Goal: Task Accomplishment & Management: Use online tool/utility

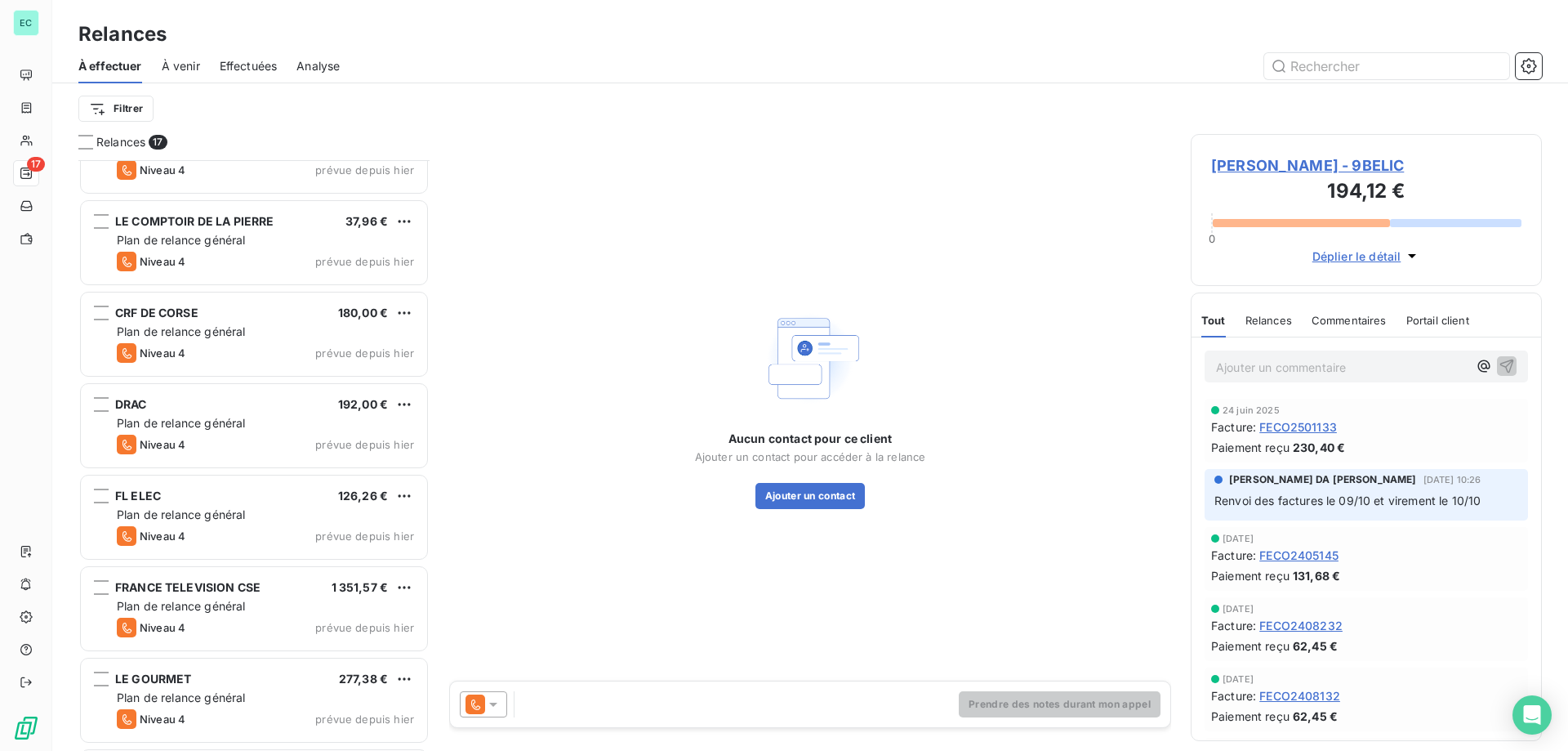
scroll to position [312, 0]
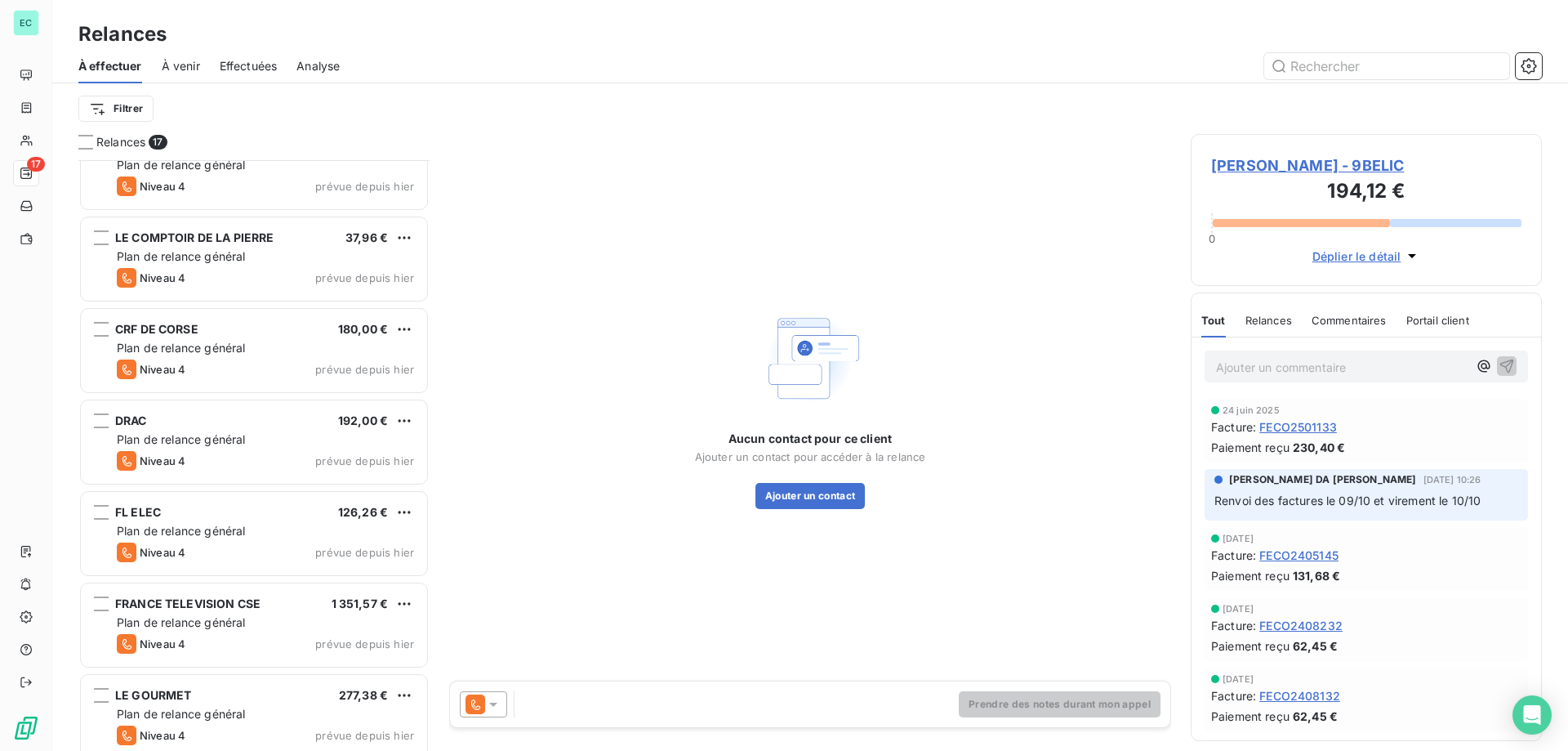
click at [1303, 374] on p "Ajouter un commentaire ﻿" at bounding box center [1341, 367] width 252 height 21
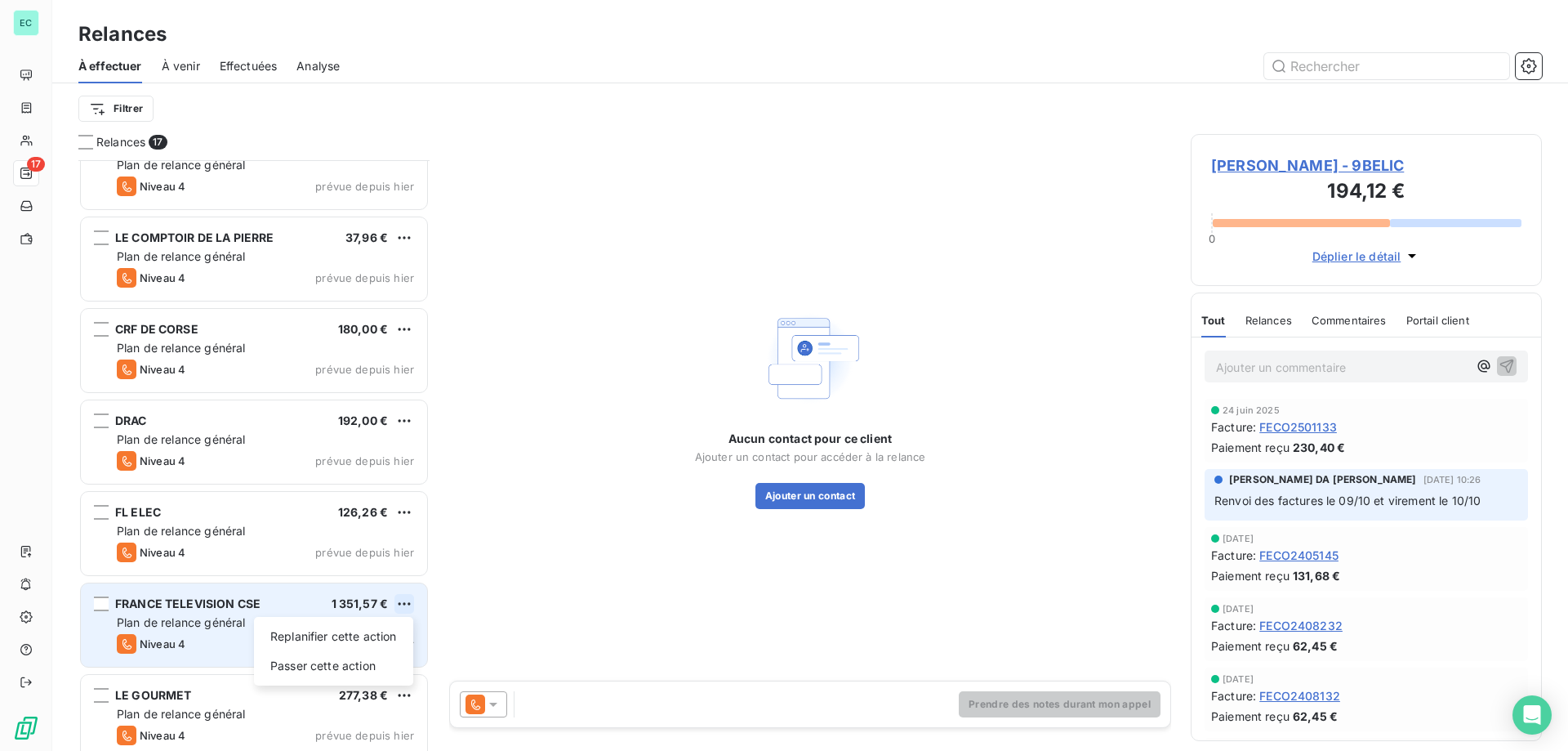
click at [411, 607] on html "EC 17 Relances À effectuer À venir Effectuées Analyse Filtrer Relances 17 [PERS…" at bounding box center [784, 376] width 1568 height 751
click at [333, 664] on div "Passer cette action" at bounding box center [333, 666] width 146 height 26
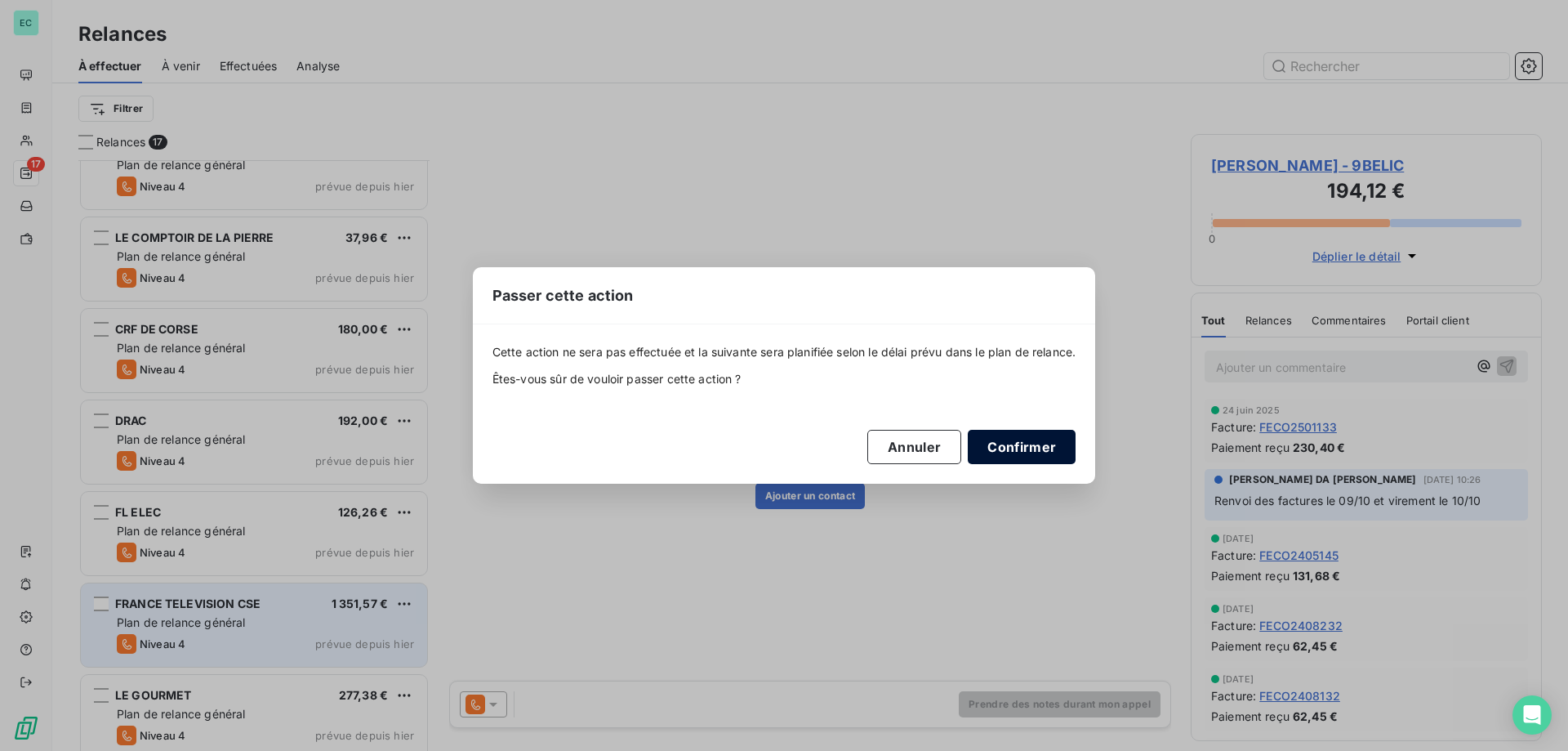
click at [1000, 447] on button "Confirmer" at bounding box center [1021, 447] width 108 height 35
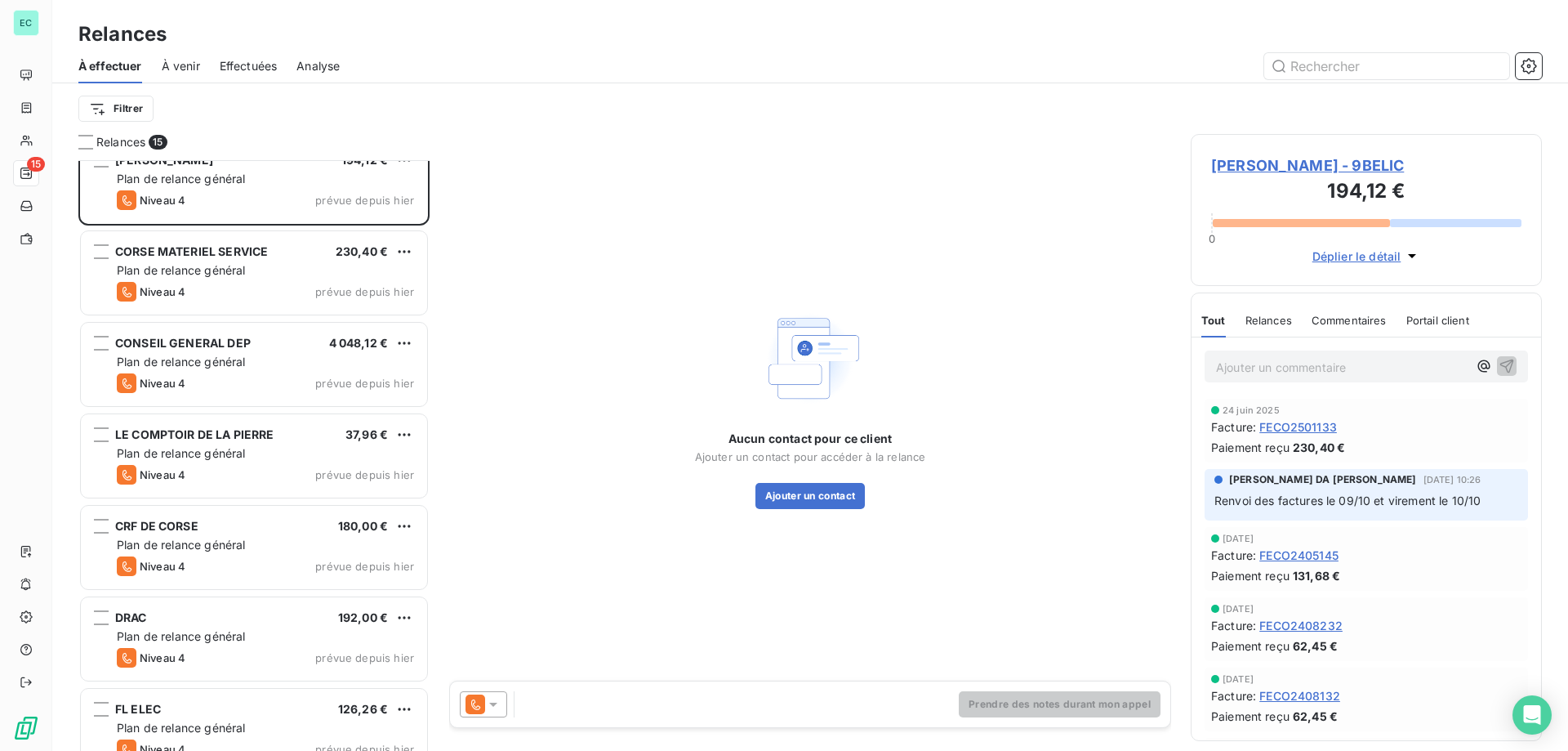
scroll to position [0, 0]
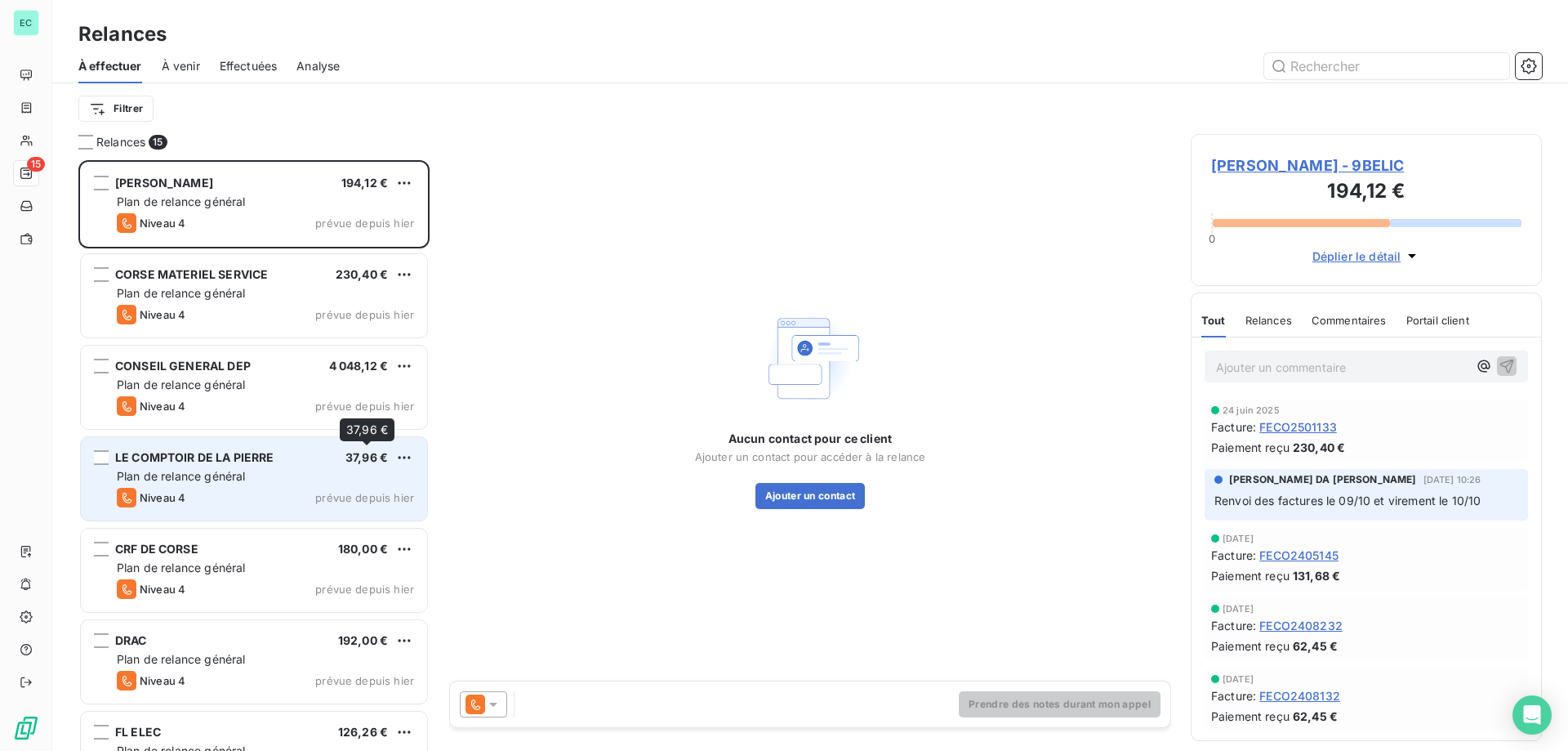
click at [353, 462] on span "37,96 €" at bounding box center [366, 456] width 42 height 14
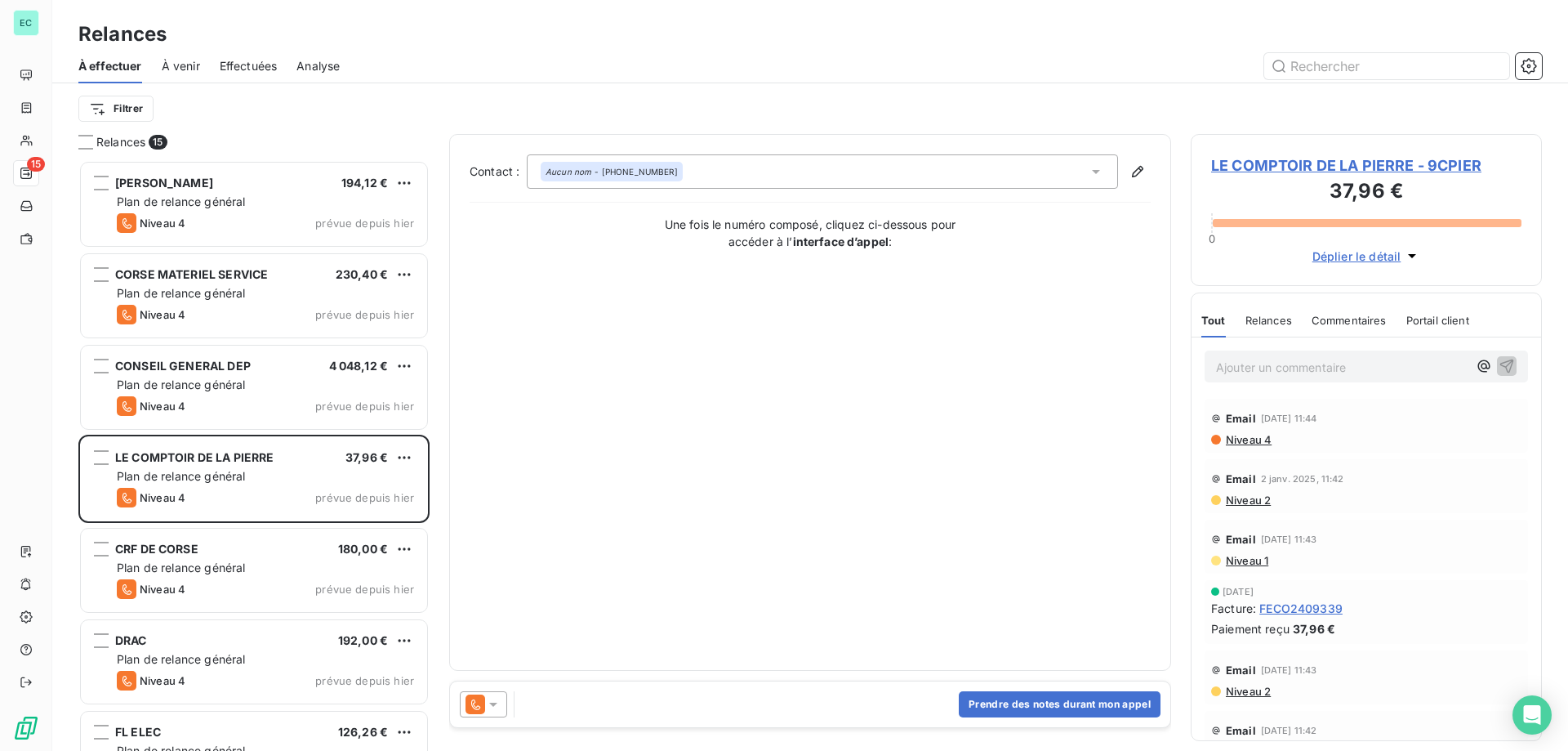
click at [492, 709] on icon at bounding box center [493, 704] width 16 height 17
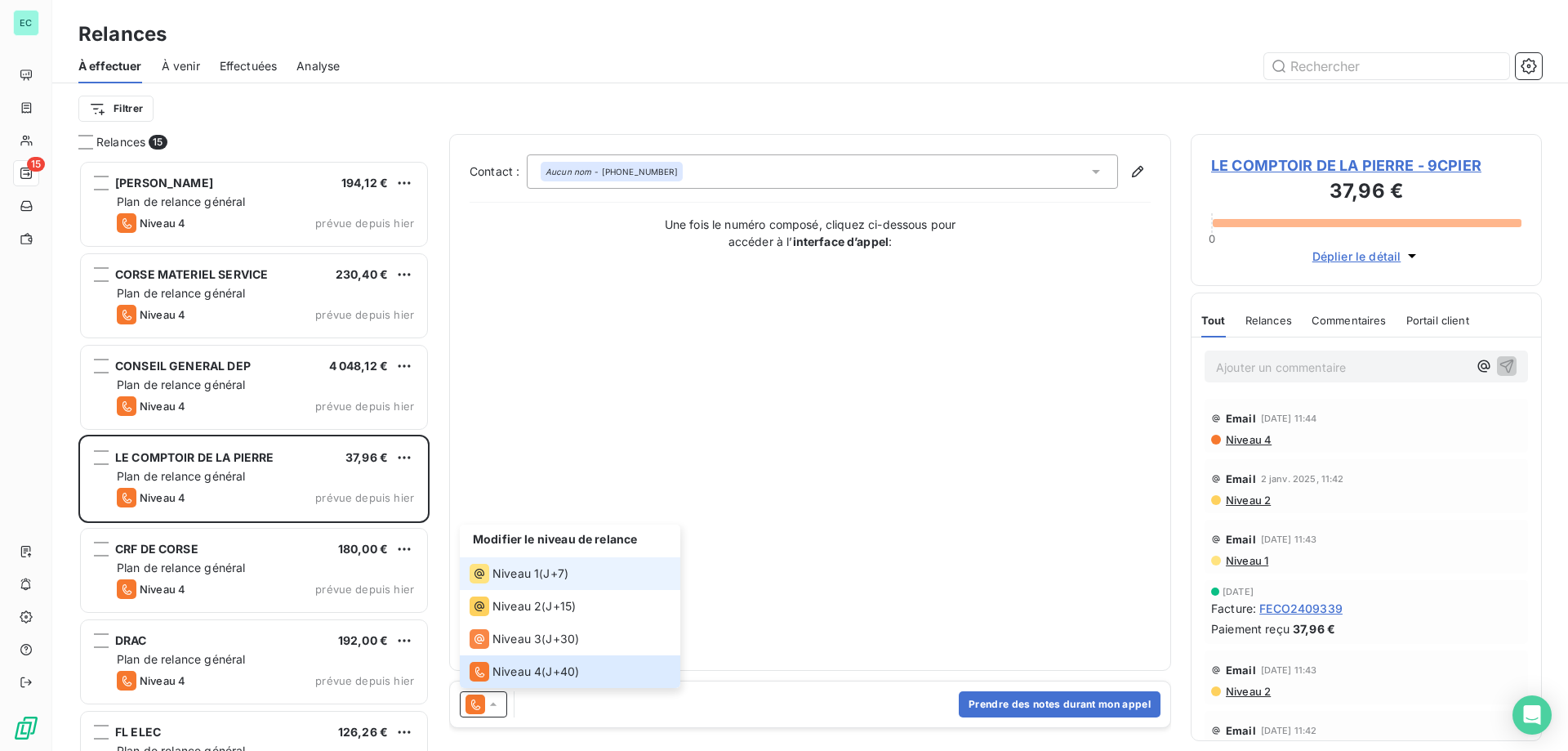
click at [524, 566] on span "Niveau 1" at bounding box center [516, 574] width 46 height 17
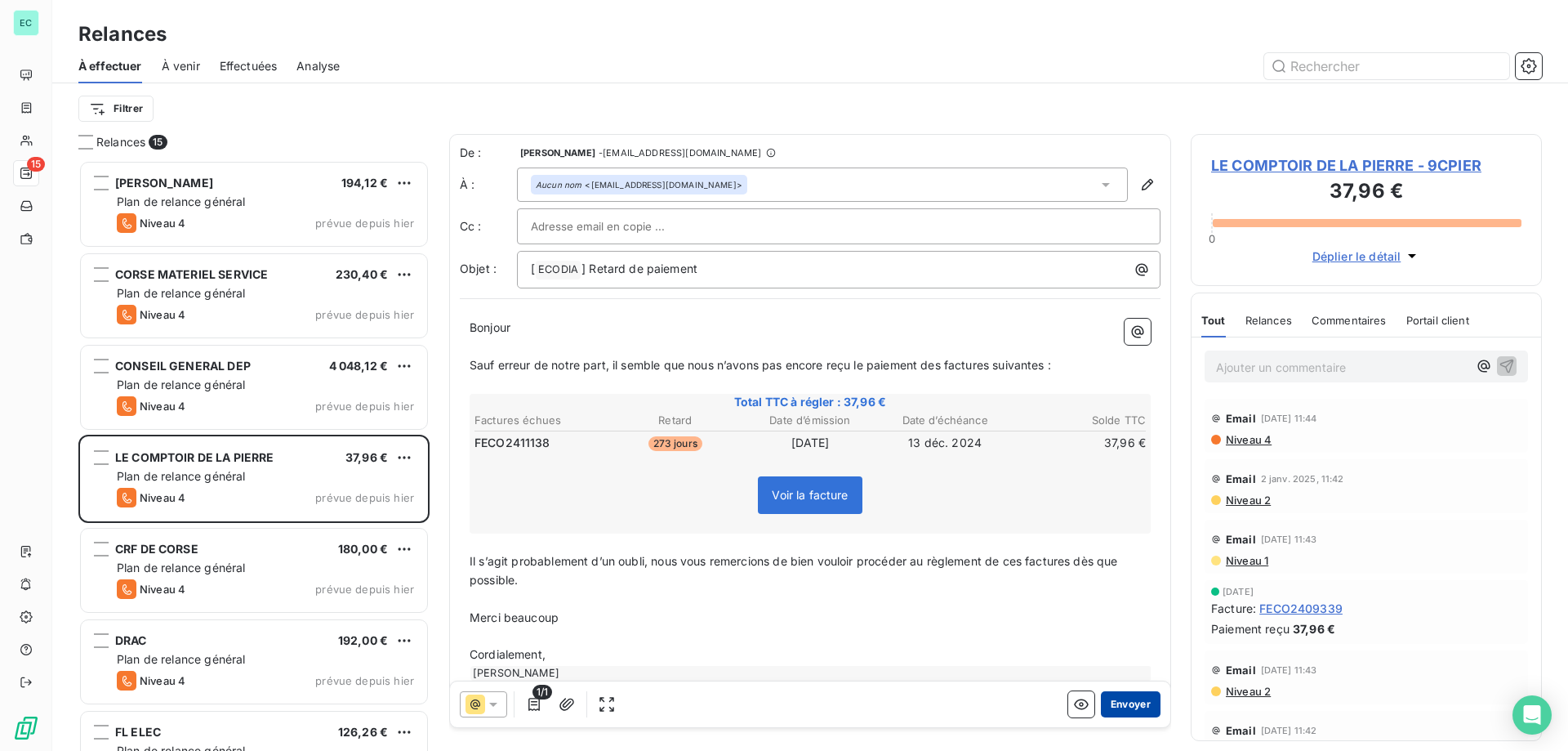
click at [1123, 701] on button "Envoyer" at bounding box center [1130, 705] width 59 height 26
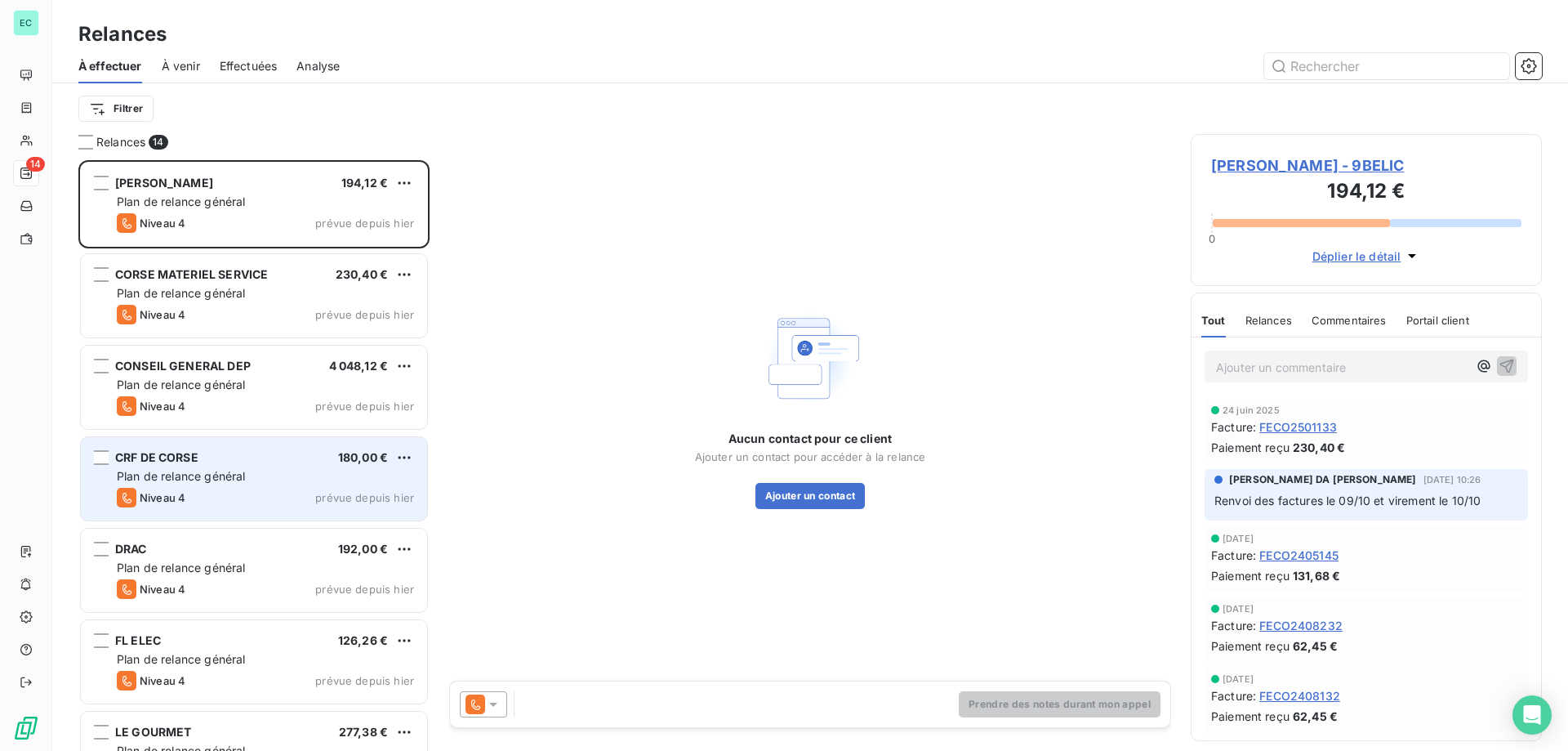
click at [332, 487] on div "CRF DE CORSE 180,00 € Plan de relance général [PERSON_NAME] 4 prévue depuis [DA…" at bounding box center [254, 479] width 346 height 83
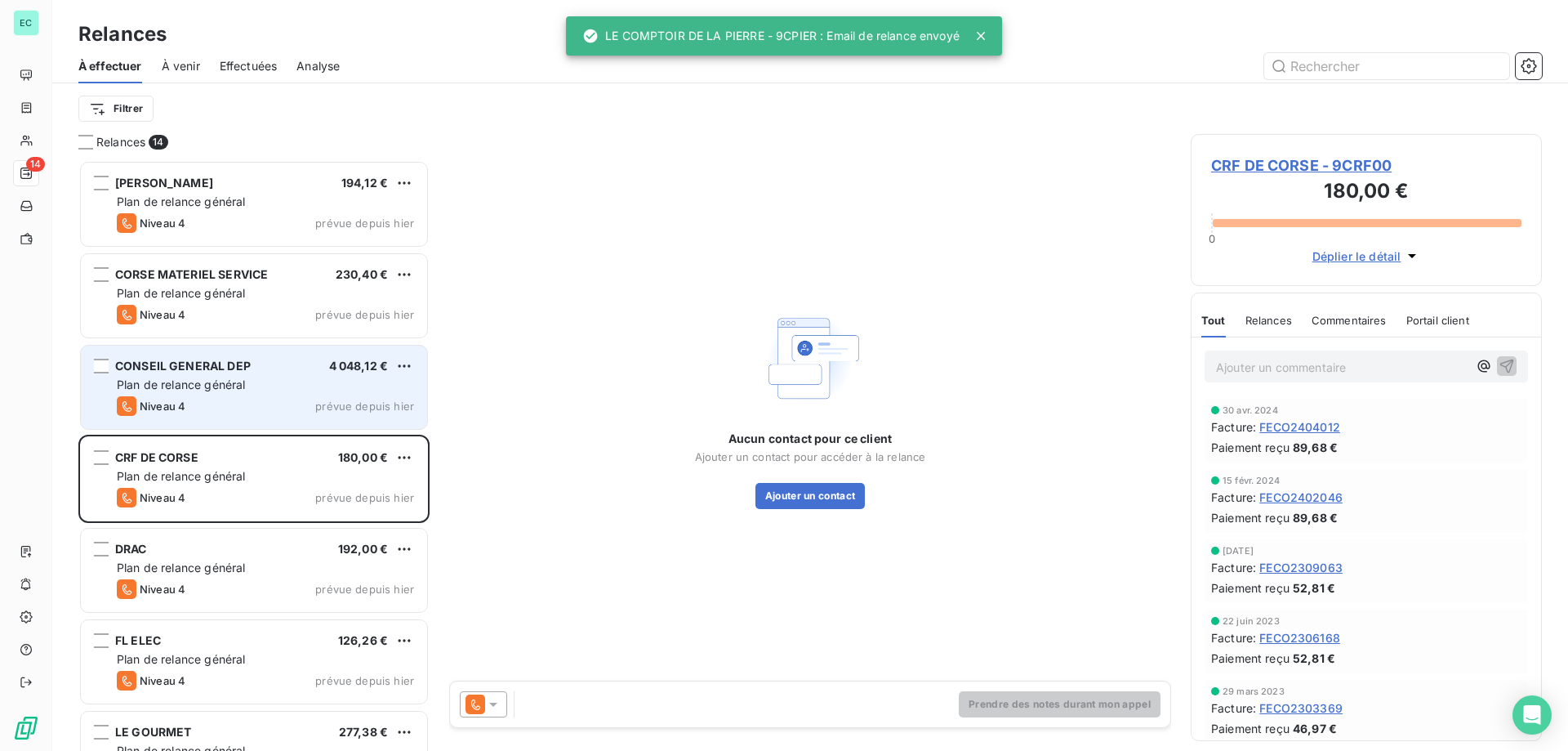
click at [383, 383] on div "Plan de relance général" at bounding box center [266, 385] width 297 height 17
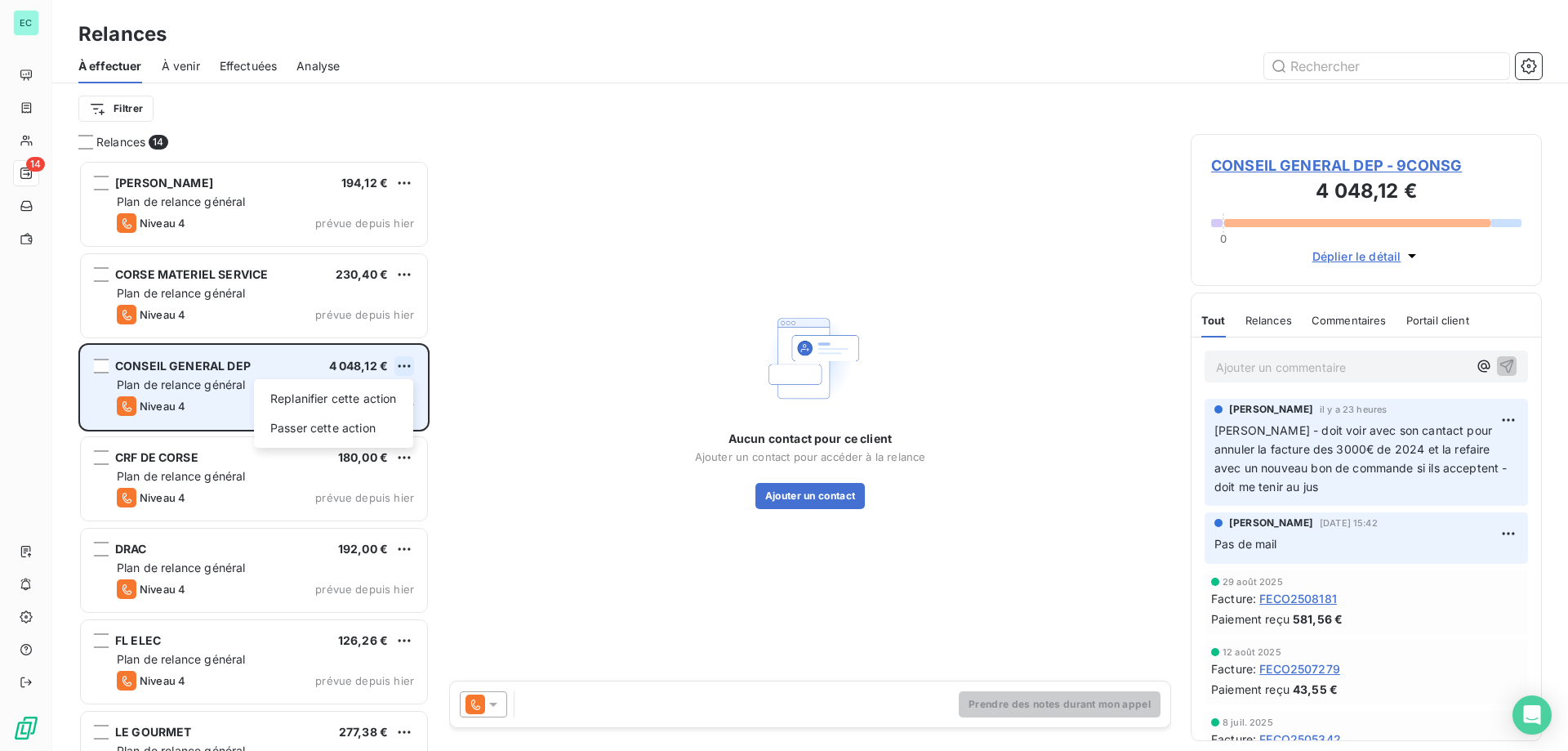
click at [413, 362] on html "EC 14 Relances À effectuer À venir Effectuées Analyse Filtrer Relances 14 [PERS…" at bounding box center [784, 376] width 1568 height 751
click at [368, 431] on div "Passer cette action" at bounding box center [333, 428] width 146 height 26
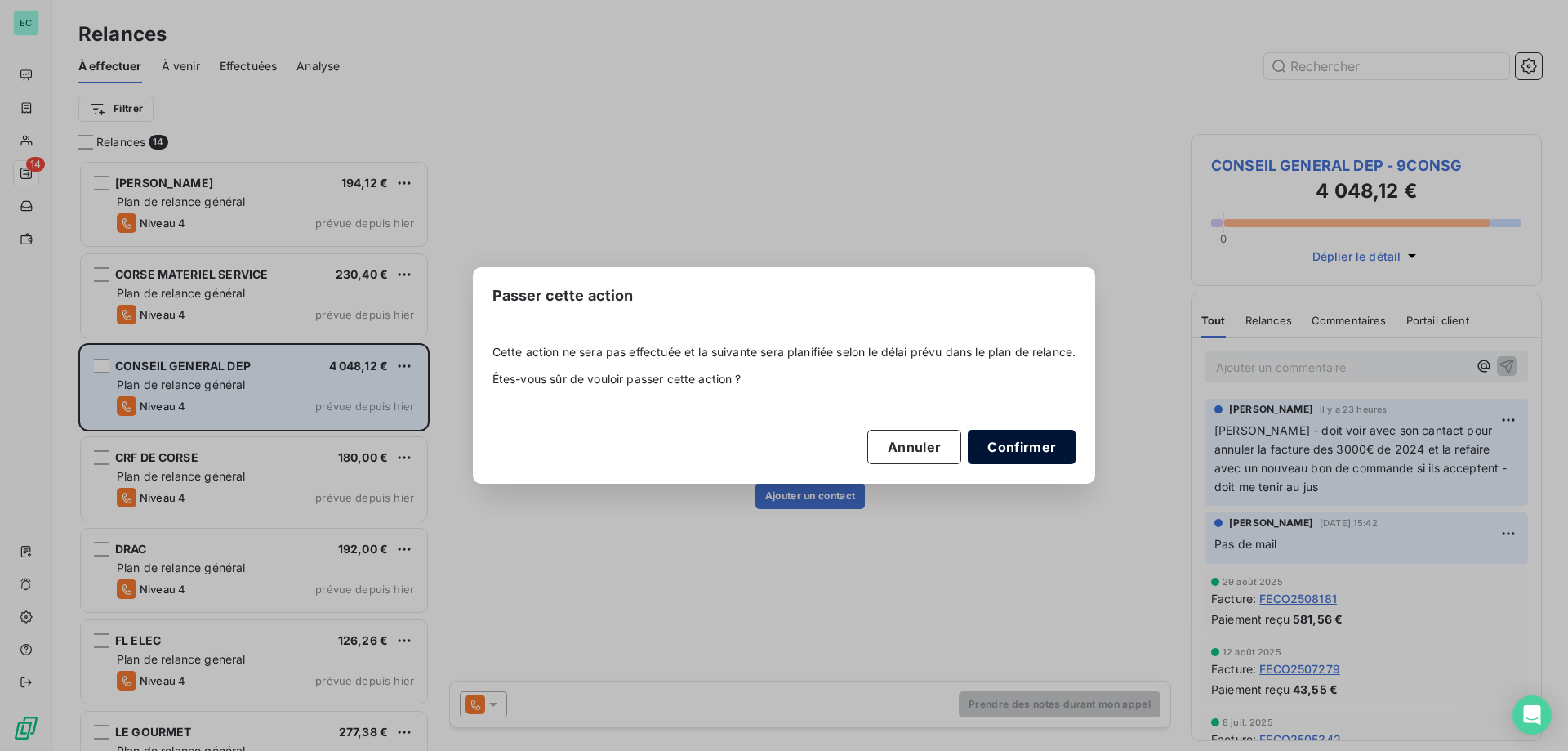
click at [1062, 444] on button "Confirmer" at bounding box center [1021, 447] width 108 height 35
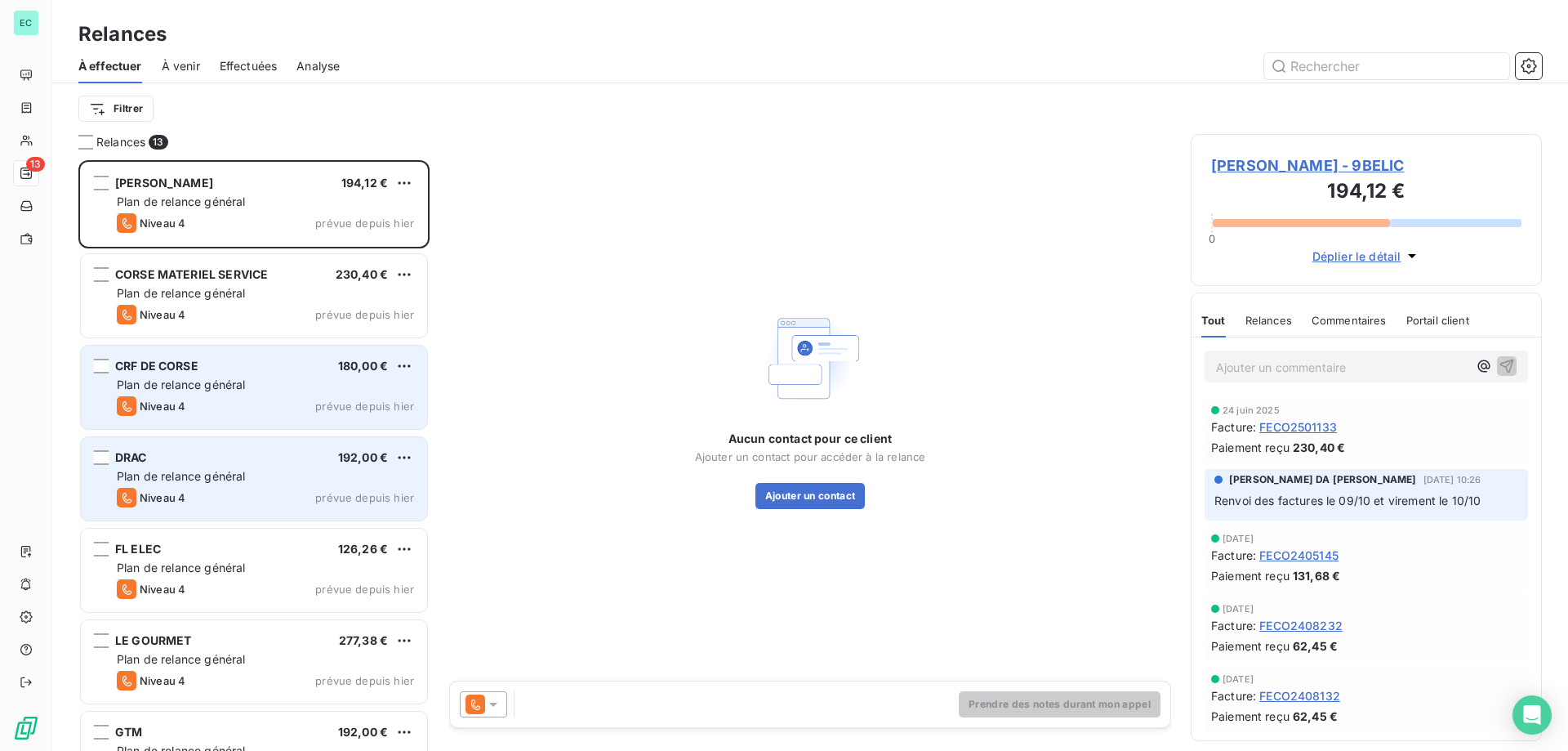
click at [244, 478] on span "Plan de relance général" at bounding box center [181, 475] width 128 height 14
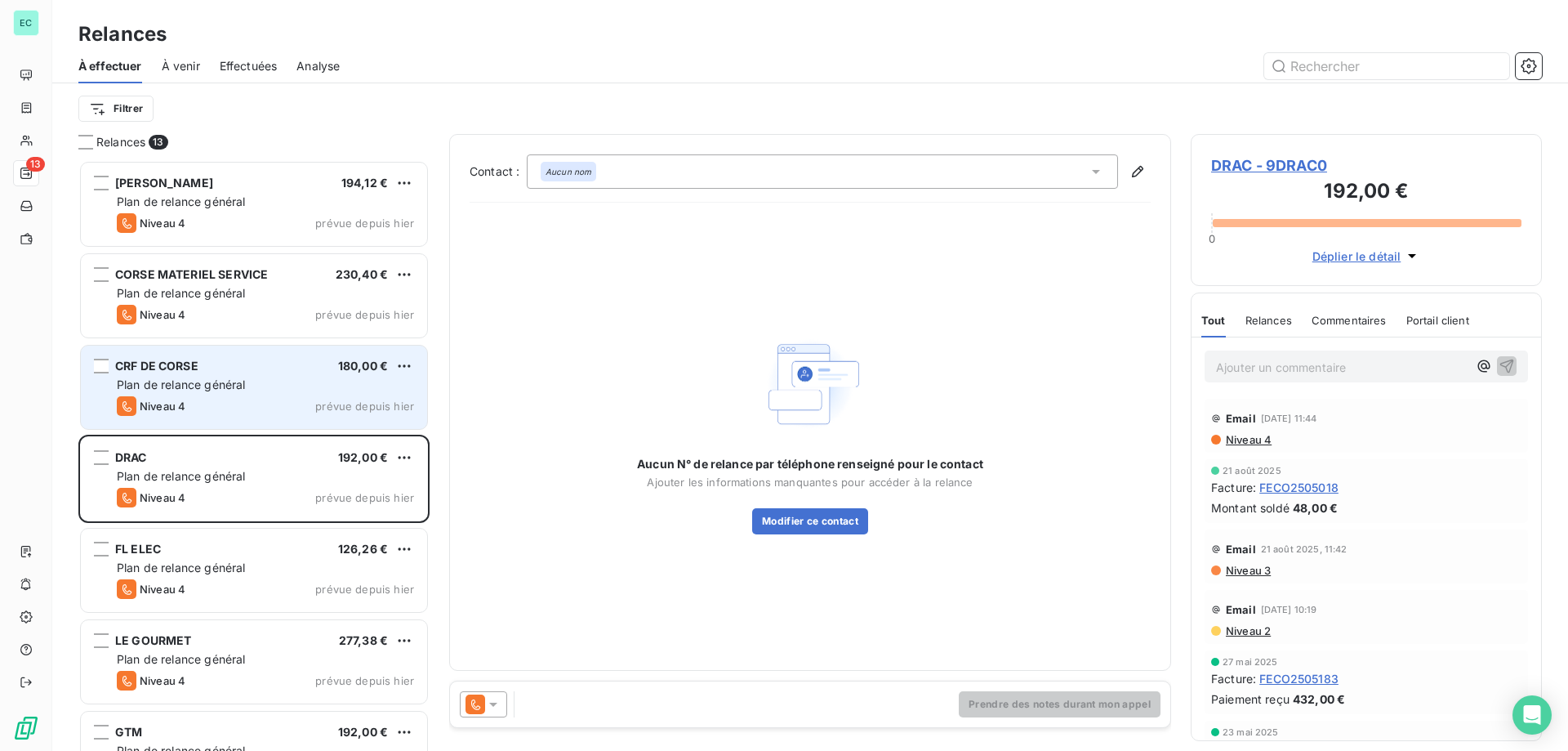
click at [492, 697] on icon at bounding box center [493, 704] width 16 height 17
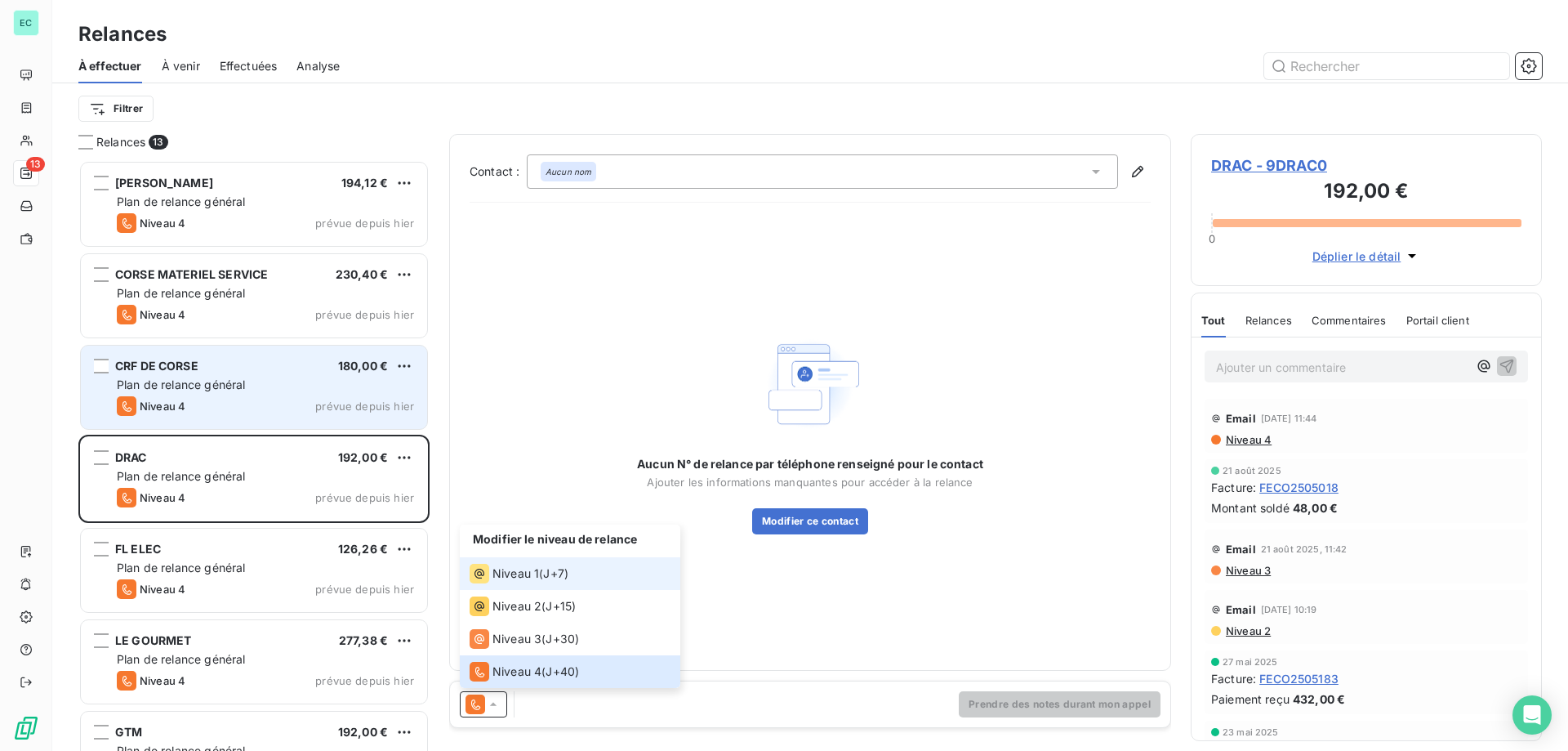
click at [526, 576] on span "Niveau 1" at bounding box center [516, 574] width 46 height 17
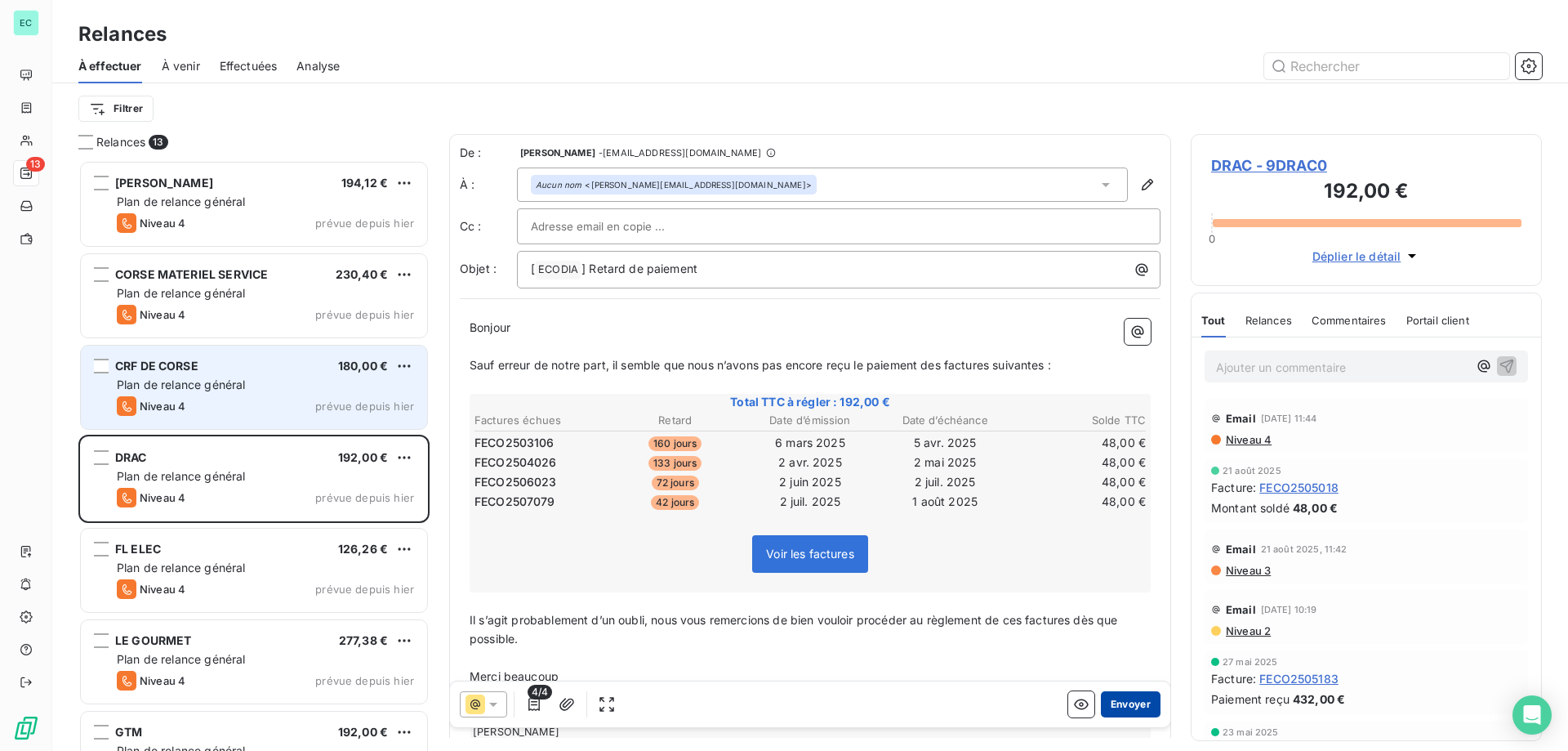
click at [1130, 706] on button "Envoyer" at bounding box center [1130, 705] width 59 height 26
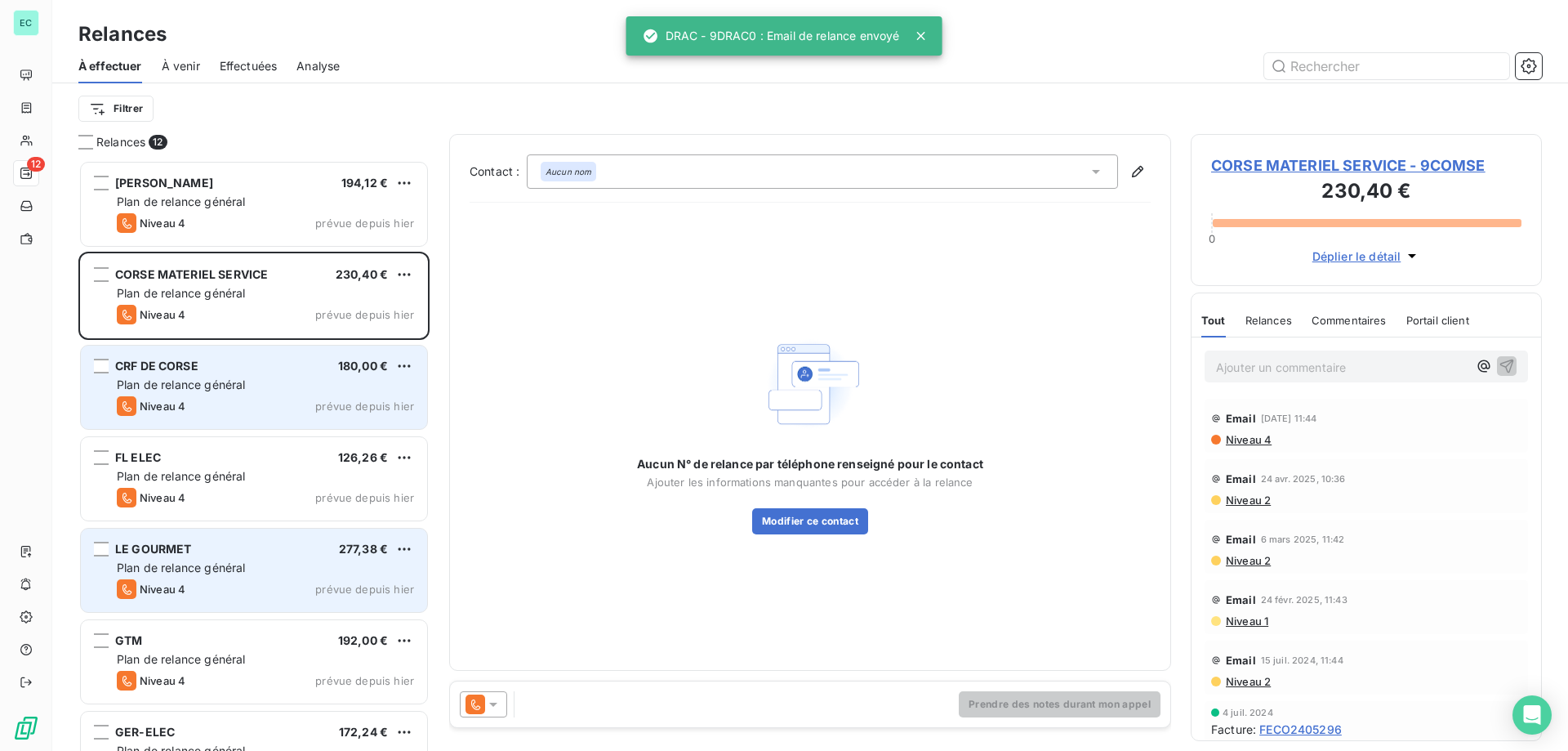
click at [363, 561] on div "Plan de relance général" at bounding box center [266, 568] width 297 height 17
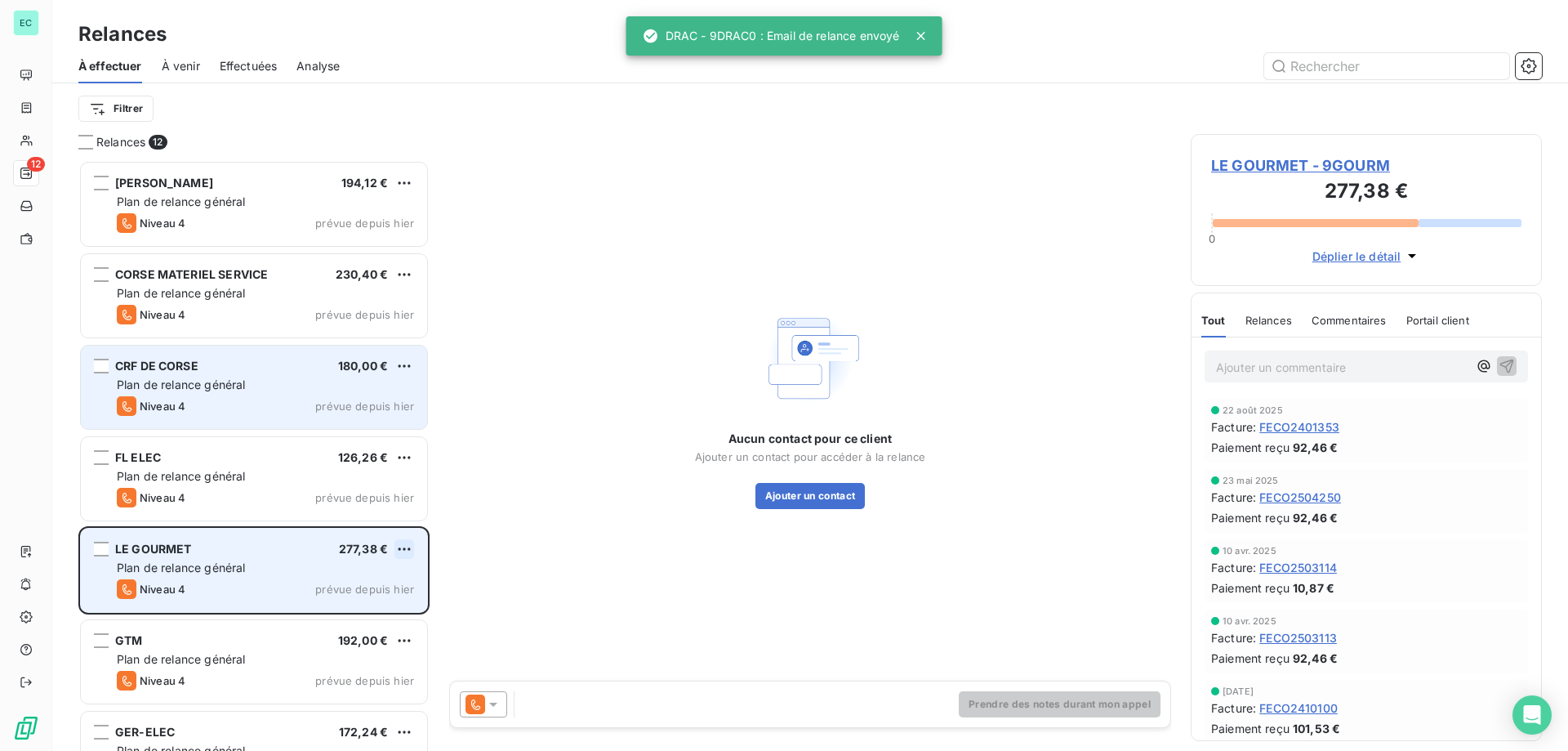
click at [411, 552] on html "EC 12 Relances À effectuer À venir Effectuées Analyse Filtrer Relances 12 [PERS…" at bounding box center [784, 376] width 1568 height 751
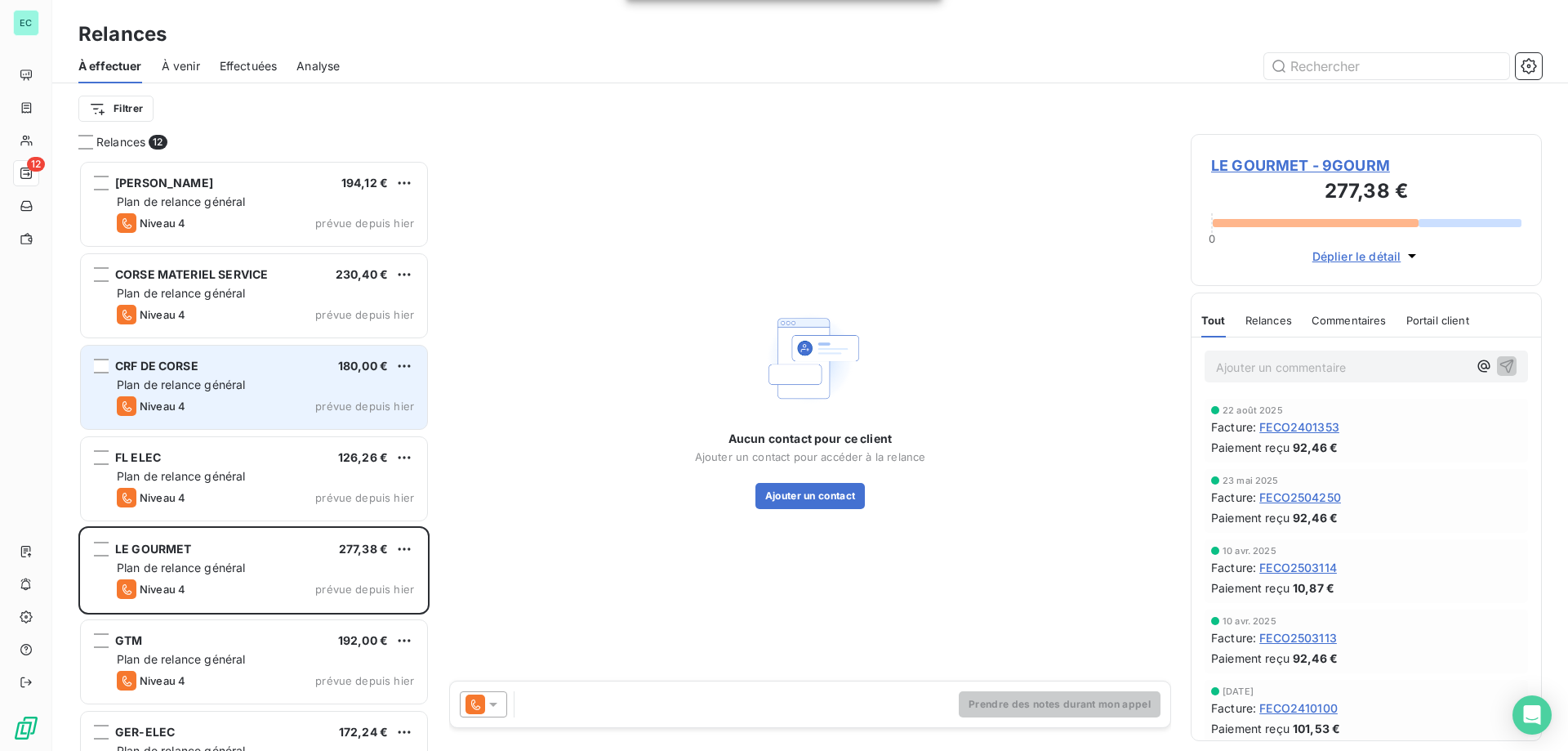
click at [323, 634] on html "EC 12 Relances À effectuer À venir Effectuées Analyse Filtrer Relances 12 [PERS…" at bounding box center [784, 376] width 1568 height 751
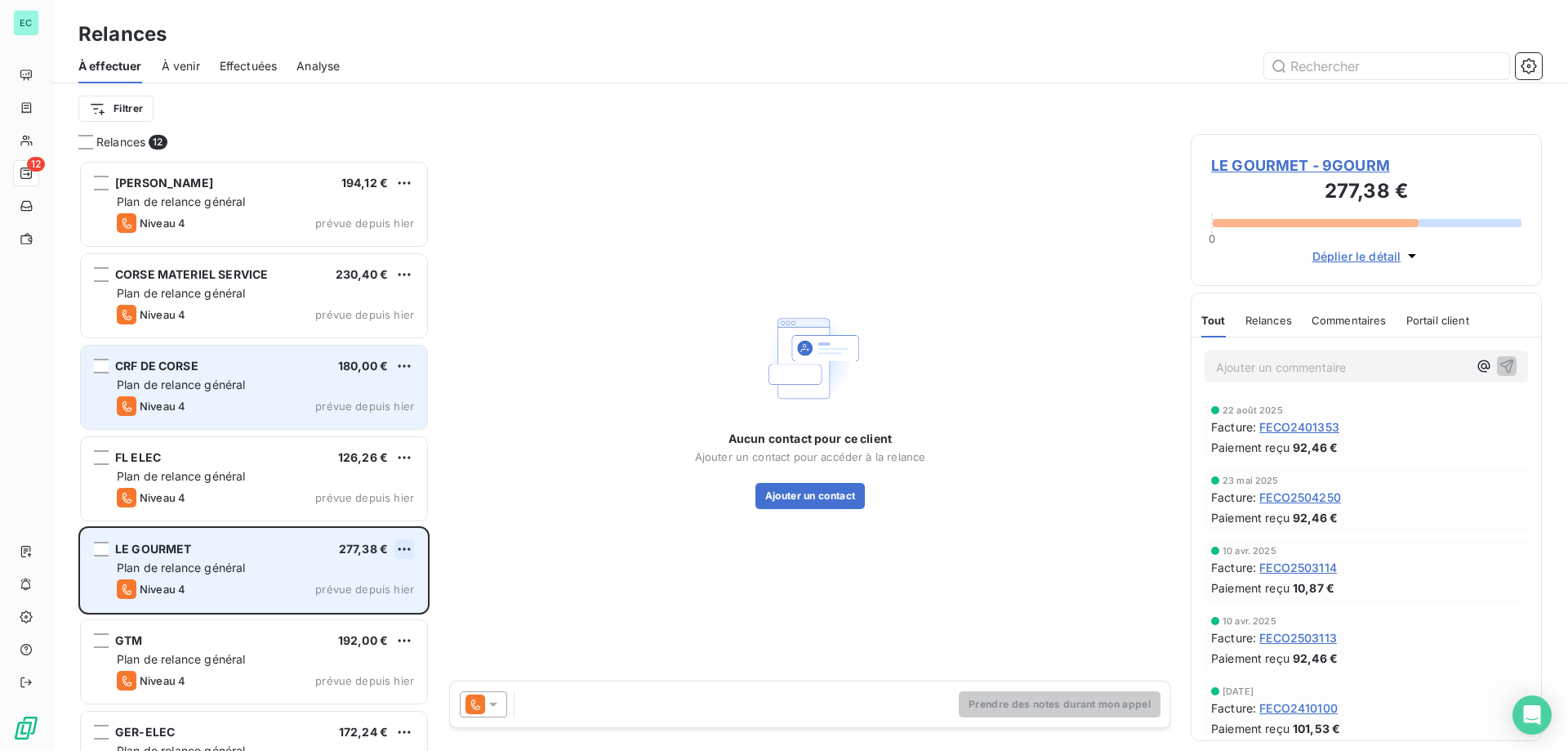
click at [407, 540] on html "EC 12 Relances À effectuer À venir Effectuées Analyse Filtrer Relances 12 [PERS…" at bounding box center [784, 376] width 1568 height 751
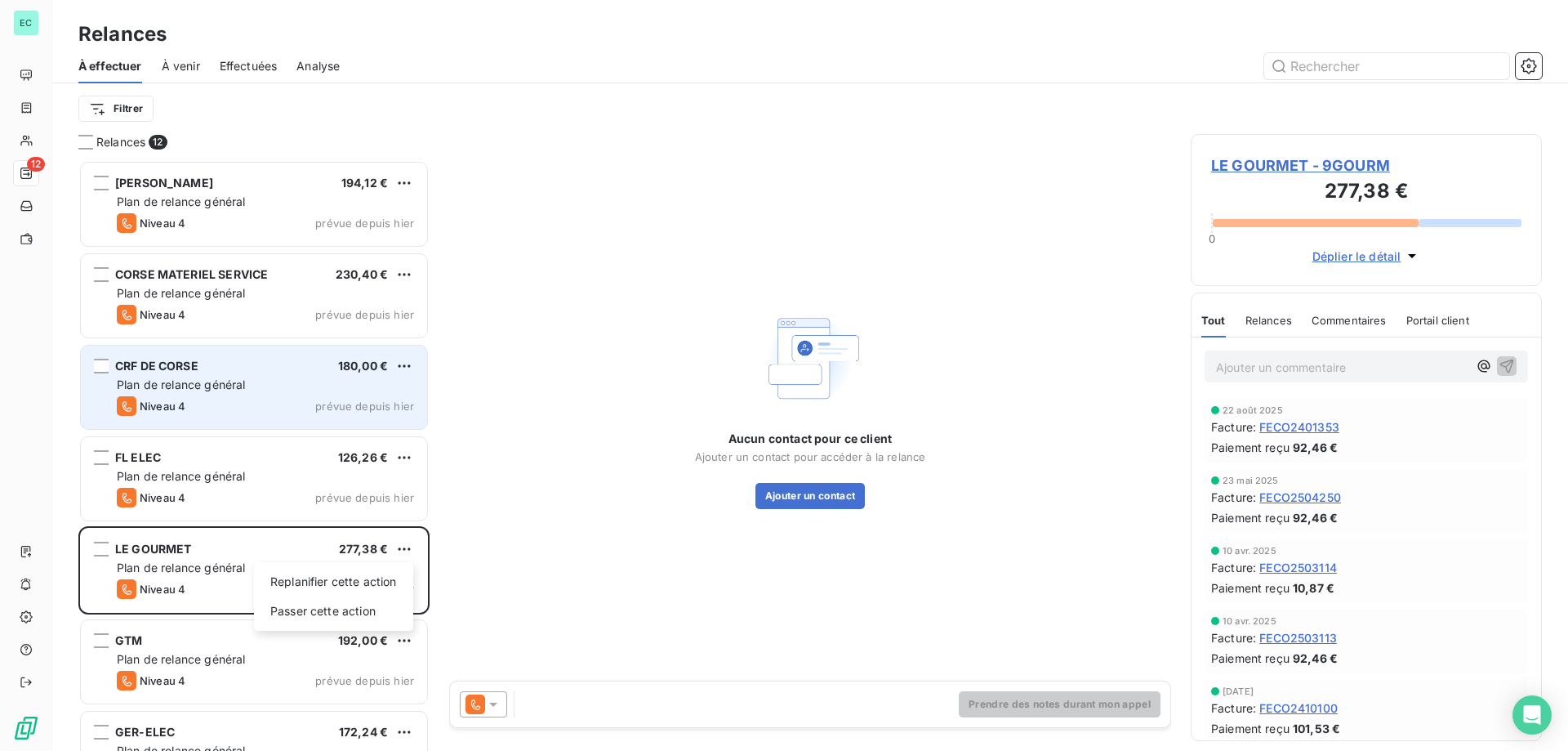
click at [400, 546] on html "EC 12 Relances À effectuer À venir Effectuées Analyse Filtrer Relances 12 [PERS…" at bounding box center [784, 376] width 1568 height 751
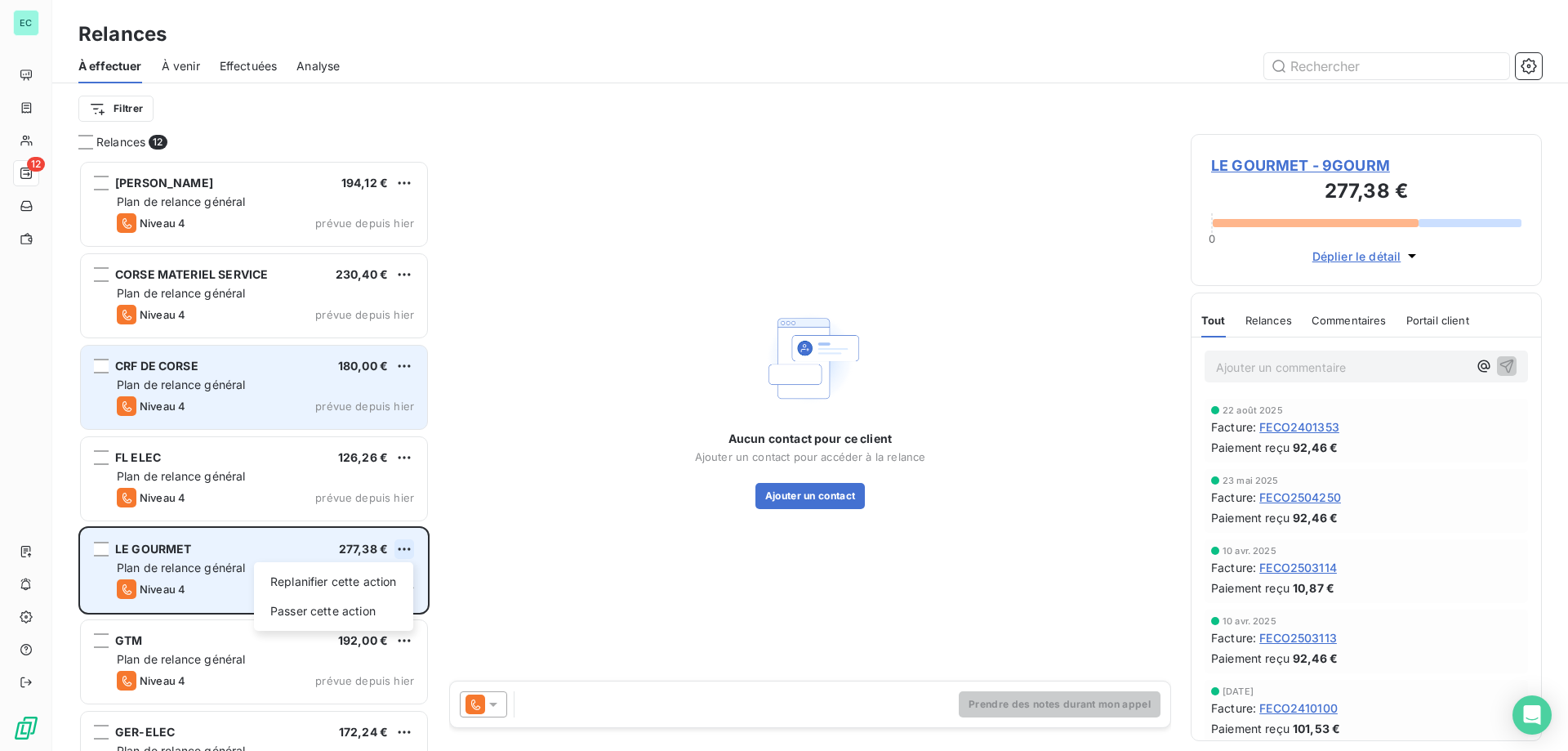
click at [402, 550] on html "EC 12 Relances À effectuer À venir Effectuées Analyse Filtrer Relances 12 [PERS…" at bounding box center [784, 376] width 1568 height 751
click at [330, 616] on div "Passer cette action" at bounding box center [333, 612] width 146 height 26
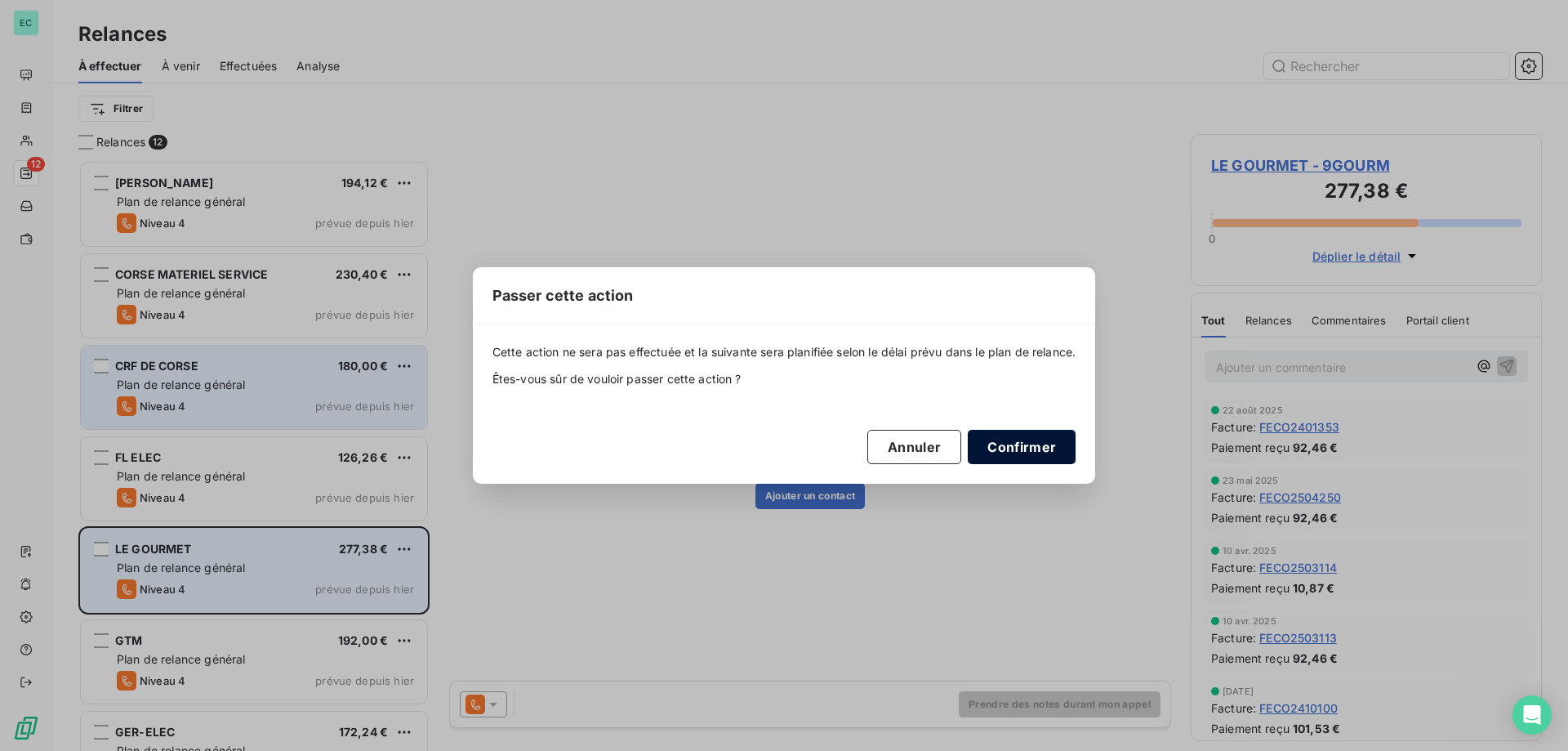
click at [1044, 452] on button "Confirmer" at bounding box center [1021, 447] width 108 height 35
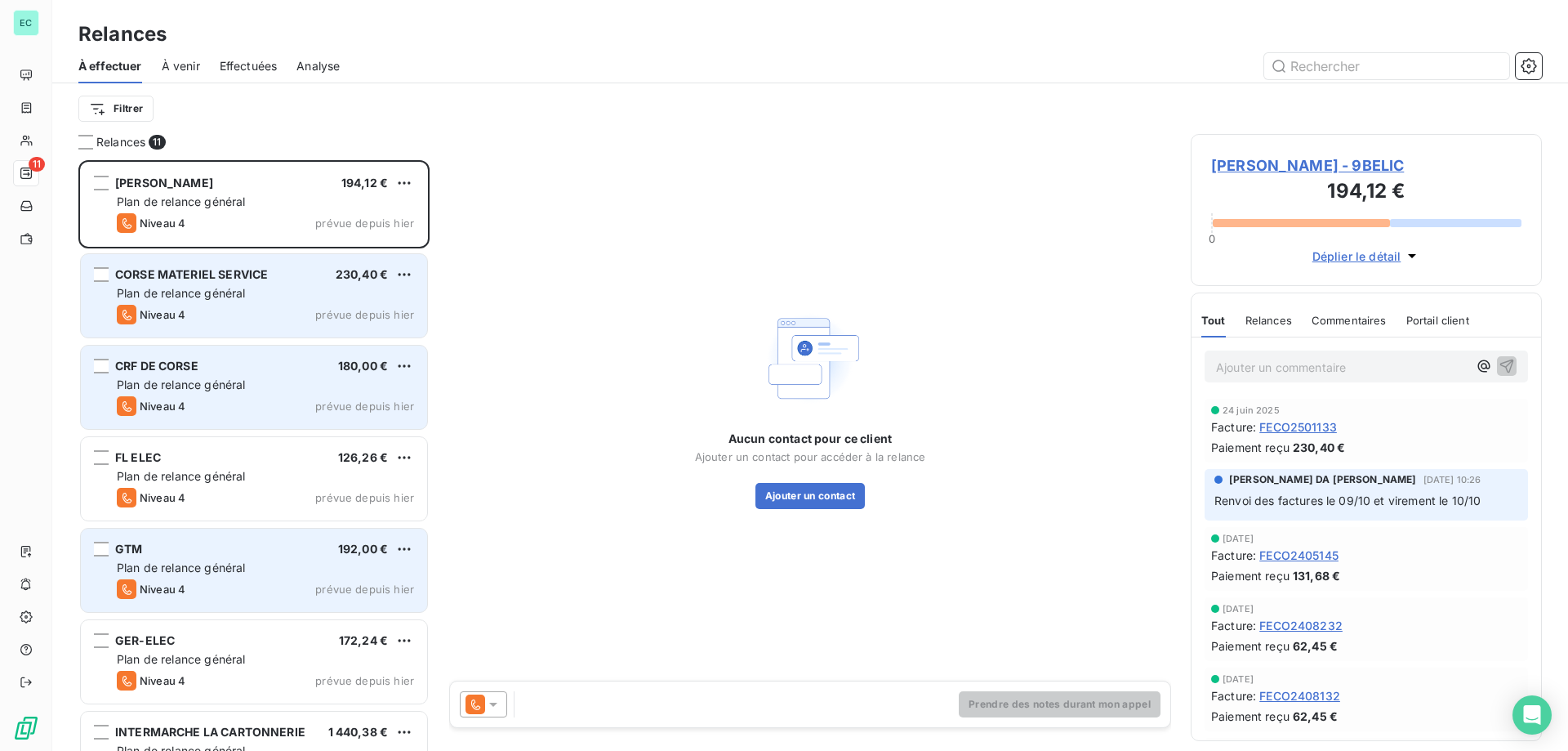
click at [350, 296] on div "Plan de relance général" at bounding box center [266, 293] width 297 height 17
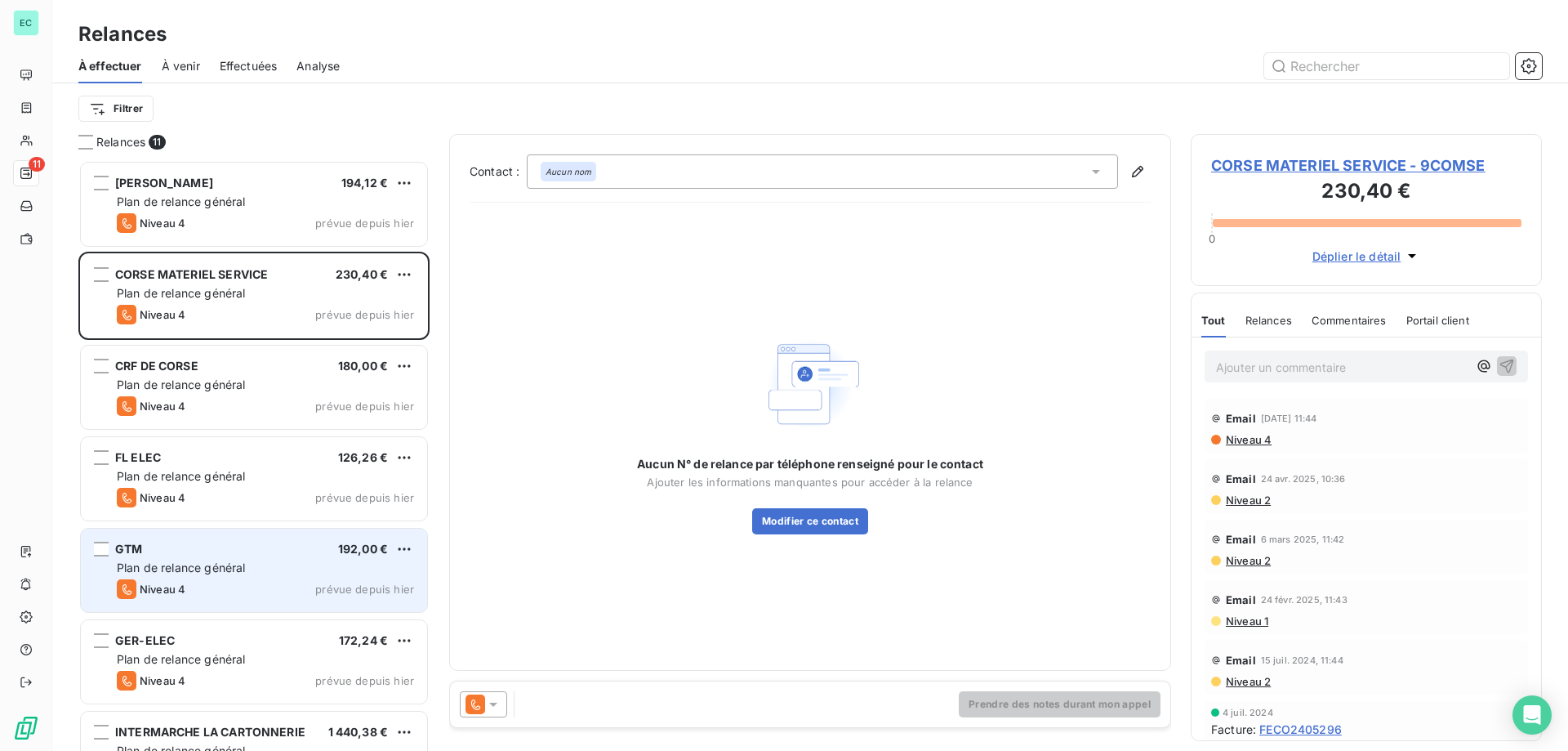
click at [244, 66] on span "Effectuées" at bounding box center [248, 66] width 58 height 17
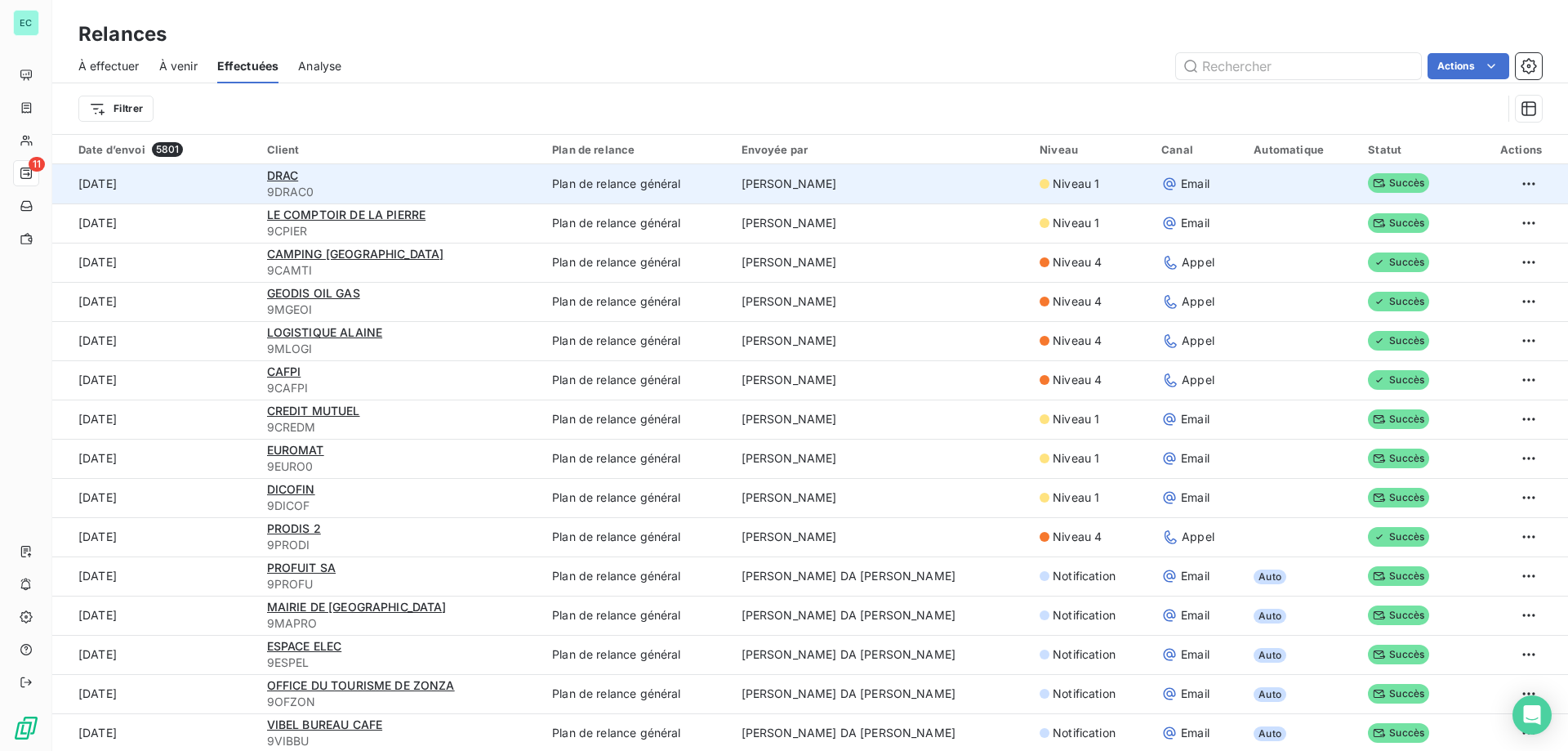
click at [432, 189] on span "9DRAC0" at bounding box center [400, 192] width 266 height 17
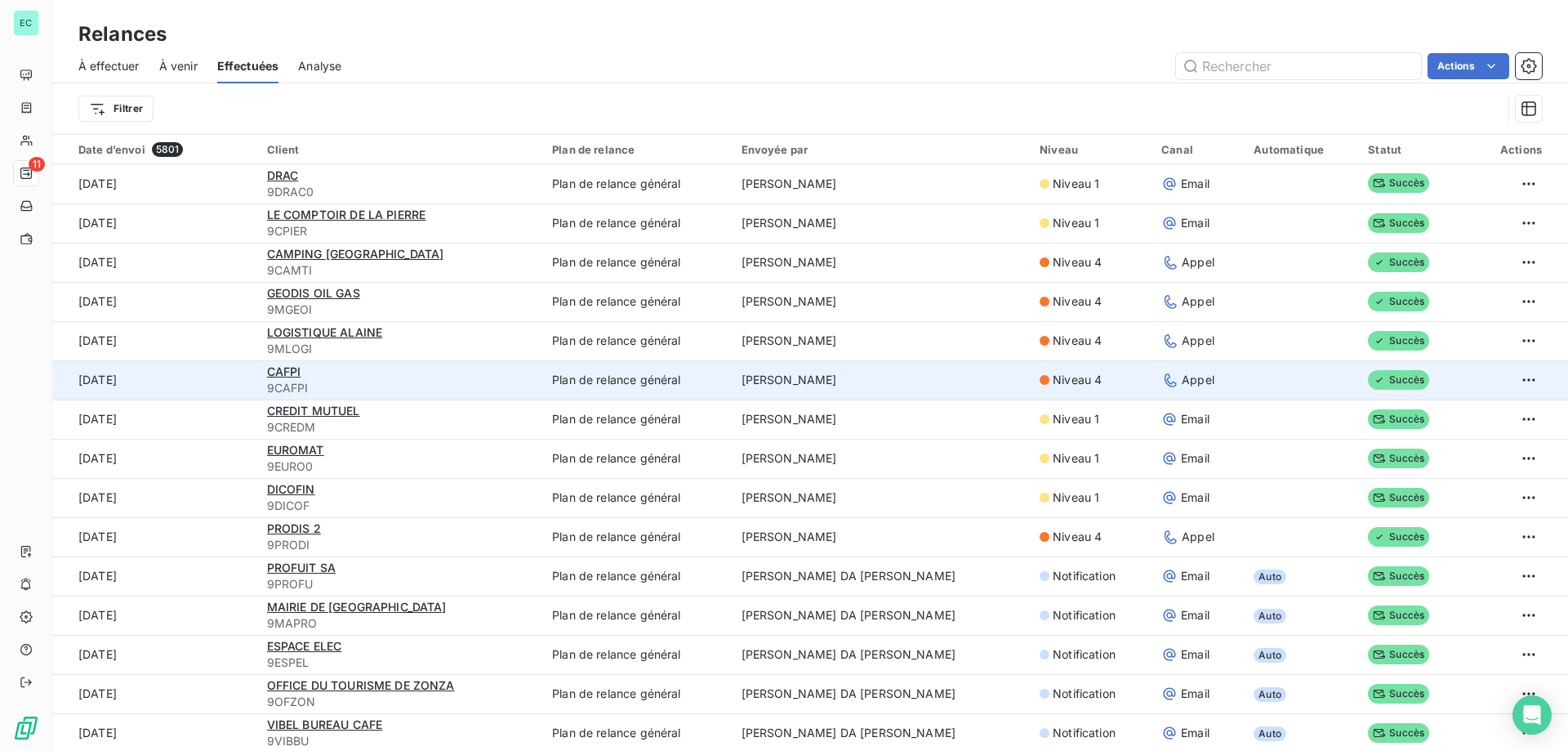
click at [826, 389] on td "[PERSON_NAME]" at bounding box center [880, 380] width 298 height 40
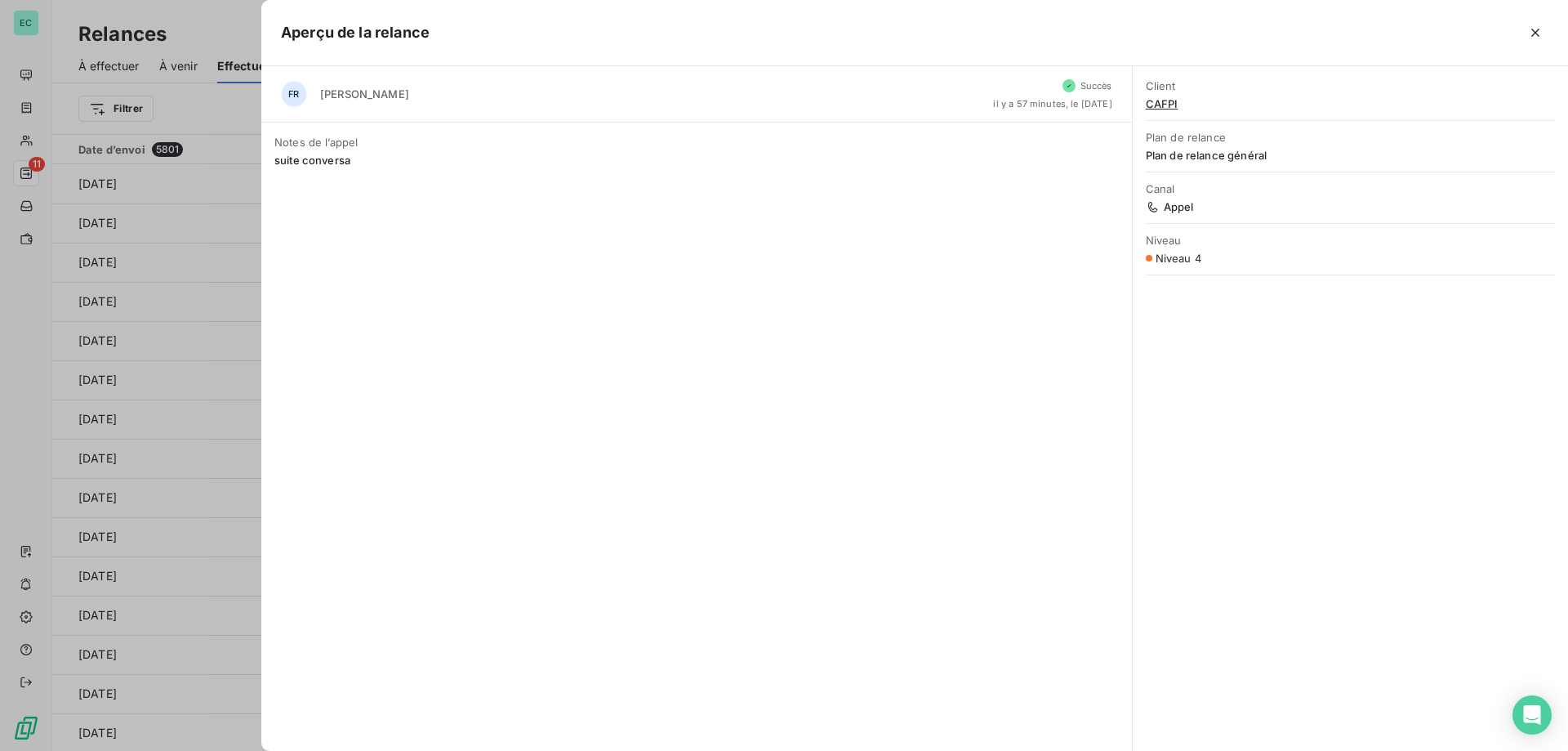
click at [349, 165] on span "suite conversa" at bounding box center [697, 160] width 845 height 13
click at [348, 143] on span "Notes de l’appel" at bounding box center [697, 142] width 845 height 13
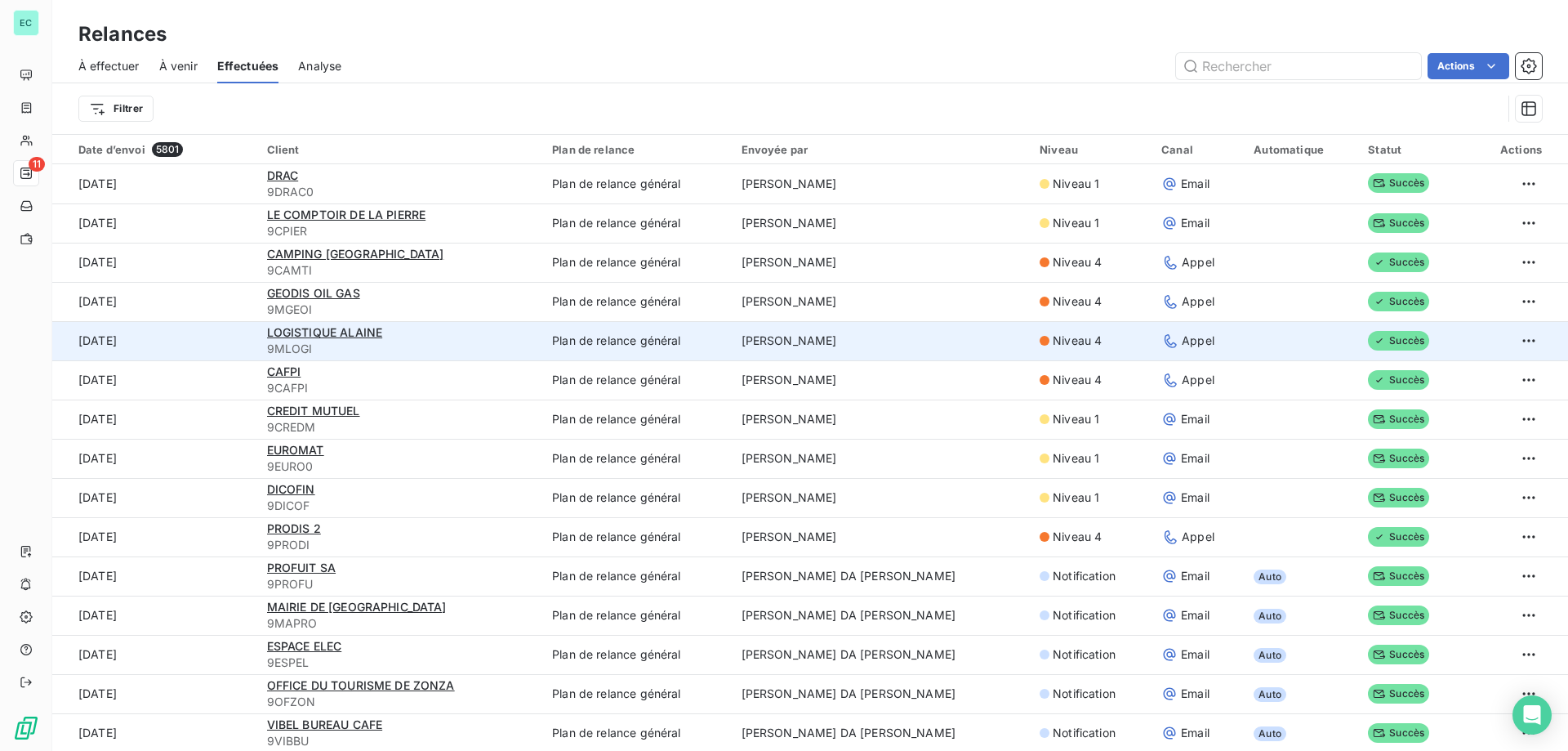
click at [842, 360] on td "[PERSON_NAME]" at bounding box center [880, 341] width 298 height 40
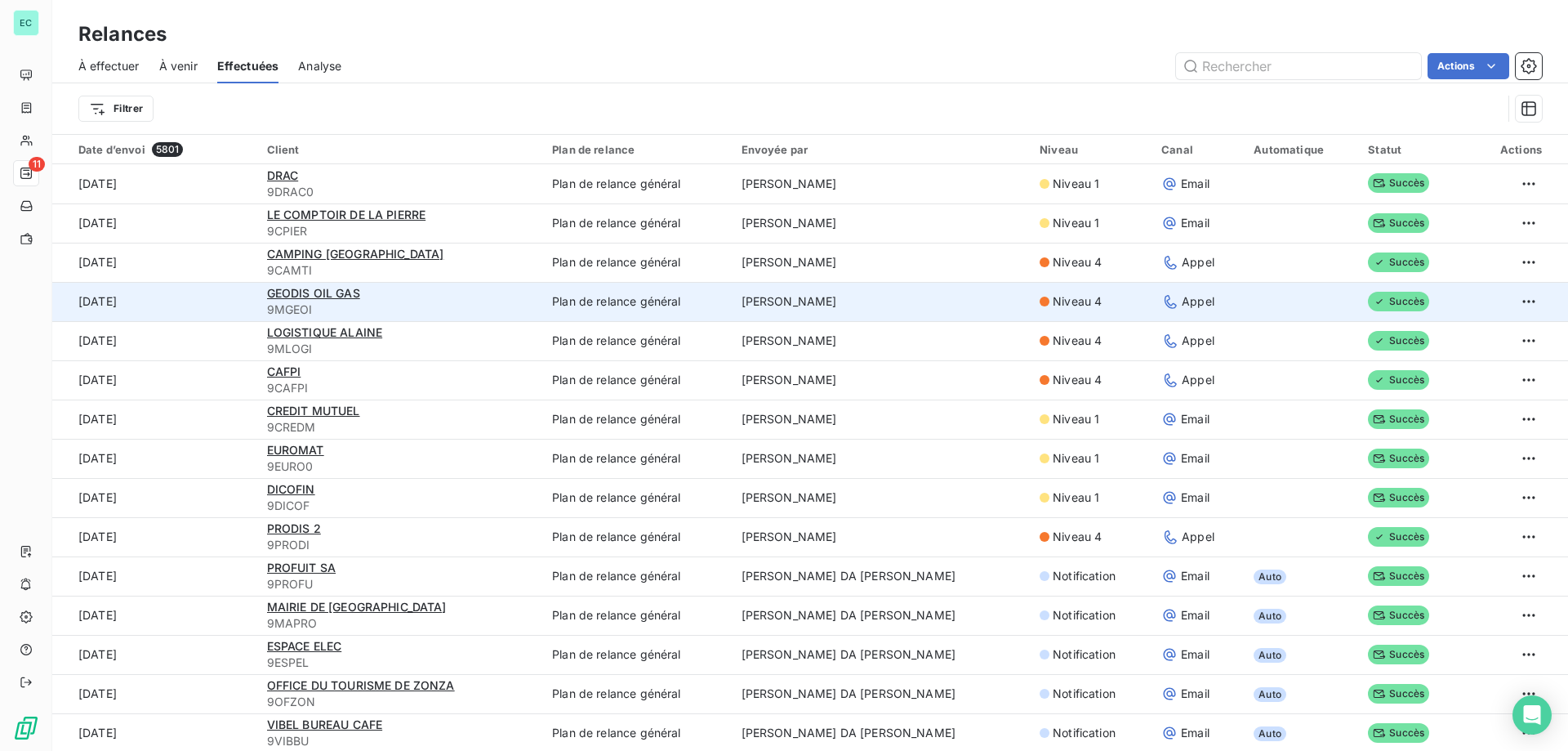
click at [848, 301] on td "[PERSON_NAME]" at bounding box center [880, 302] width 298 height 40
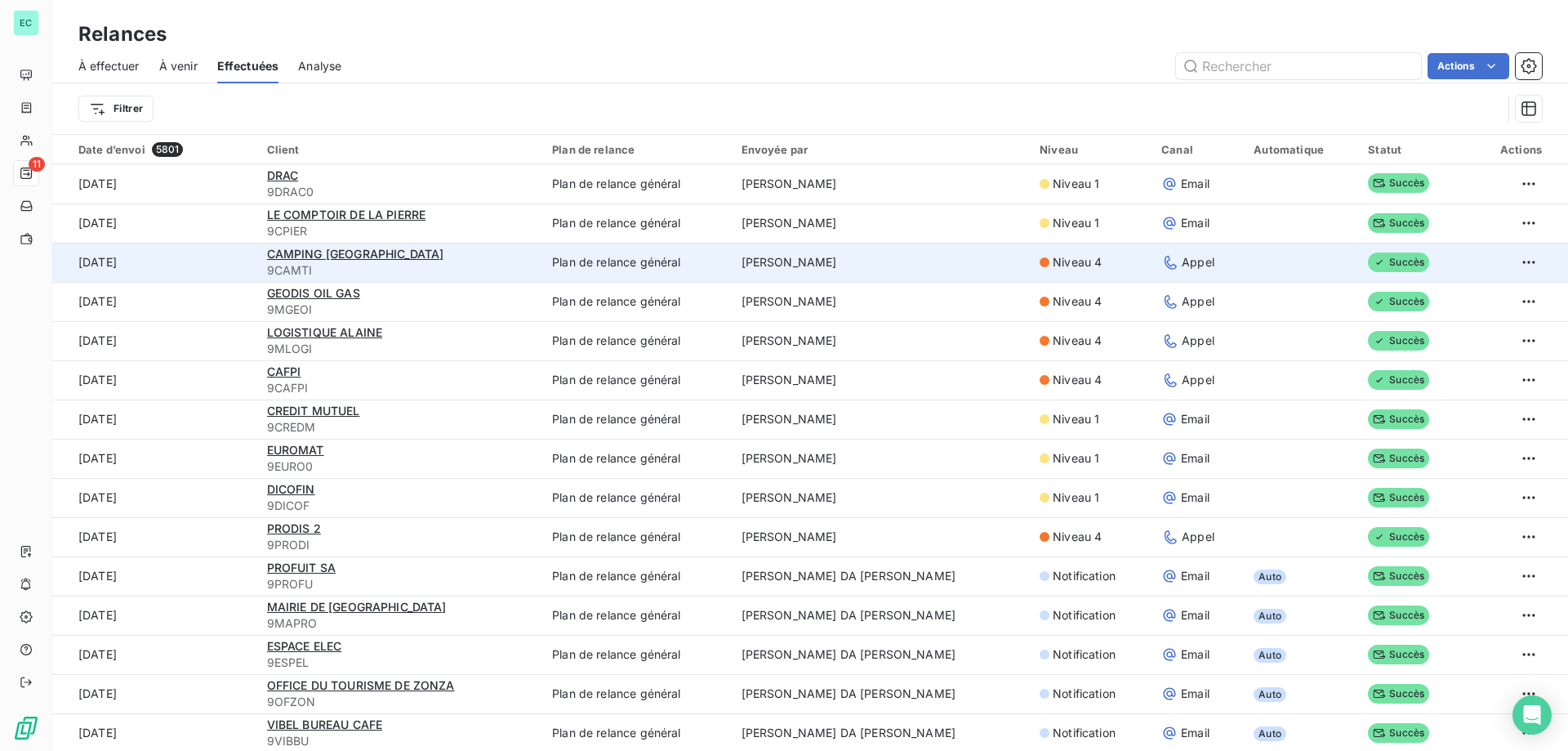
click at [852, 267] on td "[PERSON_NAME]" at bounding box center [880, 262] width 298 height 40
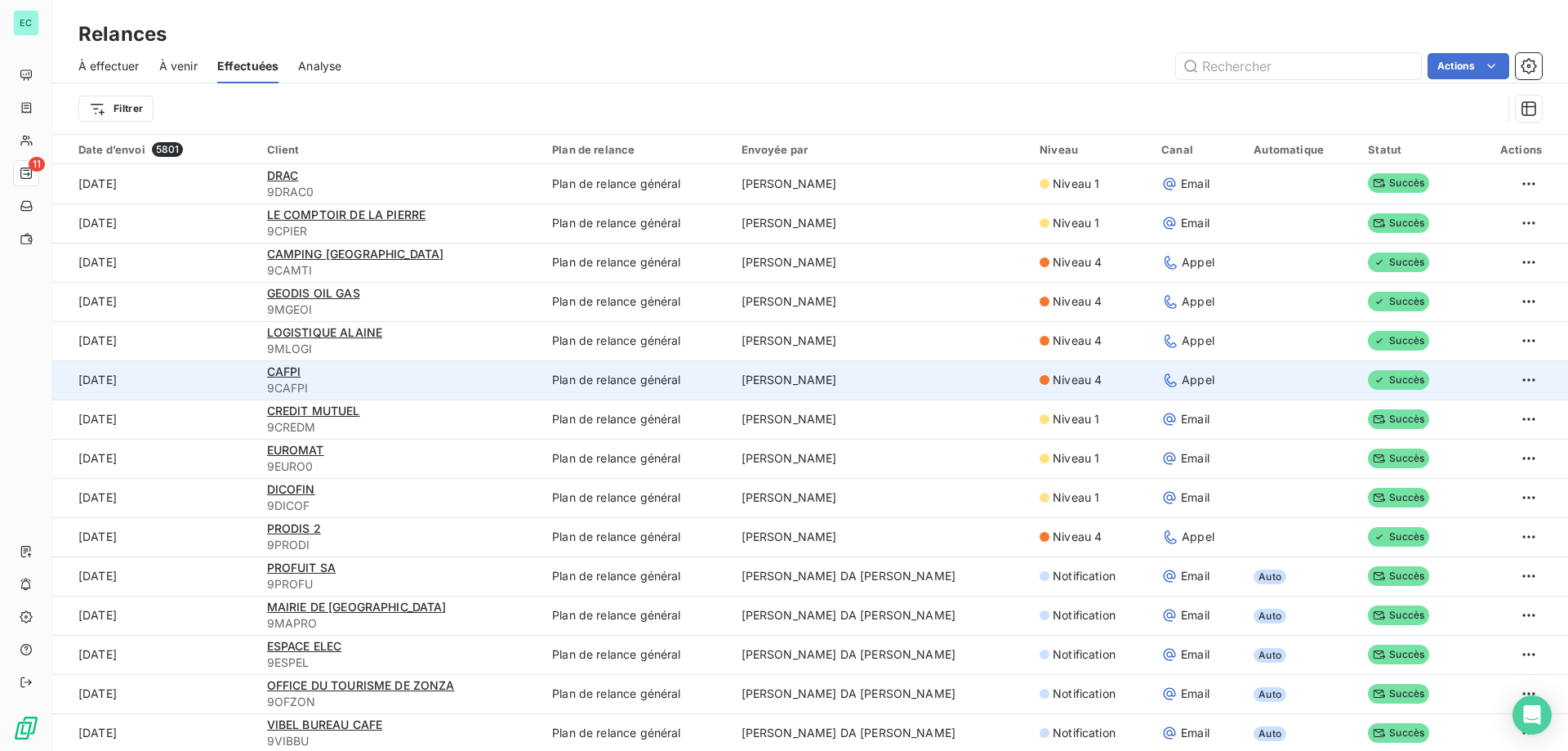
click at [859, 378] on td "[PERSON_NAME]" at bounding box center [880, 380] width 298 height 40
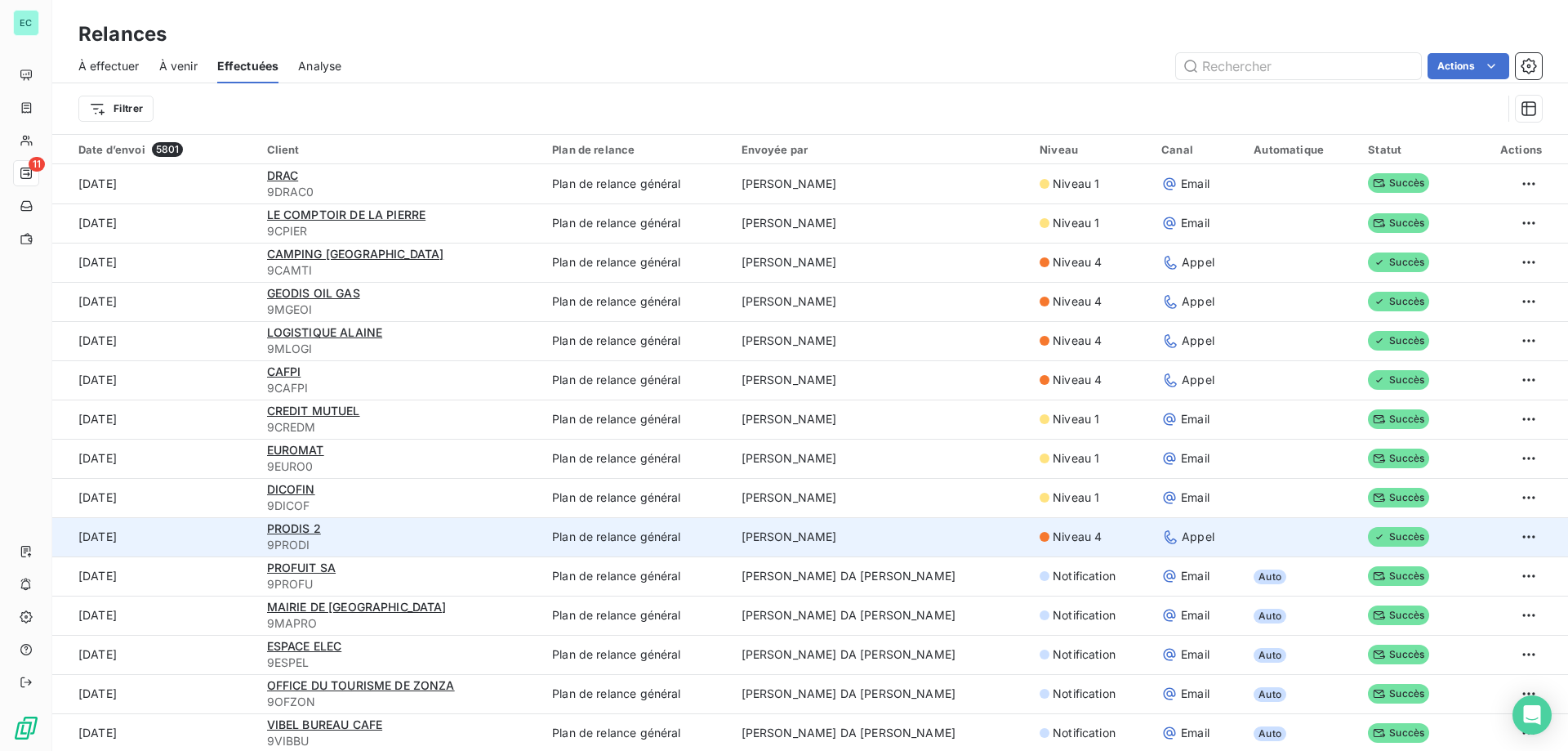
click at [922, 541] on td "[PERSON_NAME]" at bounding box center [880, 537] width 298 height 40
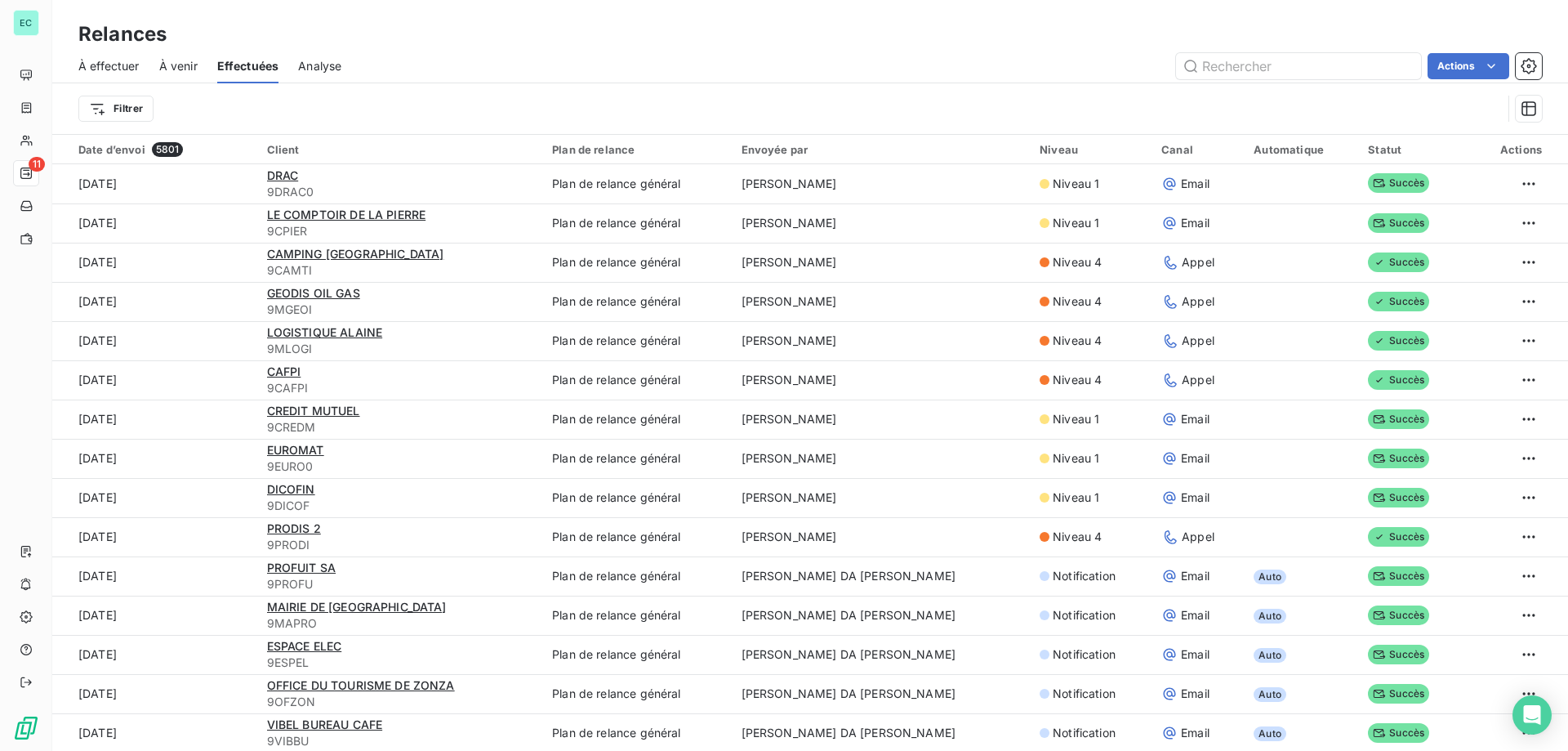
click at [97, 64] on span "À effectuer" at bounding box center [109, 66] width 61 height 17
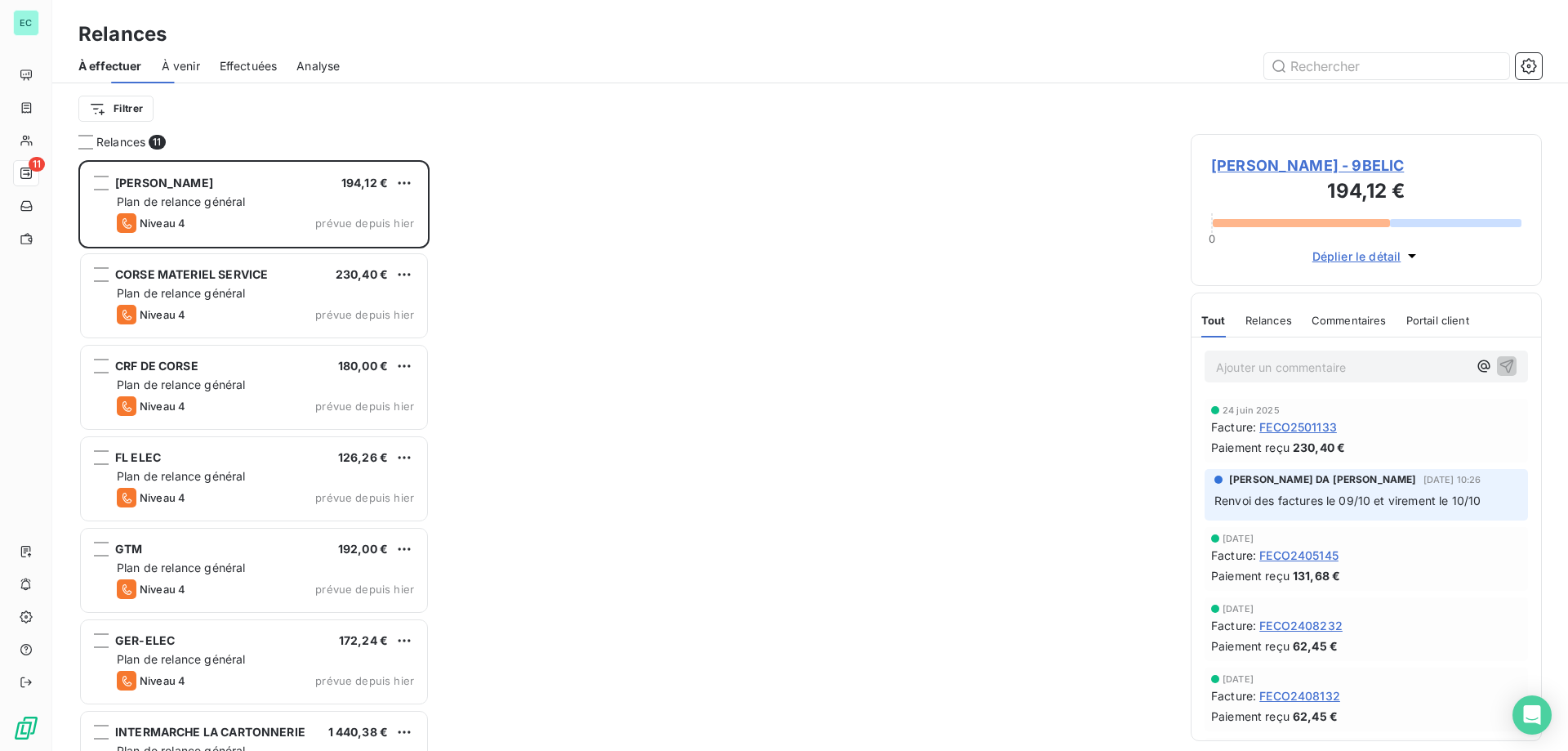
scroll to position [579, 339]
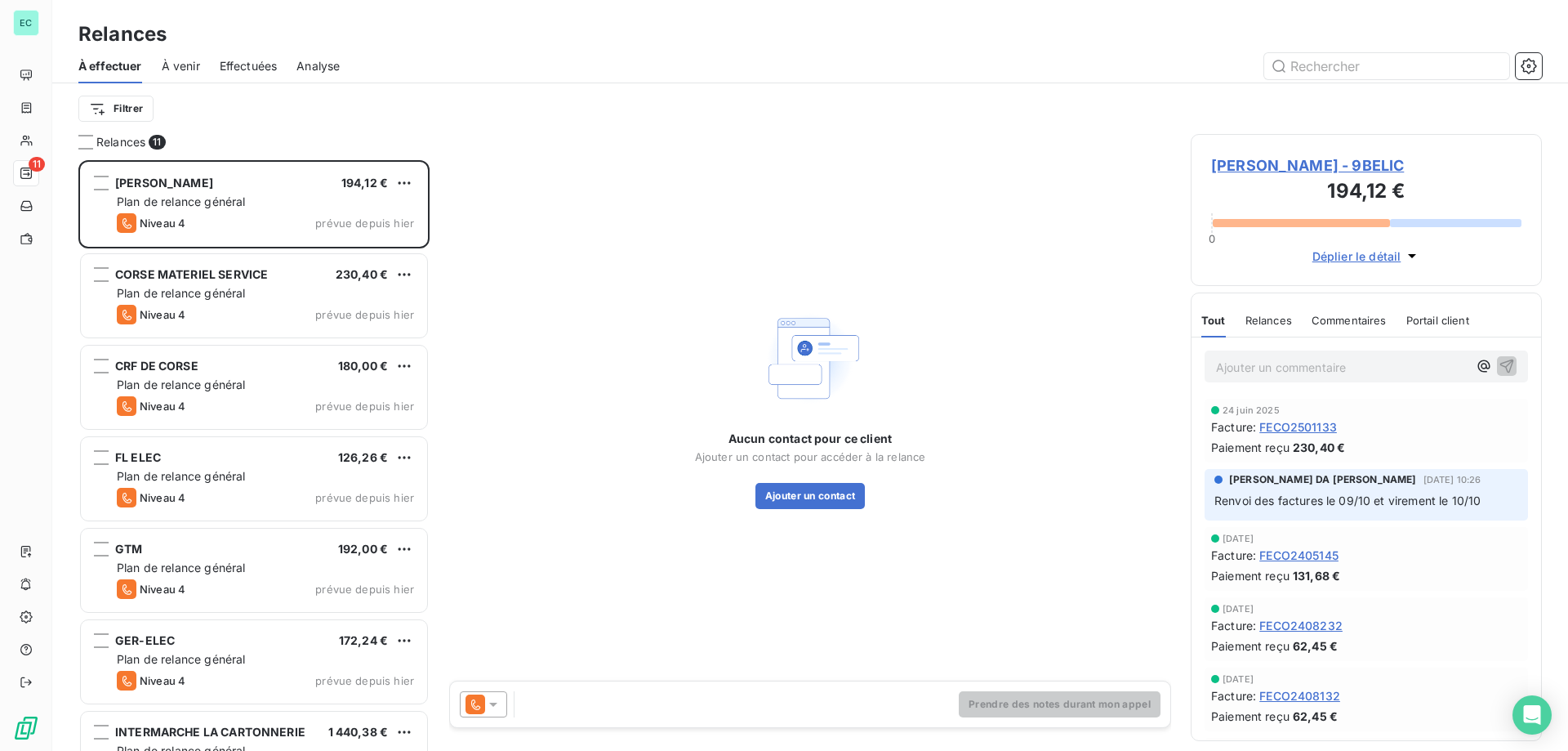
click at [189, 72] on span "À venir" at bounding box center [181, 66] width 39 height 17
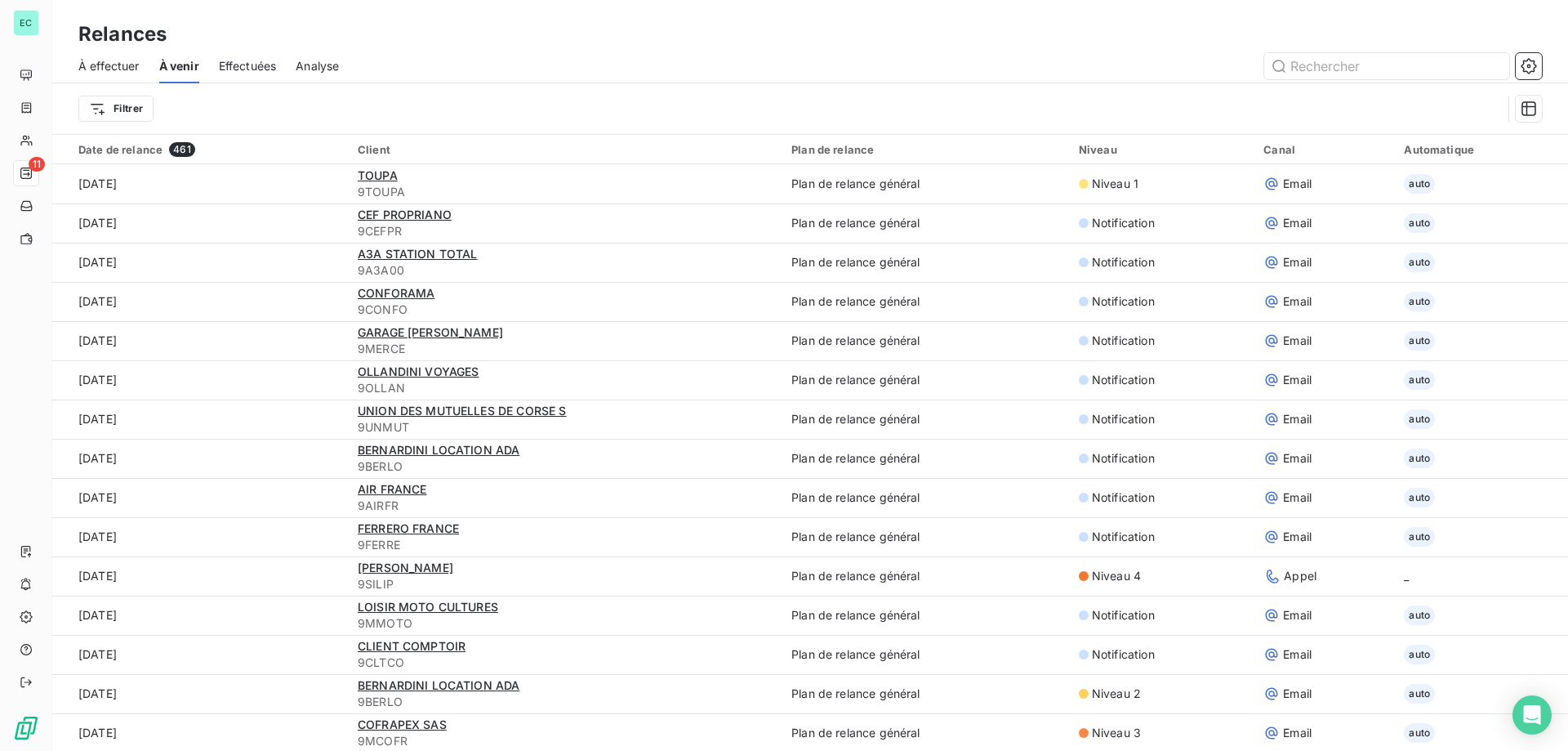
click at [275, 60] on span "Effectuées" at bounding box center [247, 66] width 58 height 17
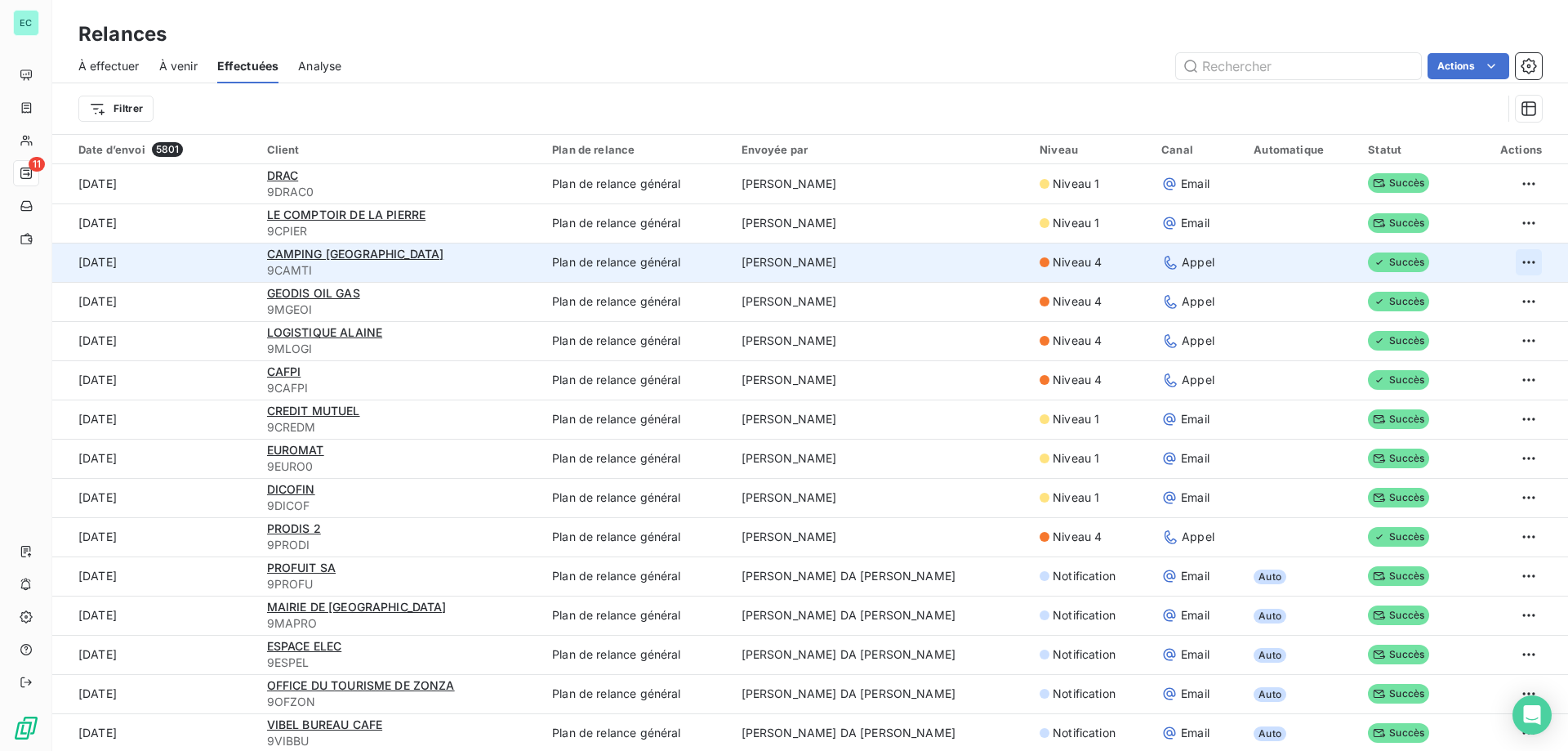
click at [1517, 262] on html "EC 11 Relances À effectuer À venir Effectuées Analyse Actions Filtrer Date d’en…" at bounding box center [784, 376] width 1568 height 751
click at [1465, 306] on div "Renvoyer la relance" at bounding box center [1443, 298] width 145 height 26
click at [809, 257] on td "[PERSON_NAME]" at bounding box center [880, 262] width 298 height 40
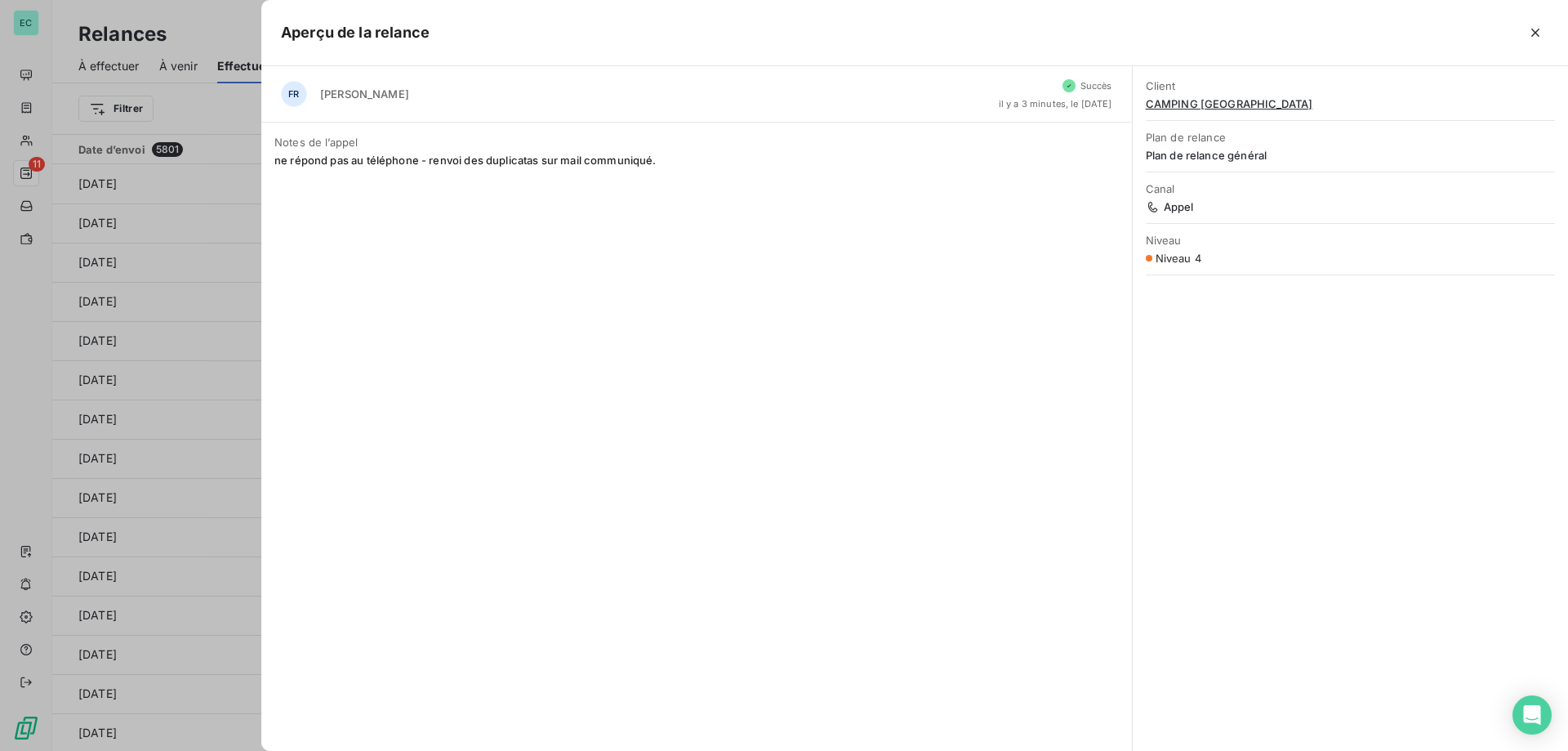
click at [1012, 262] on div "FR FRANCE BOUQUET Succès il y a 3 minutes, le [DATE] Notes de l’appel ne répond…" at bounding box center [697, 409] width 871 height 685
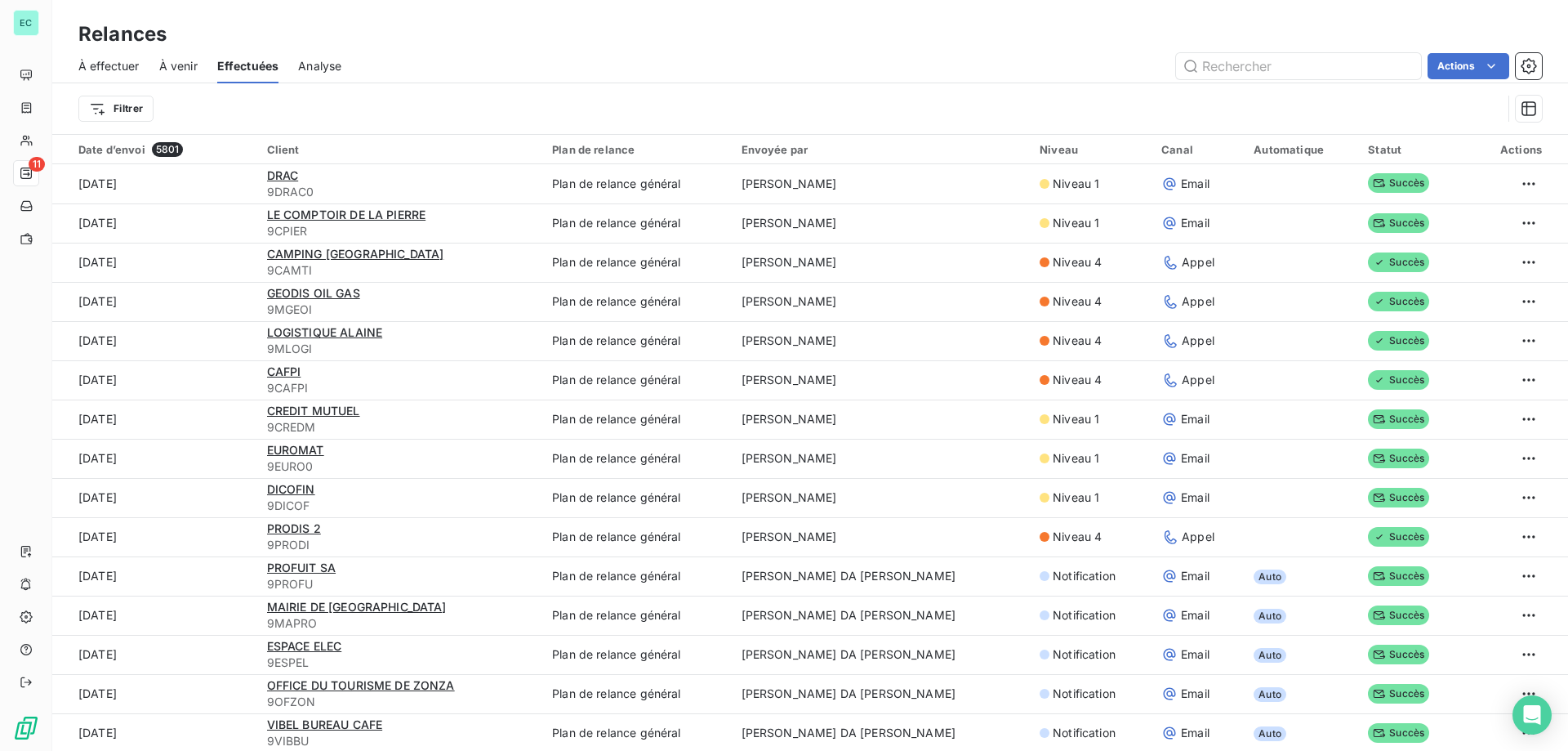
click at [110, 63] on span "À effectuer" at bounding box center [109, 66] width 61 height 17
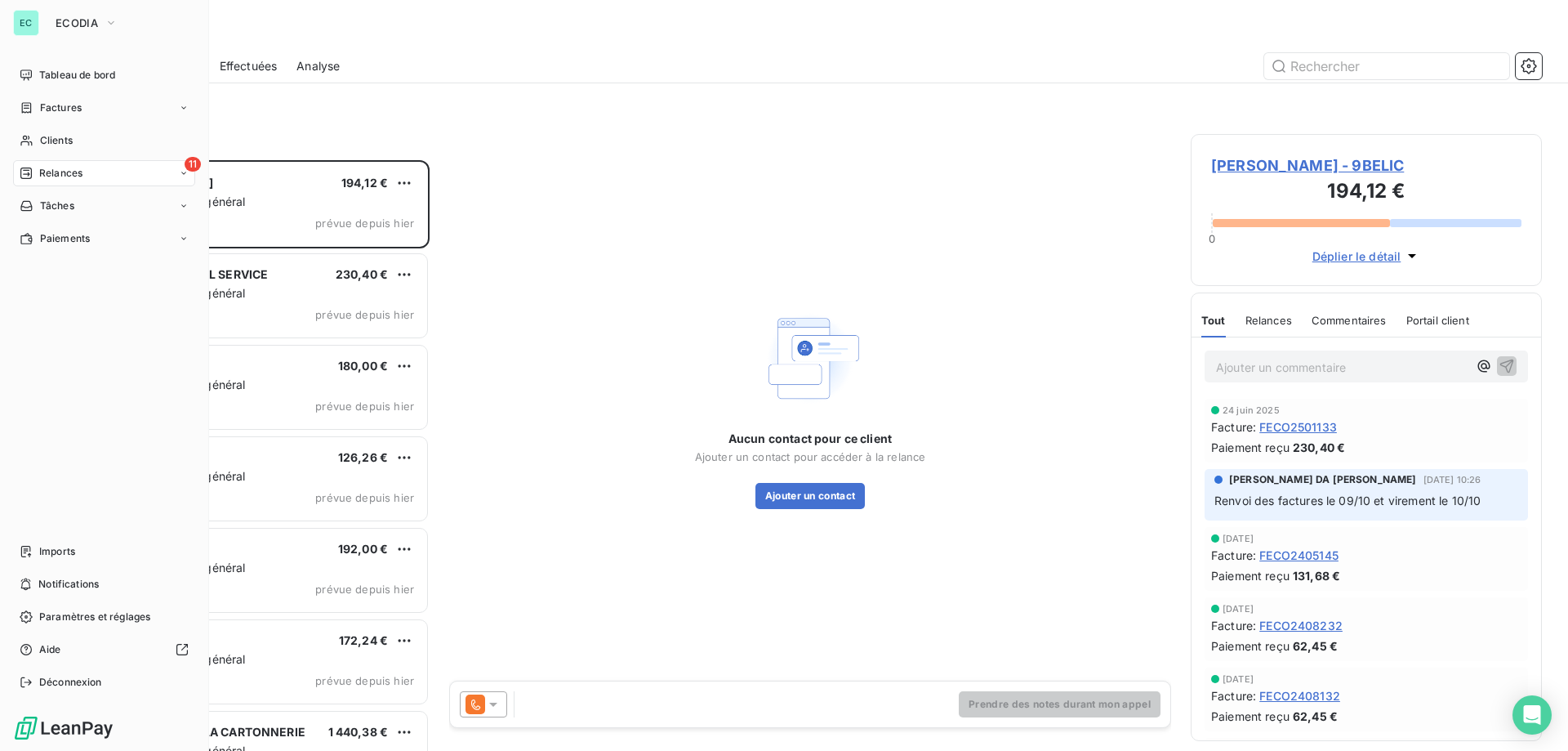
click at [50, 177] on span "Relances" at bounding box center [61, 173] width 43 height 15
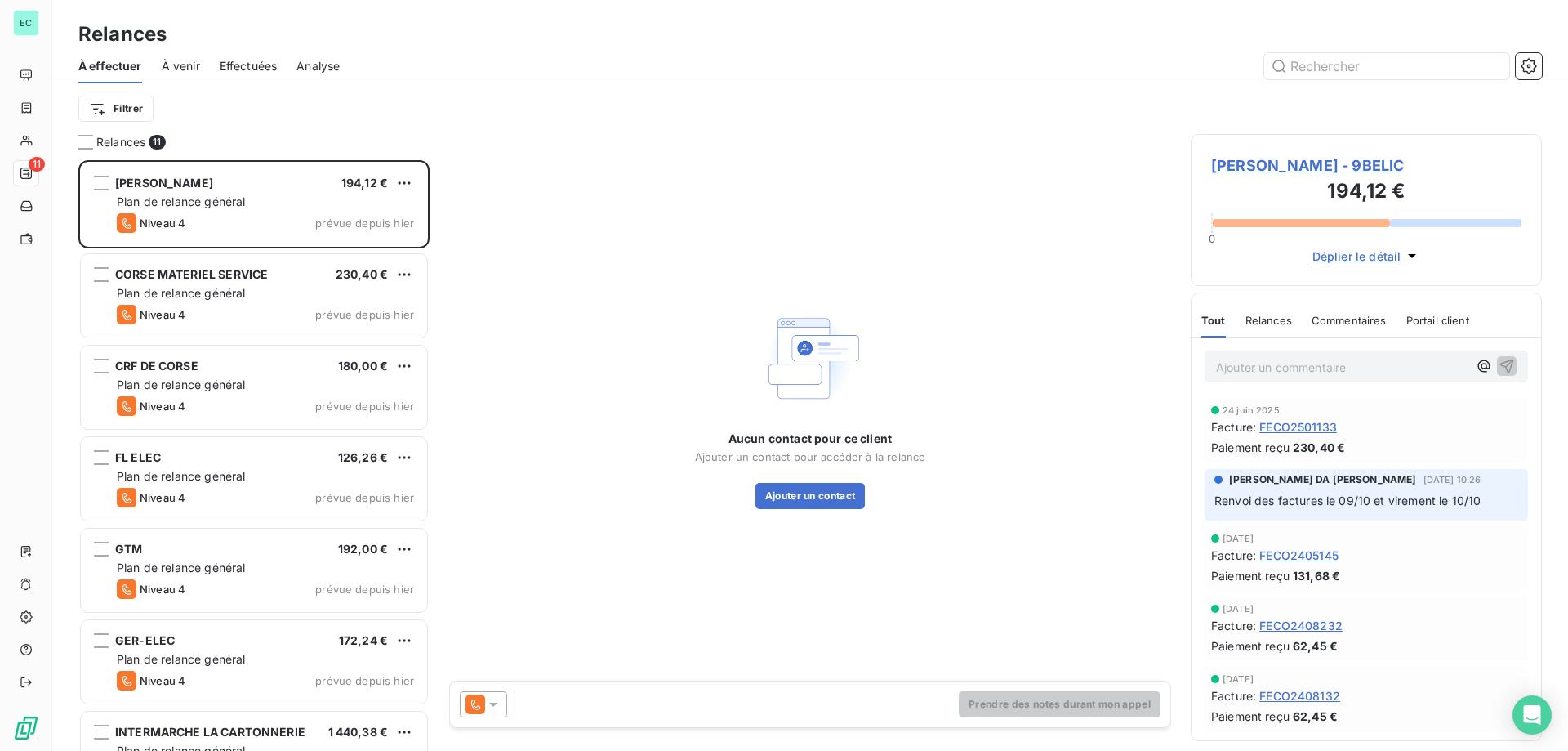
click at [274, 120] on div "Filtrer" at bounding box center [810, 109] width 1463 height 31
click at [174, 67] on span "À venir" at bounding box center [181, 66] width 39 height 17
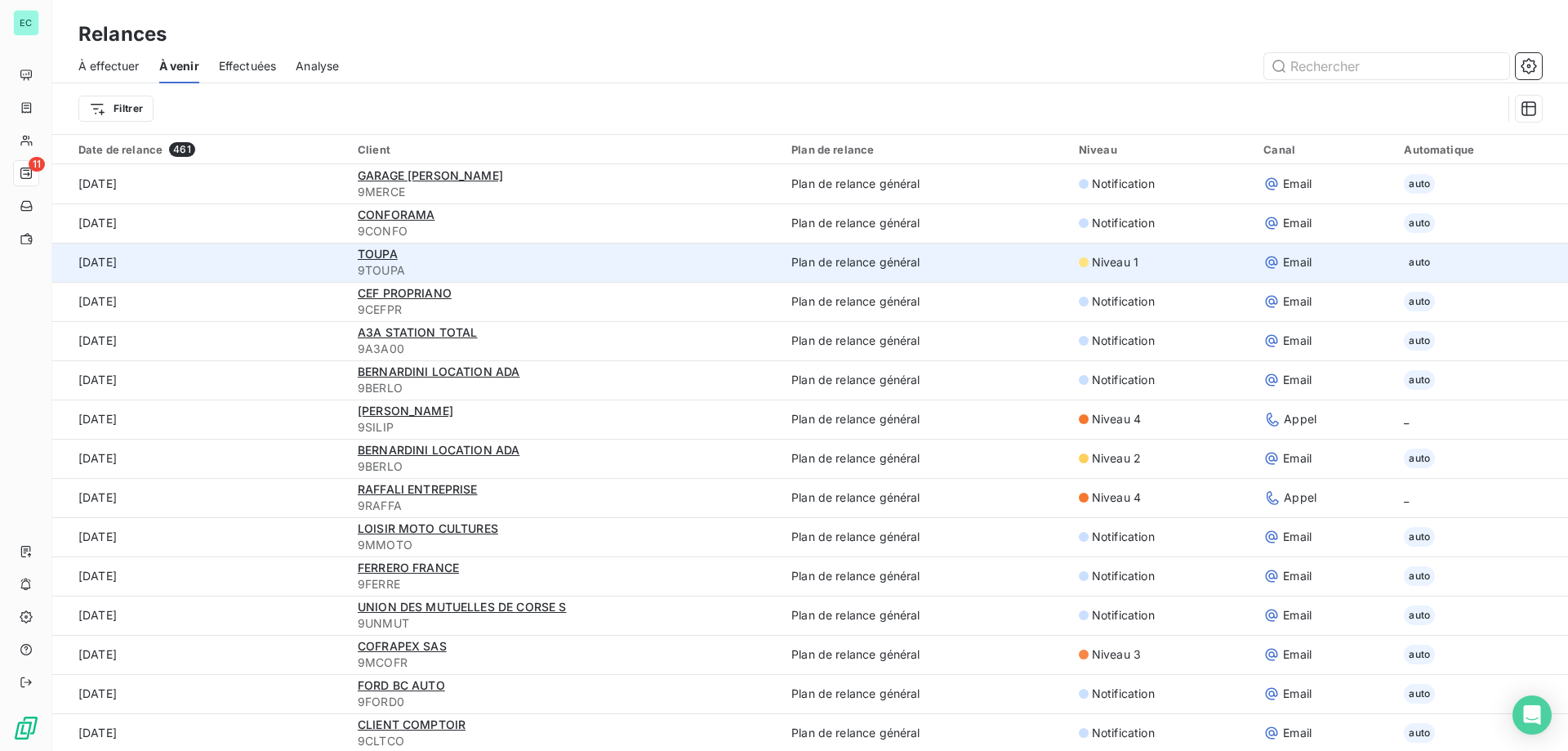
click at [535, 257] on div "TOUPA" at bounding box center [565, 254] width 414 height 17
click at [365, 257] on span "TOUPA" at bounding box center [378, 253] width 40 height 14
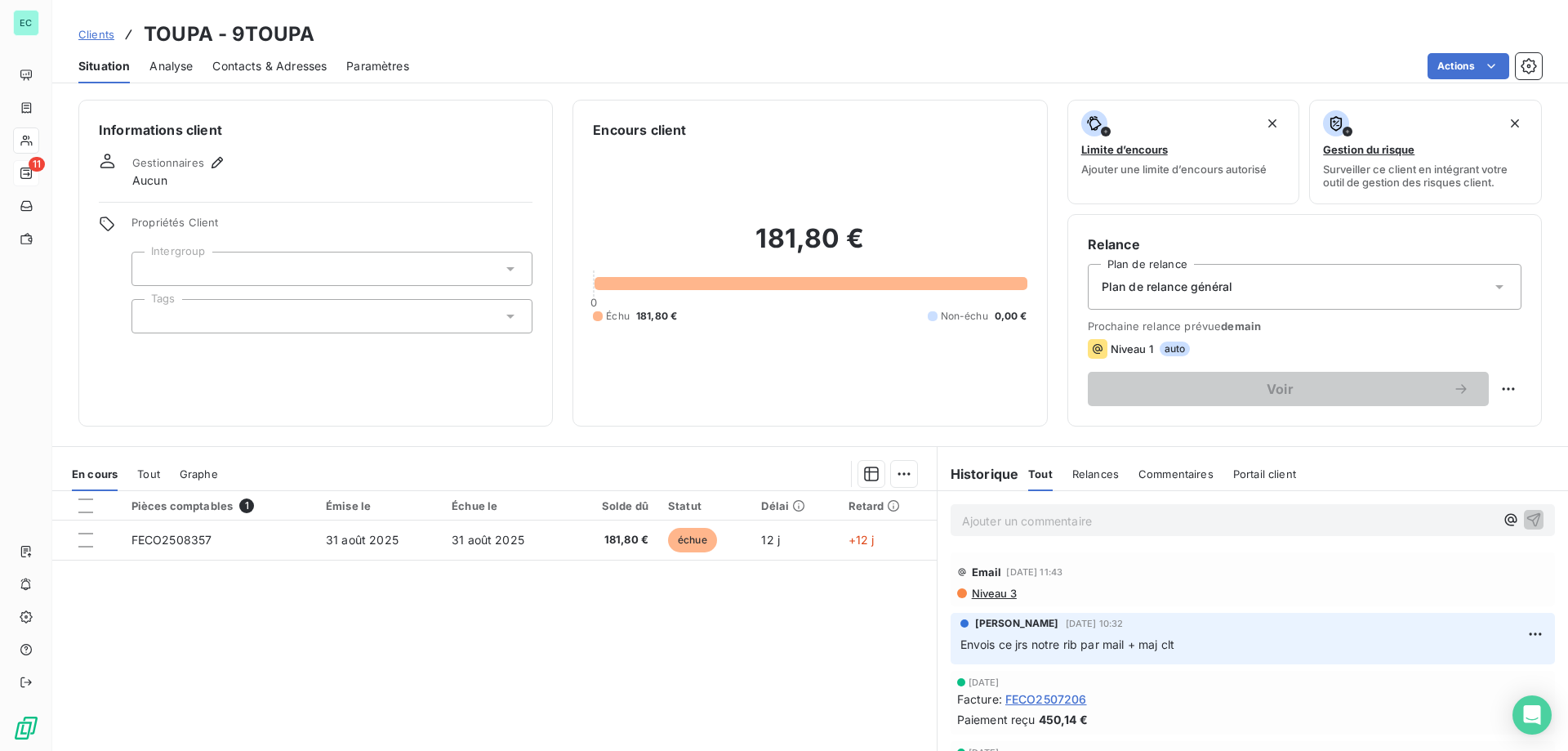
click at [257, 70] on span "Contacts & Adresses" at bounding box center [269, 66] width 115 height 17
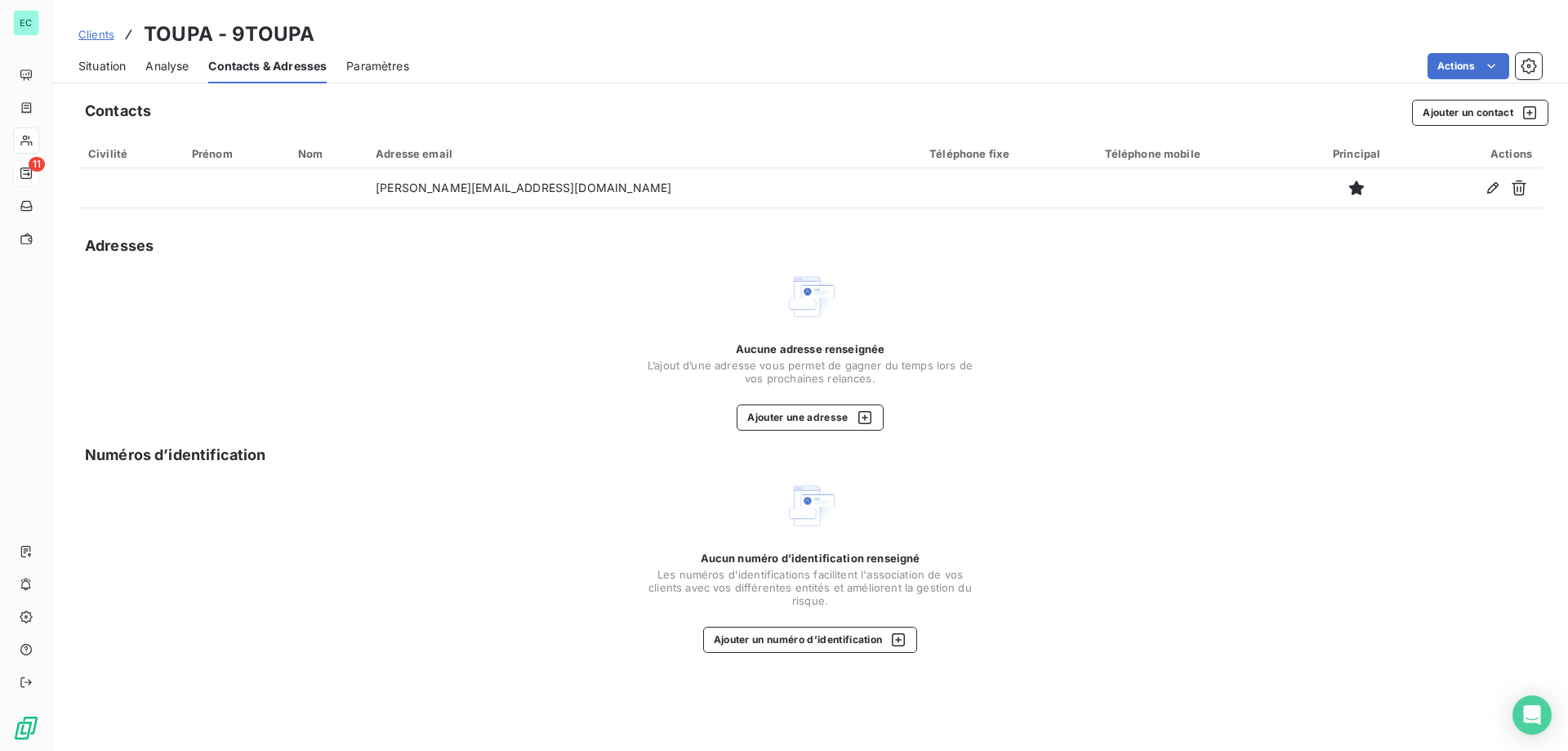
click at [109, 29] on span "Clients" at bounding box center [97, 35] width 36 height 13
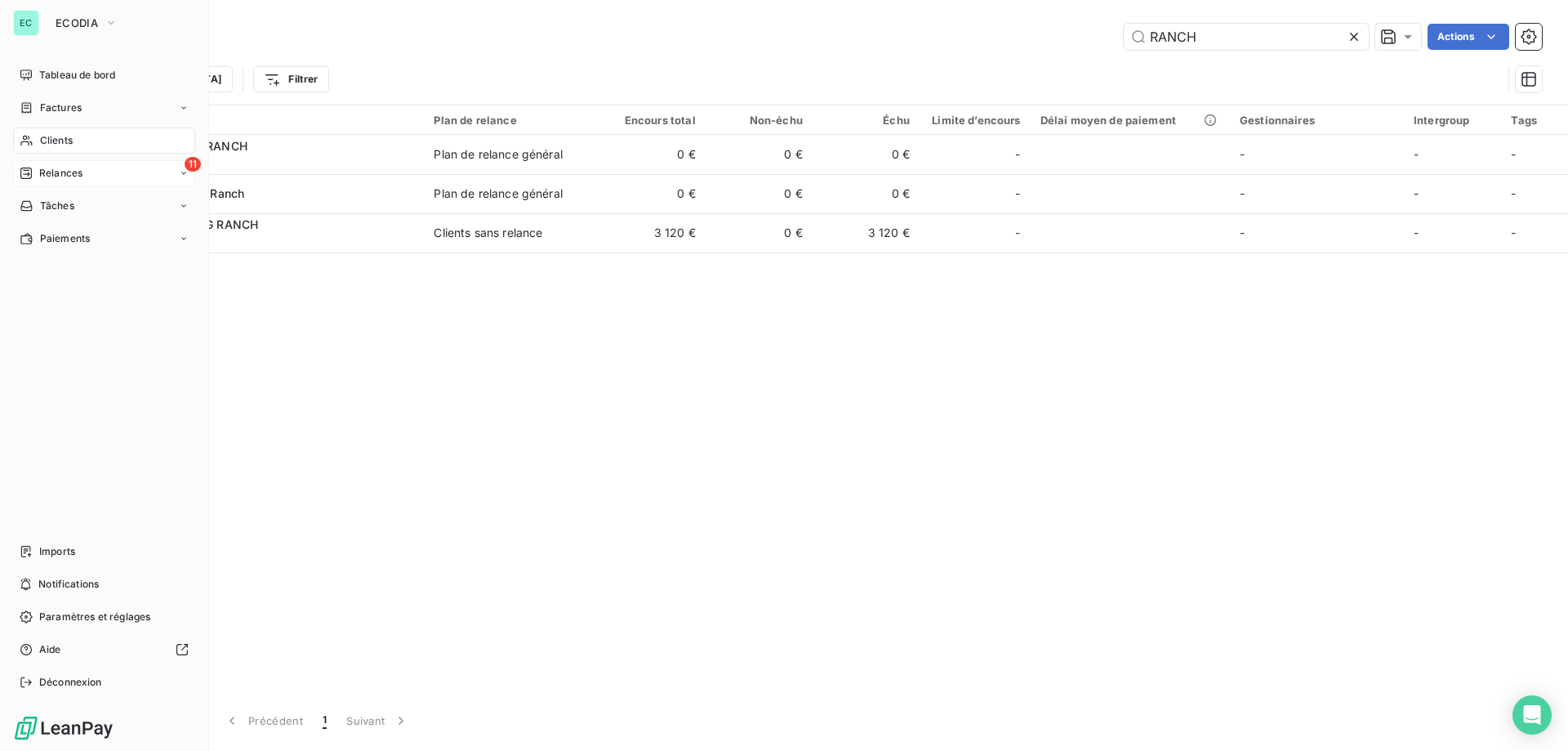
click at [50, 166] on span "Relances" at bounding box center [61, 173] width 43 height 15
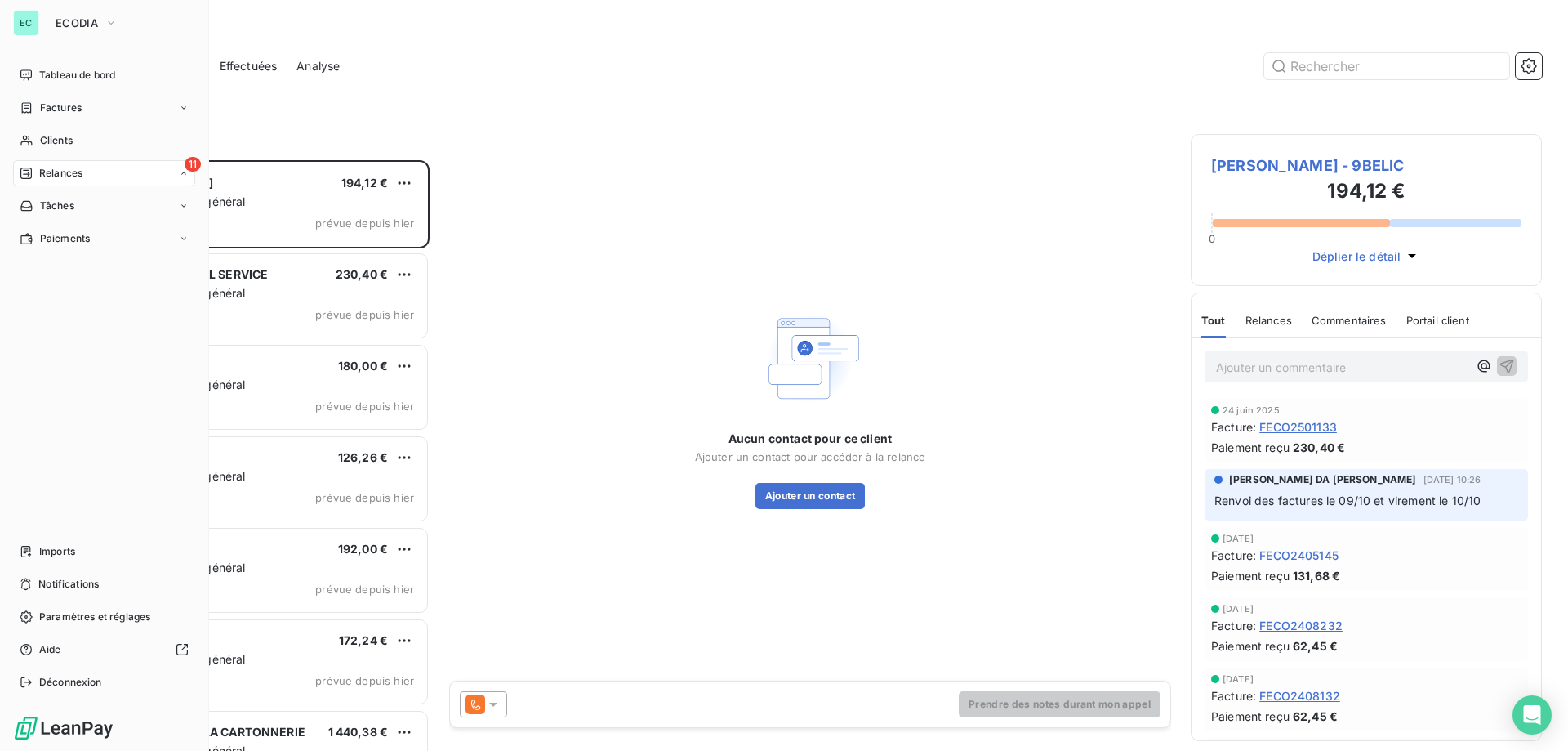
scroll to position [579, 339]
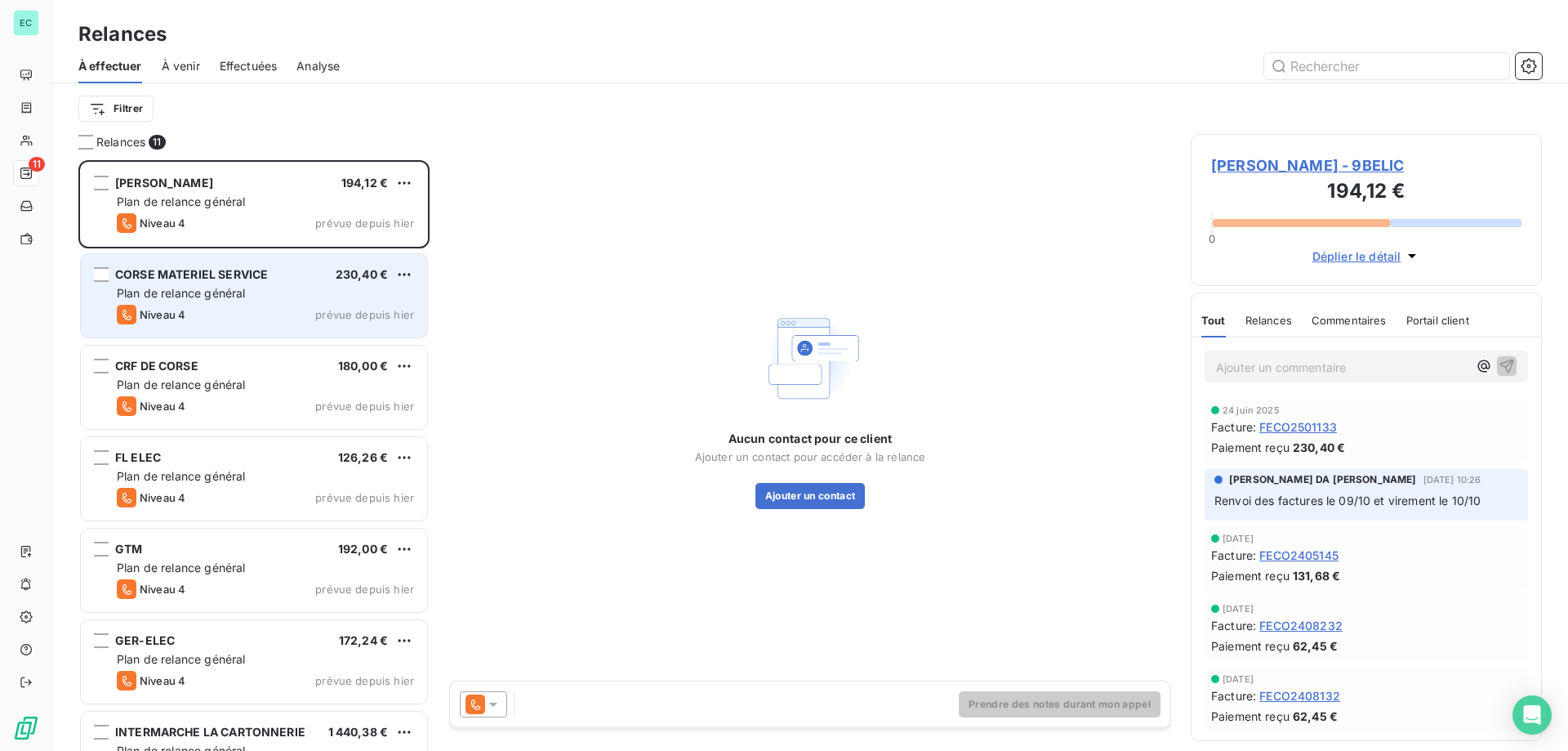
click at [295, 302] on div "CORSE MATERIEL SERVICE 230,40 € Plan de relance général [PERSON_NAME] 4 prévue …" at bounding box center [254, 295] width 346 height 83
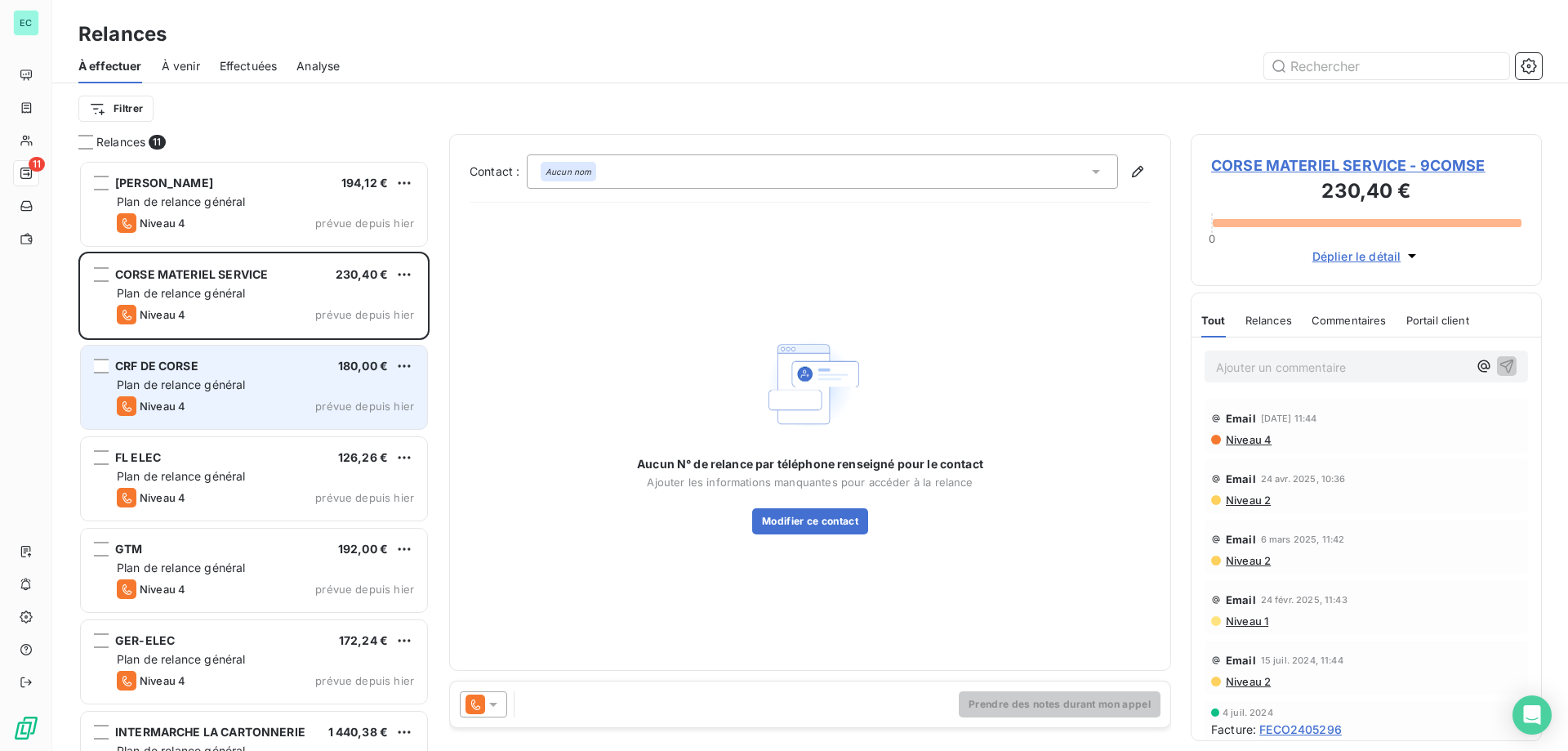
click at [226, 394] on div "CRF DE CORSE 180,00 € Plan de relance général [PERSON_NAME] 4 prévue depuis [DA…" at bounding box center [254, 387] width 346 height 83
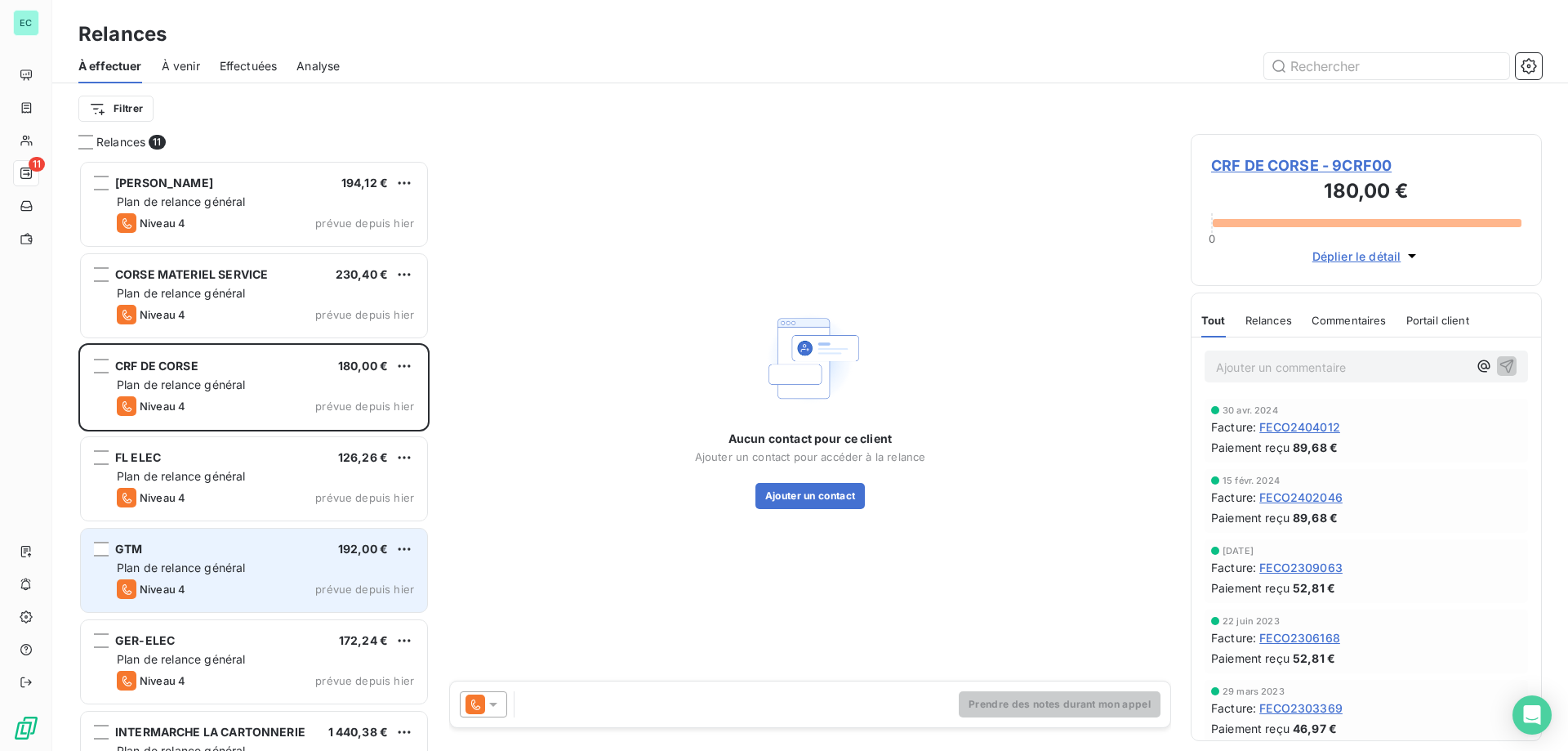
click at [298, 588] on div "Niveau 4 prévue depuis [DATE]" at bounding box center [266, 589] width 297 height 20
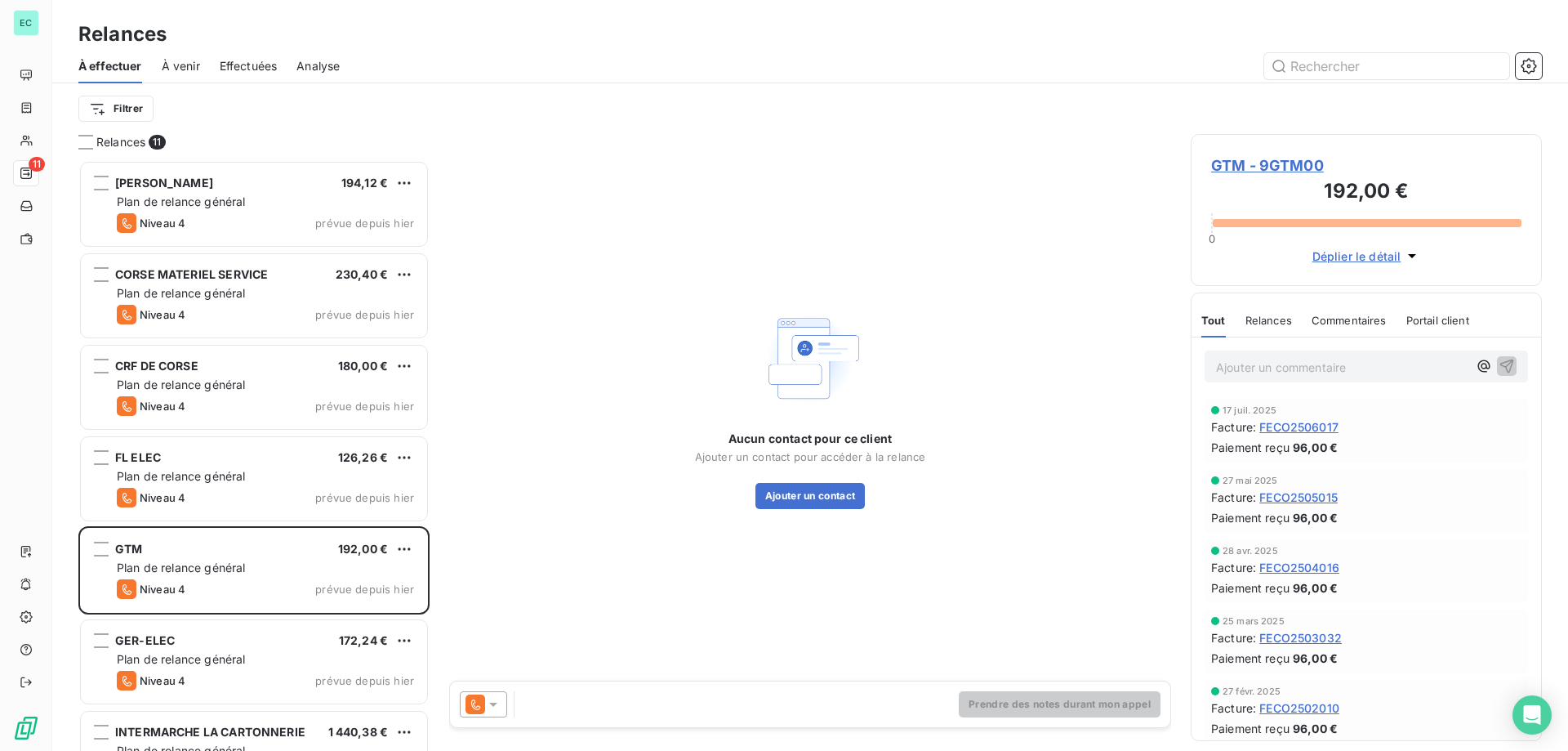
click at [494, 706] on icon at bounding box center [493, 704] width 16 height 17
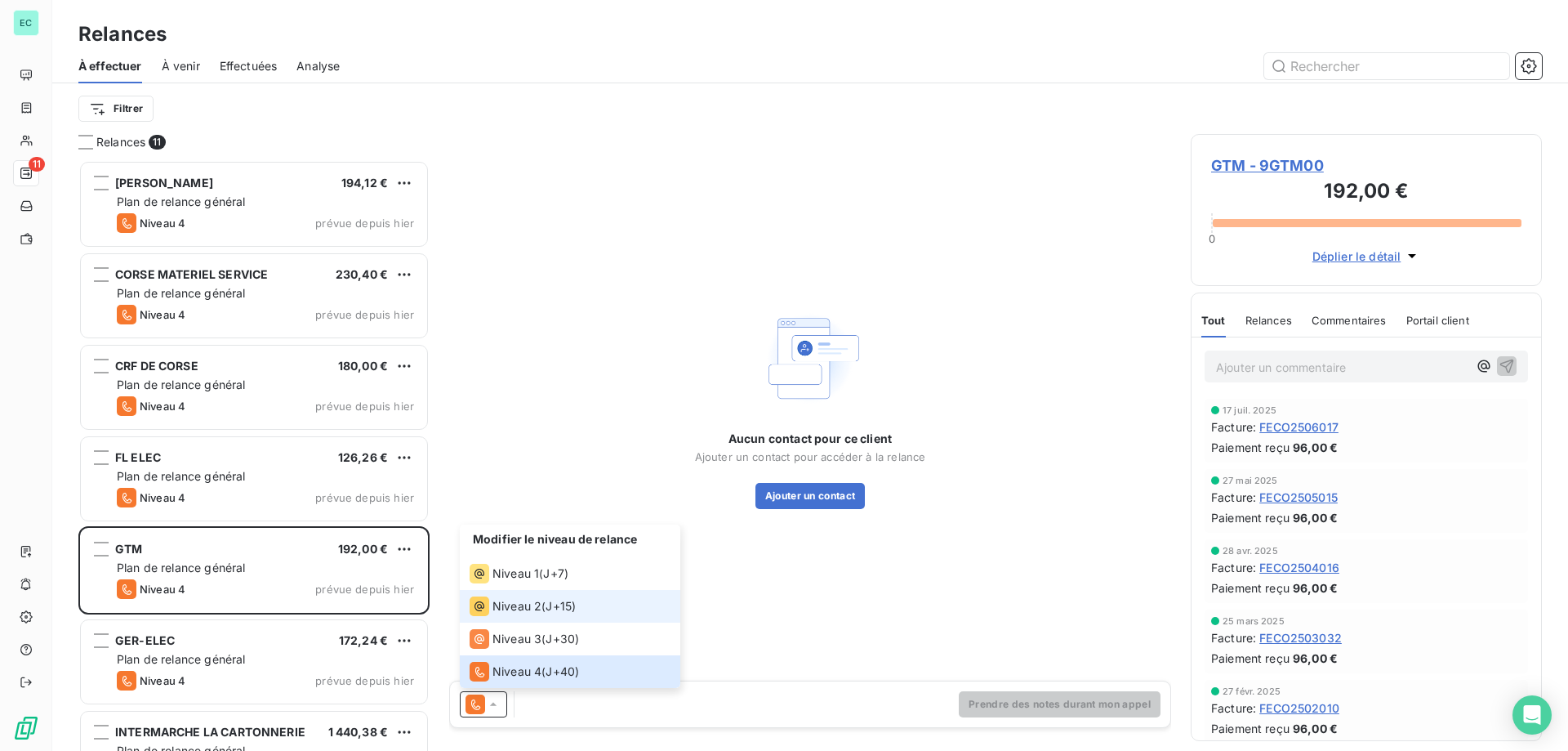
click at [527, 592] on li "Niveau 2 ( J+15 )" at bounding box center [569, 607] width 220 height 33
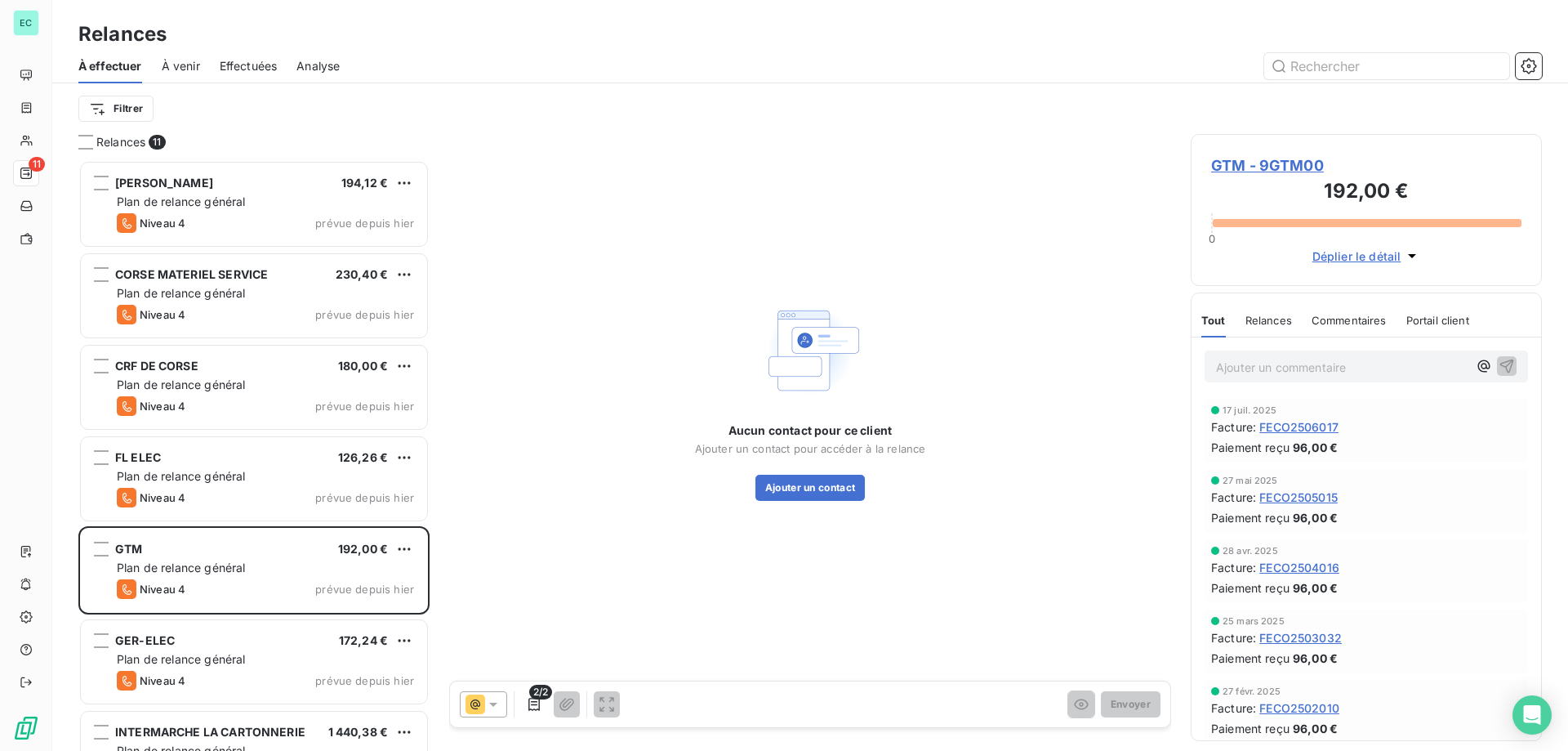
click at [497, 706] on icon at bounding box center [493, 704] width 16 height 17
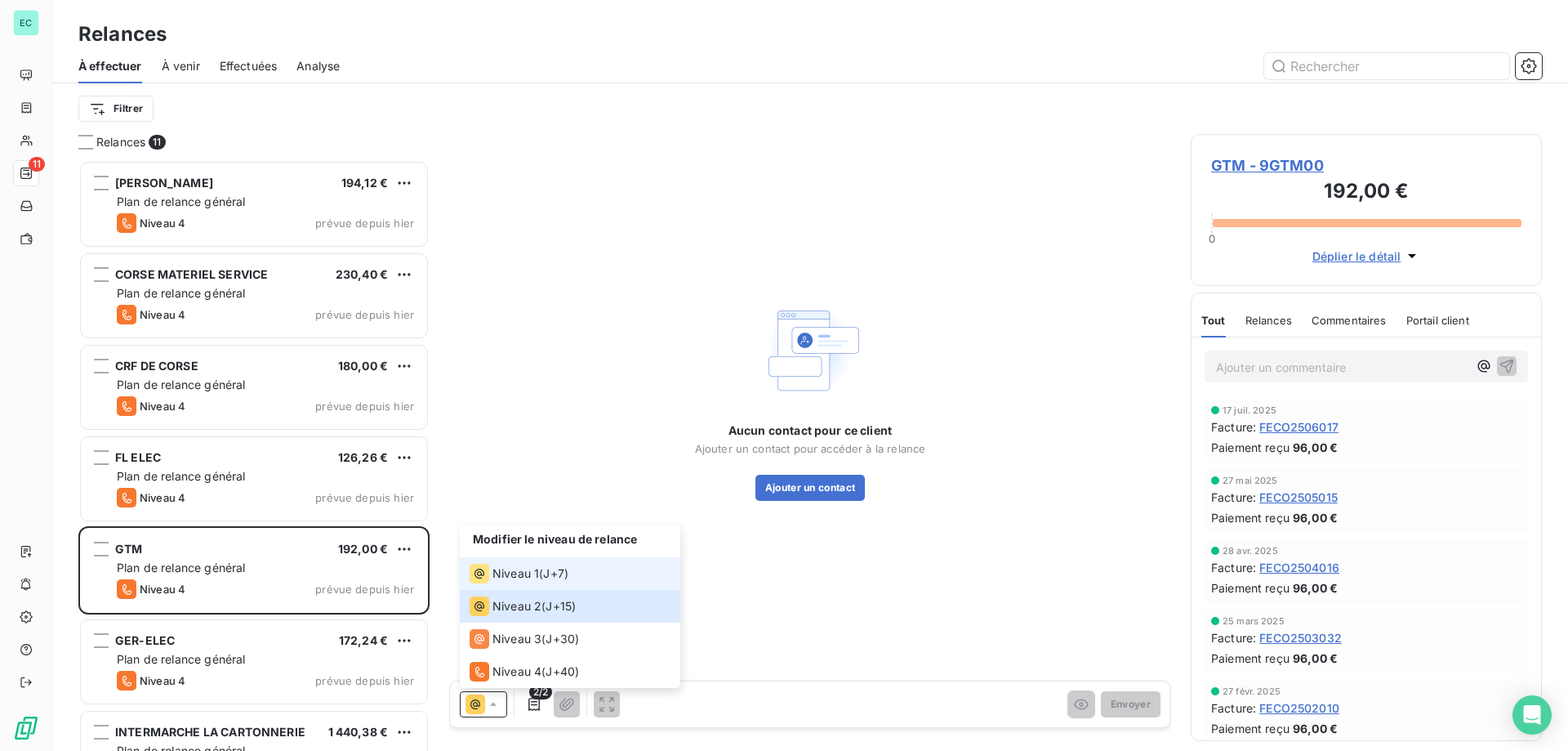
click at [532, 572] on span "Niveau 1" at bounding box center [516, 574] width 46 height 17
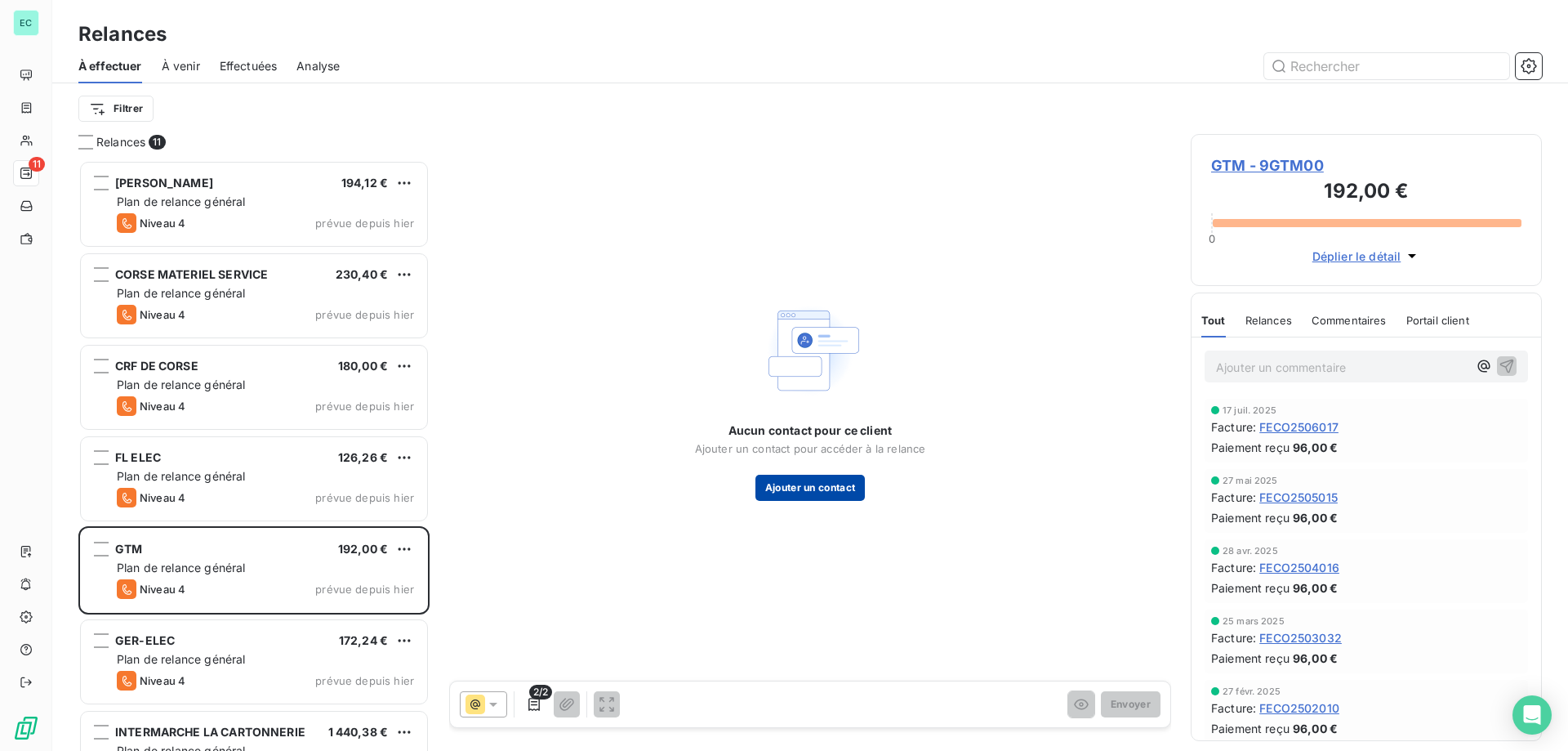
click at [832, 489] on button "Ajouter un contact" at bounding box center [811, 488] width 111 height 26
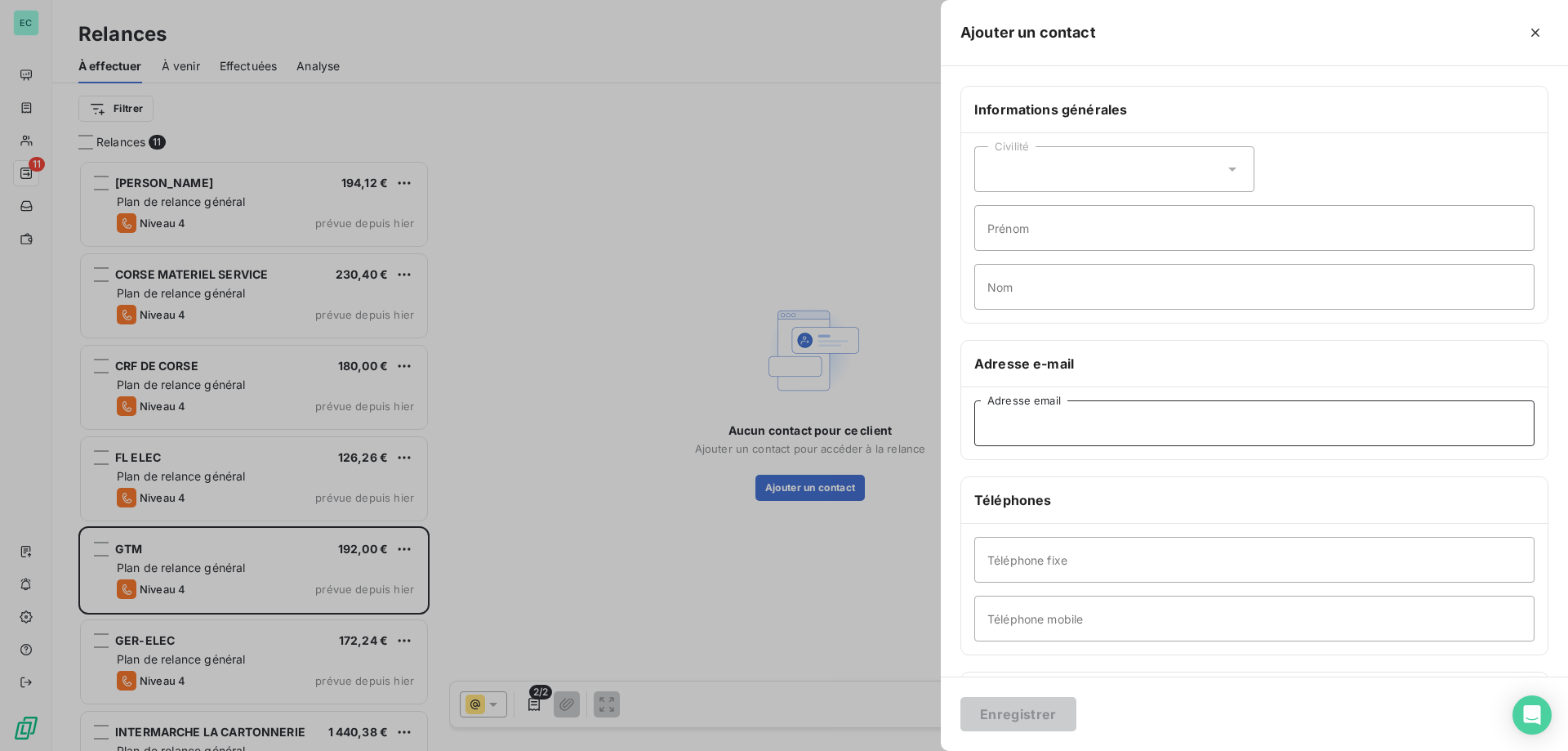
click at [1076, 430] on input "Adresse email" at bounding box center [1254, 423] width 560 height 45
paste input "[EMAIL_ADDRESS][DOMAIN_NAME]"
type input "[EMAIL_ADDRESS][DOMAIN_NAME]"
click at [1007, 715] on button "Enregistrer" at bounding box center [1018, 714] width 116 height 35
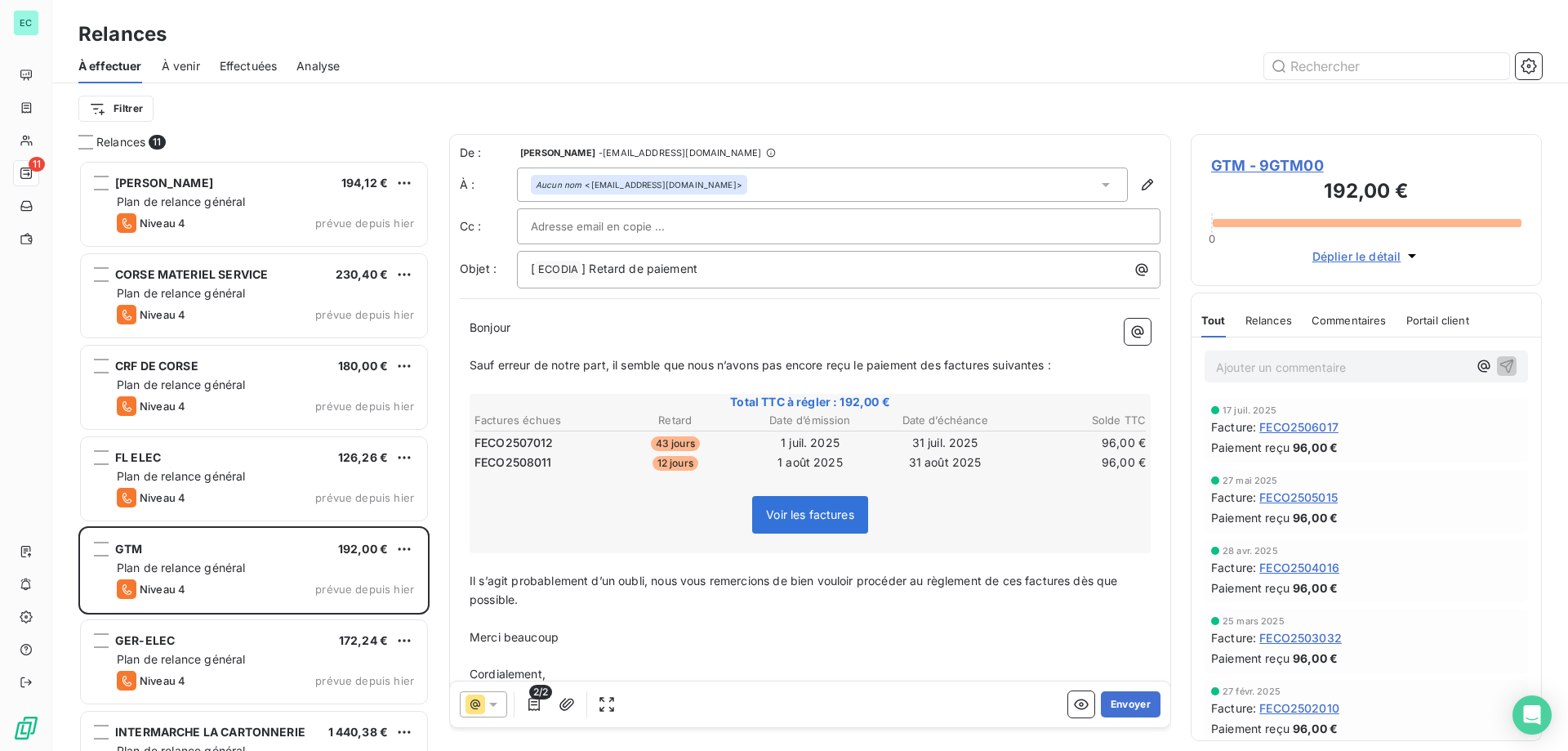
click at [487, 711] on icon at bounding box center [493, 704] width 16 height 17
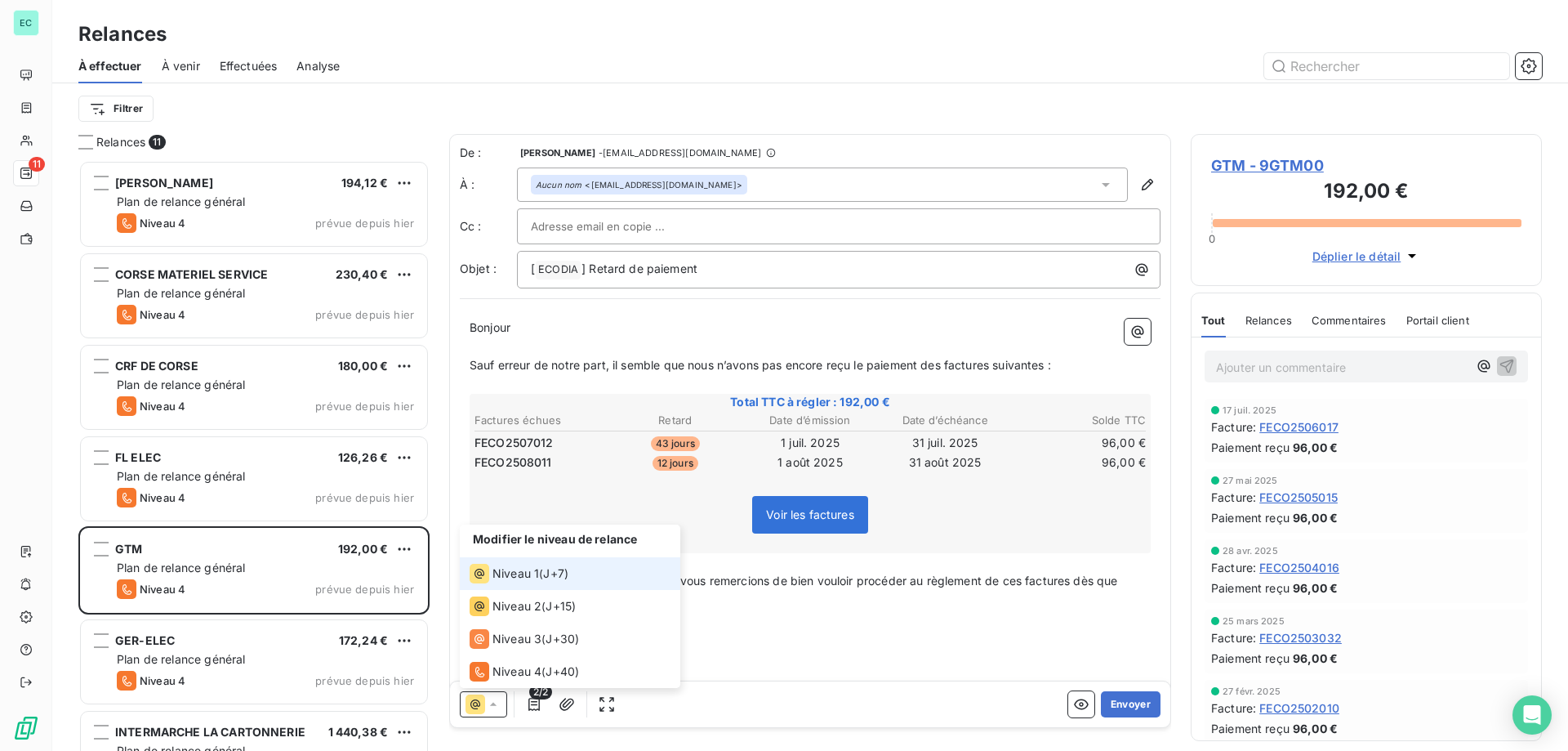
click at [512, 578] on span "Niveau 1" at bounding box center [516, 574] width 46 height 17
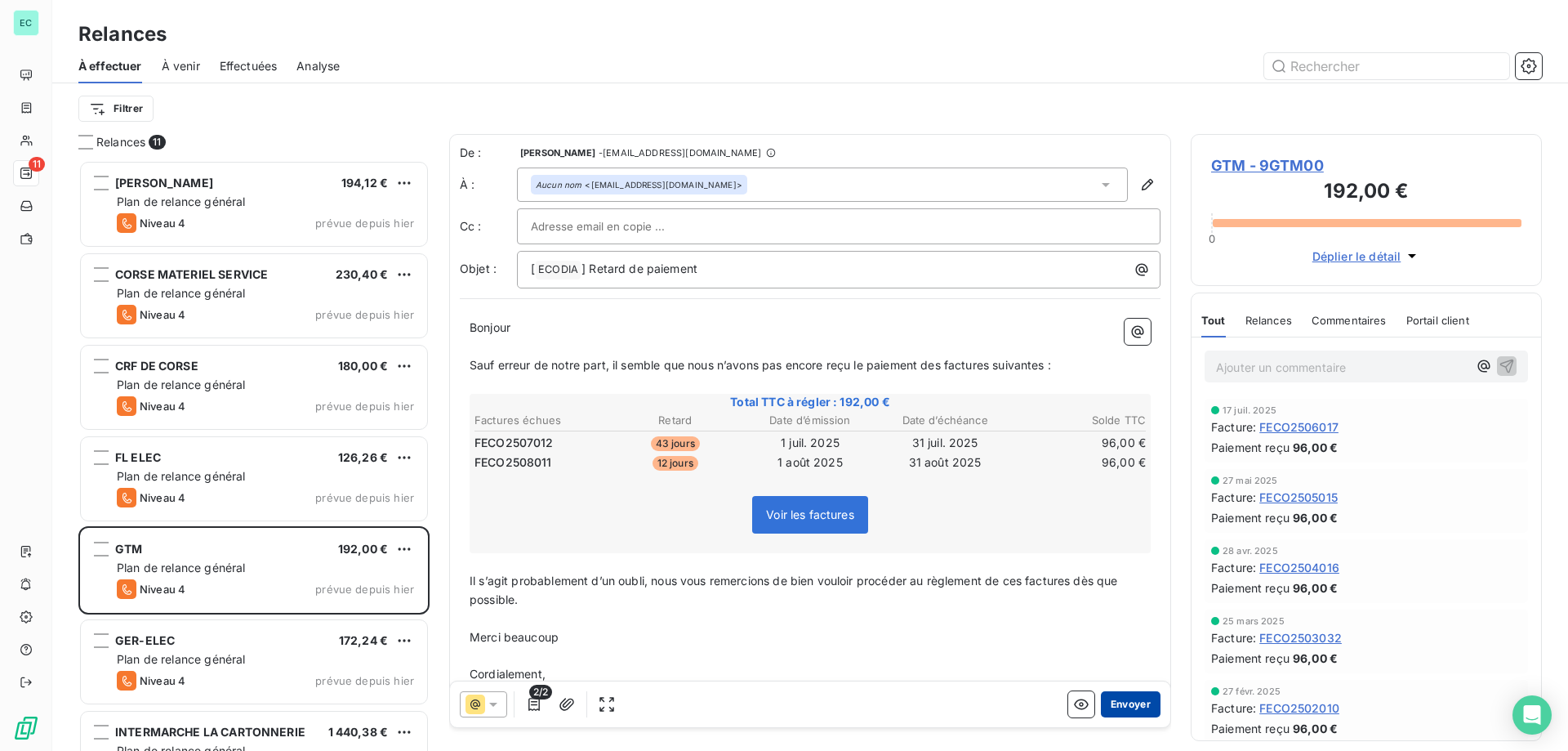
click at [1114, 701] on button "Envoyer" at bounding box center [1130, 705] width 59 height 26
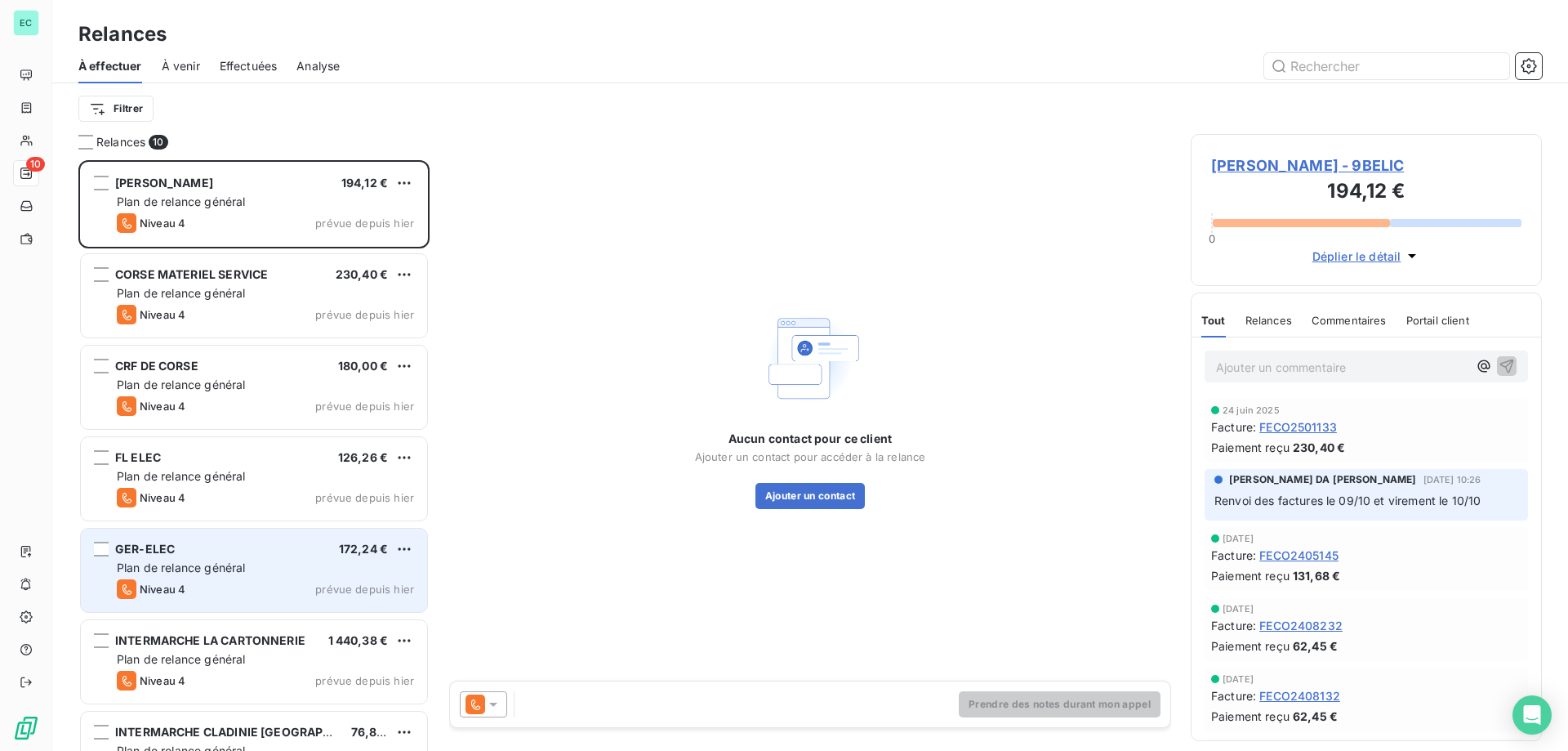
click at [223, 574] on span "Plan de relance général" at bounding box center [181, 567] width 128 height 14
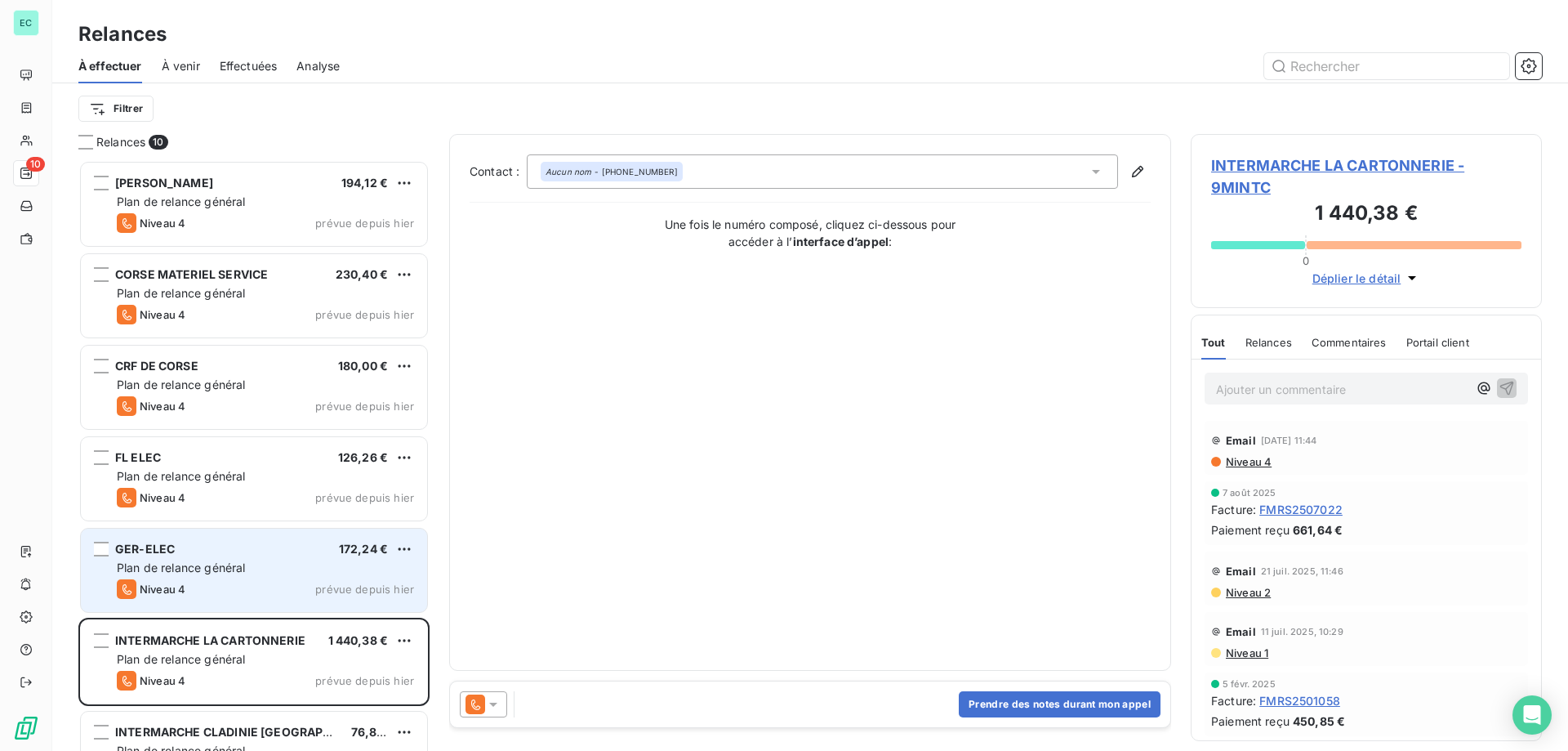
click at [178, 580] on div "Niveau 4" at bounding box center [151, 589] width 68 height 20
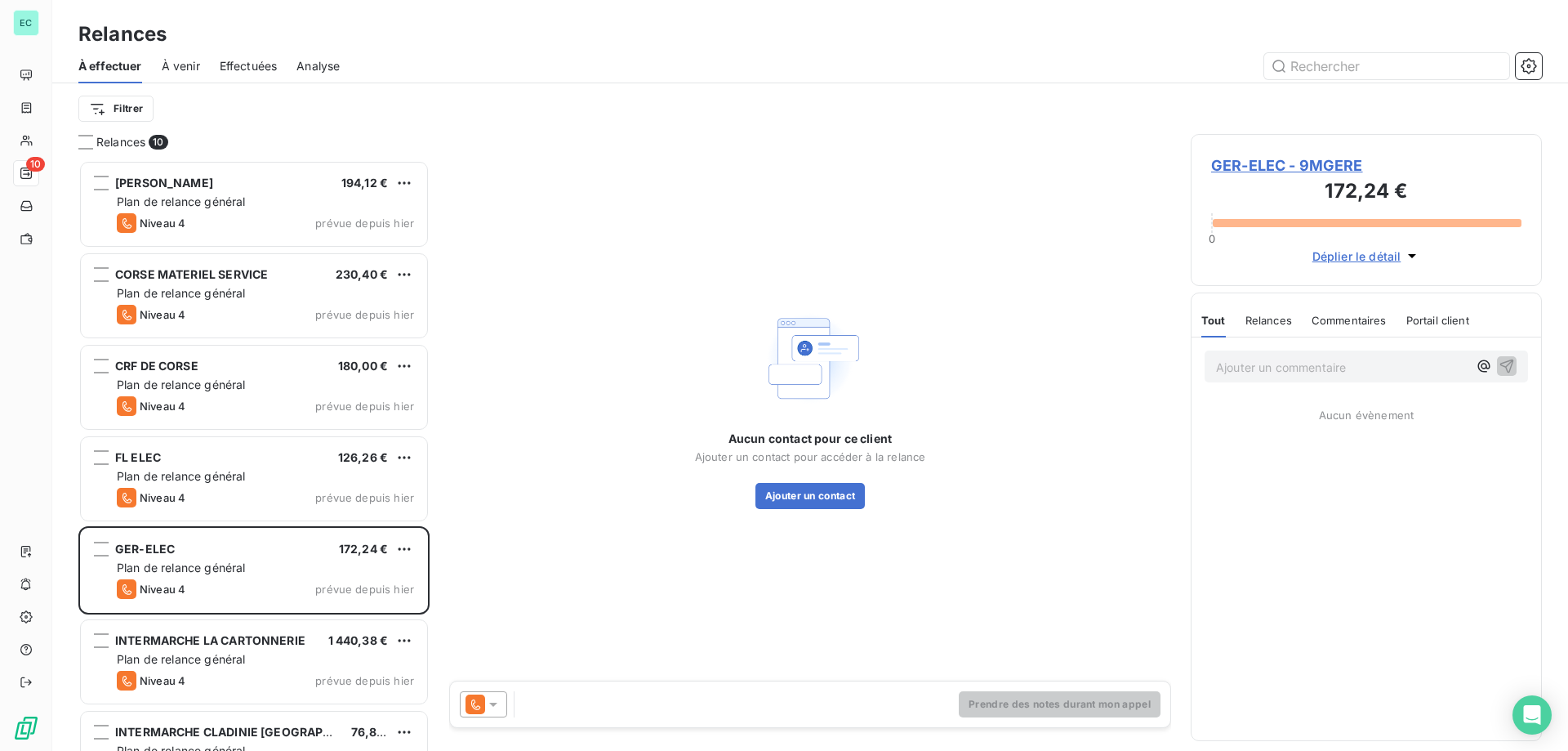
click at [1317, 374] on p "Ajouter un commentaire ﻿" at bounding box center [1341, 367] width 252 height 21
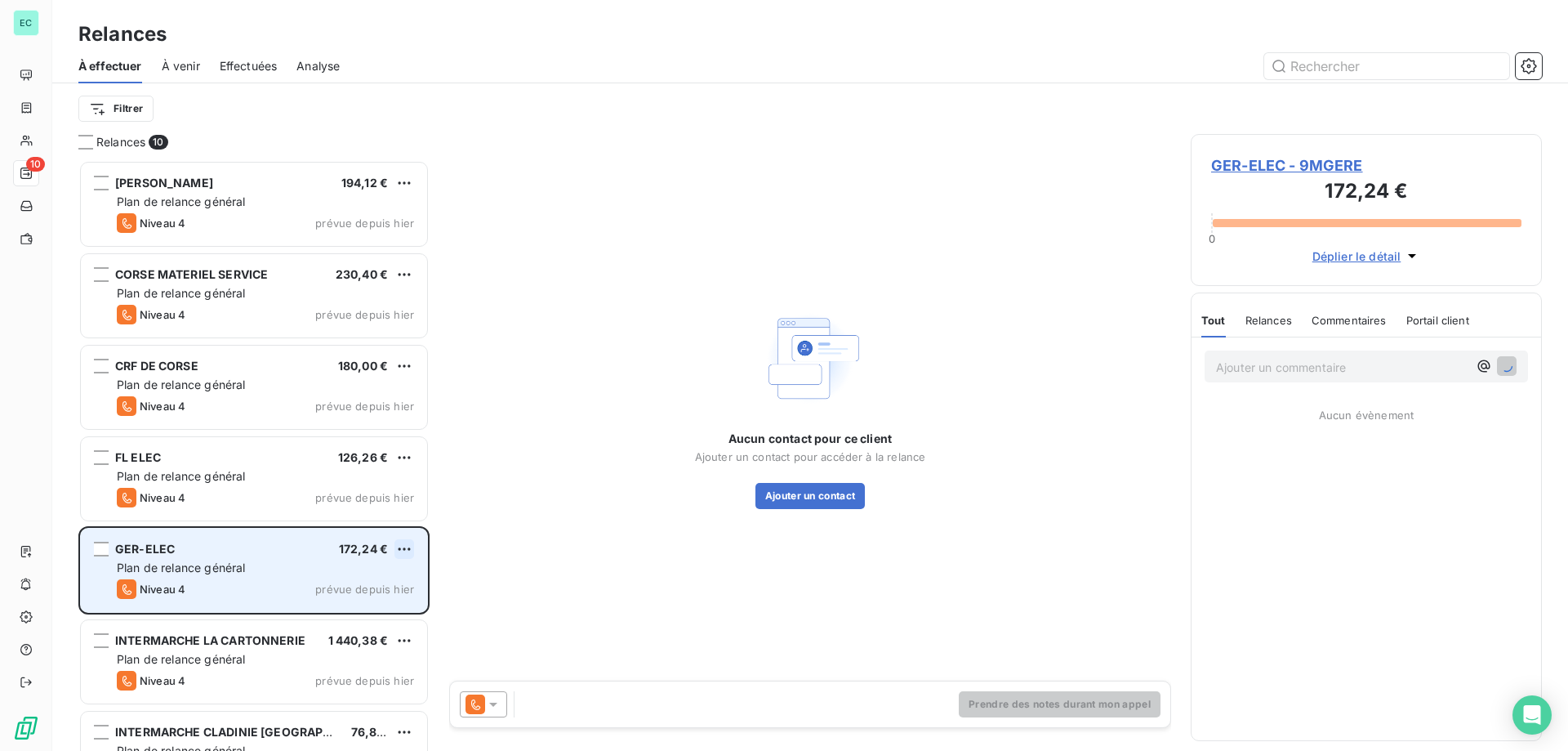
click at [409, 543] on html "EC 10 Relances À effectuer À venir Effectuées Analyse Filtrer Relances 10 [PERS…" at bounding box center [784, 376] width 1568 height 751
click at [373, 615] on div "Passer cette action" at bounding box center [333, 612] width 146 height 26
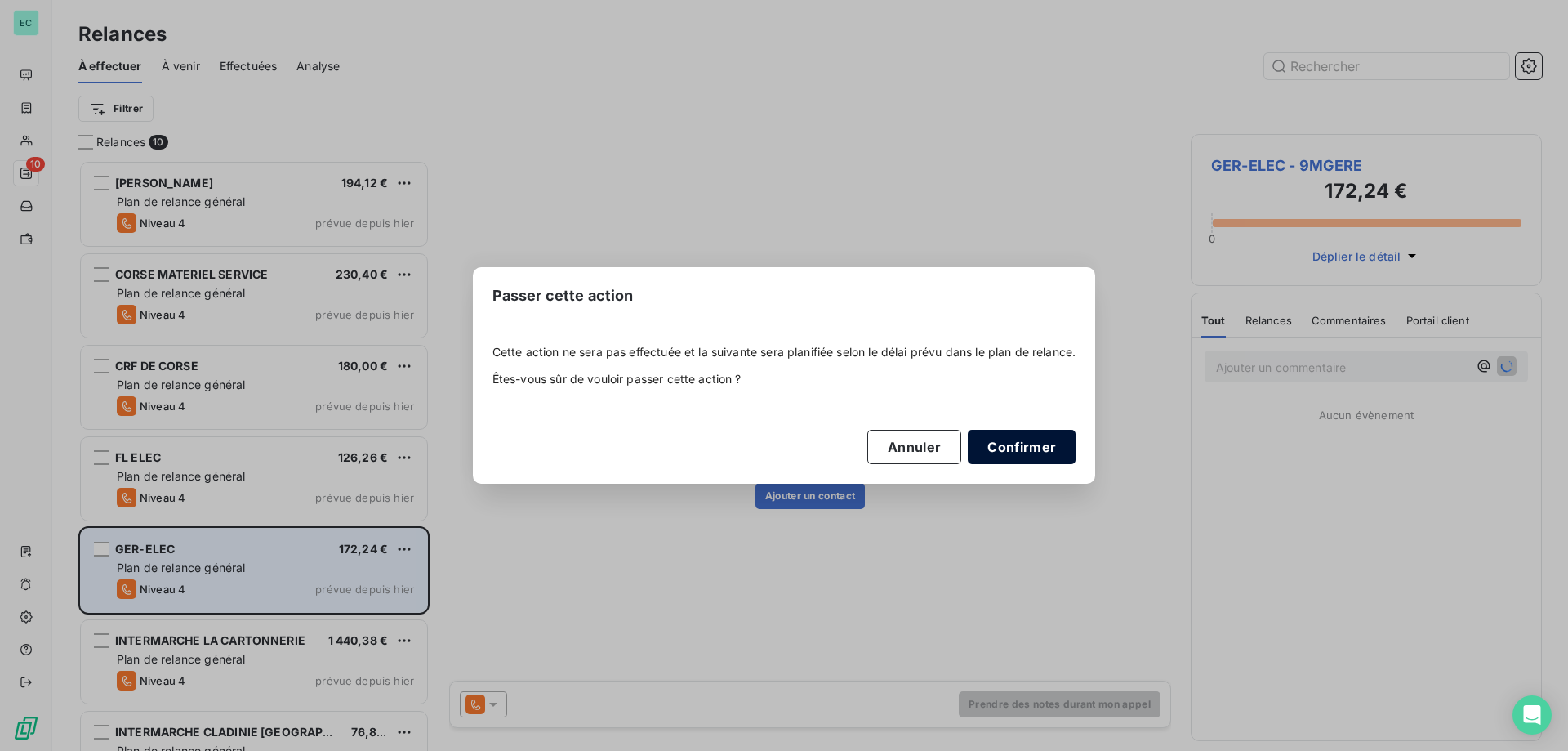
click at [1028, 442] on button "Confirmer" at bounding box center [1021, 447] width 108 height 35
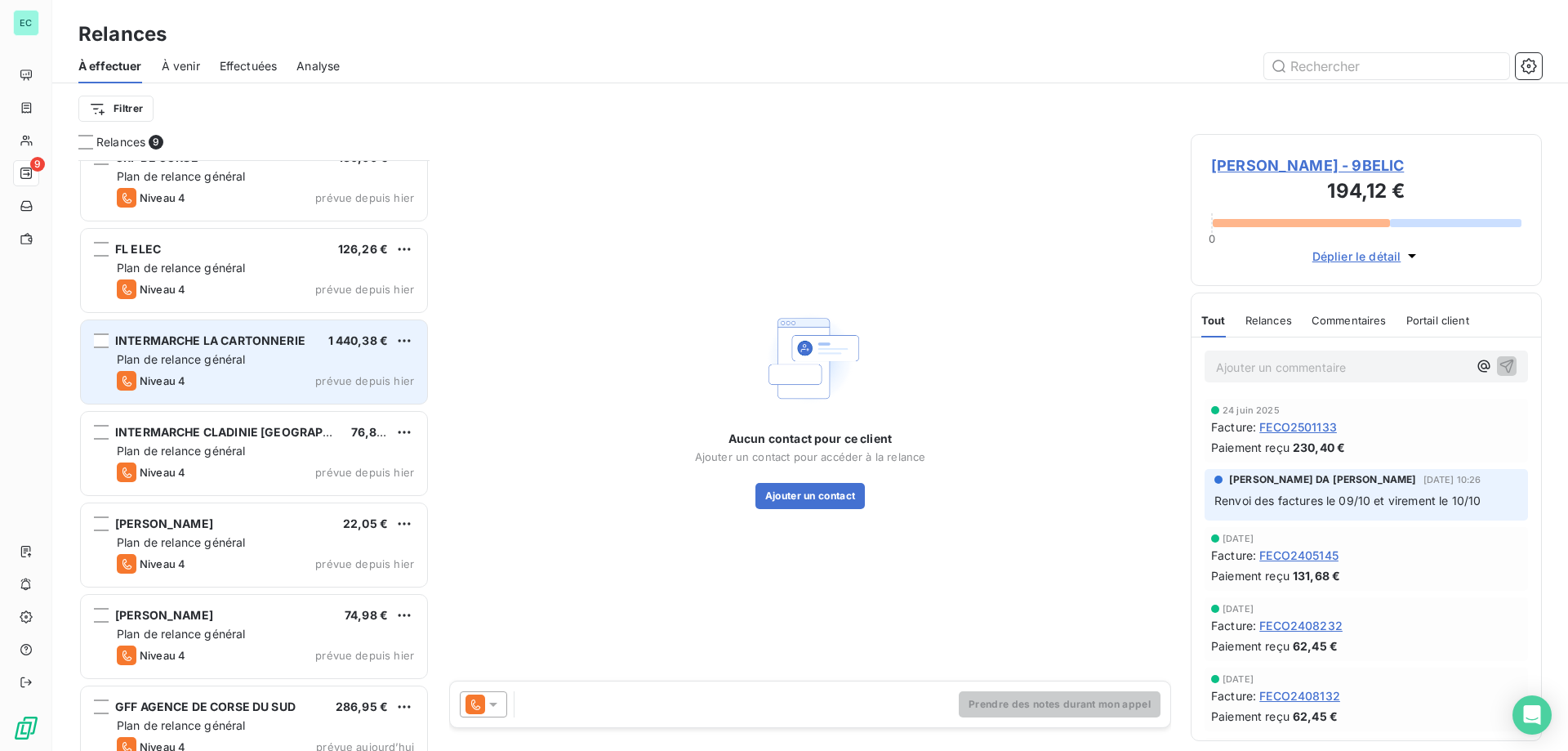
scroll to position [234, 0]
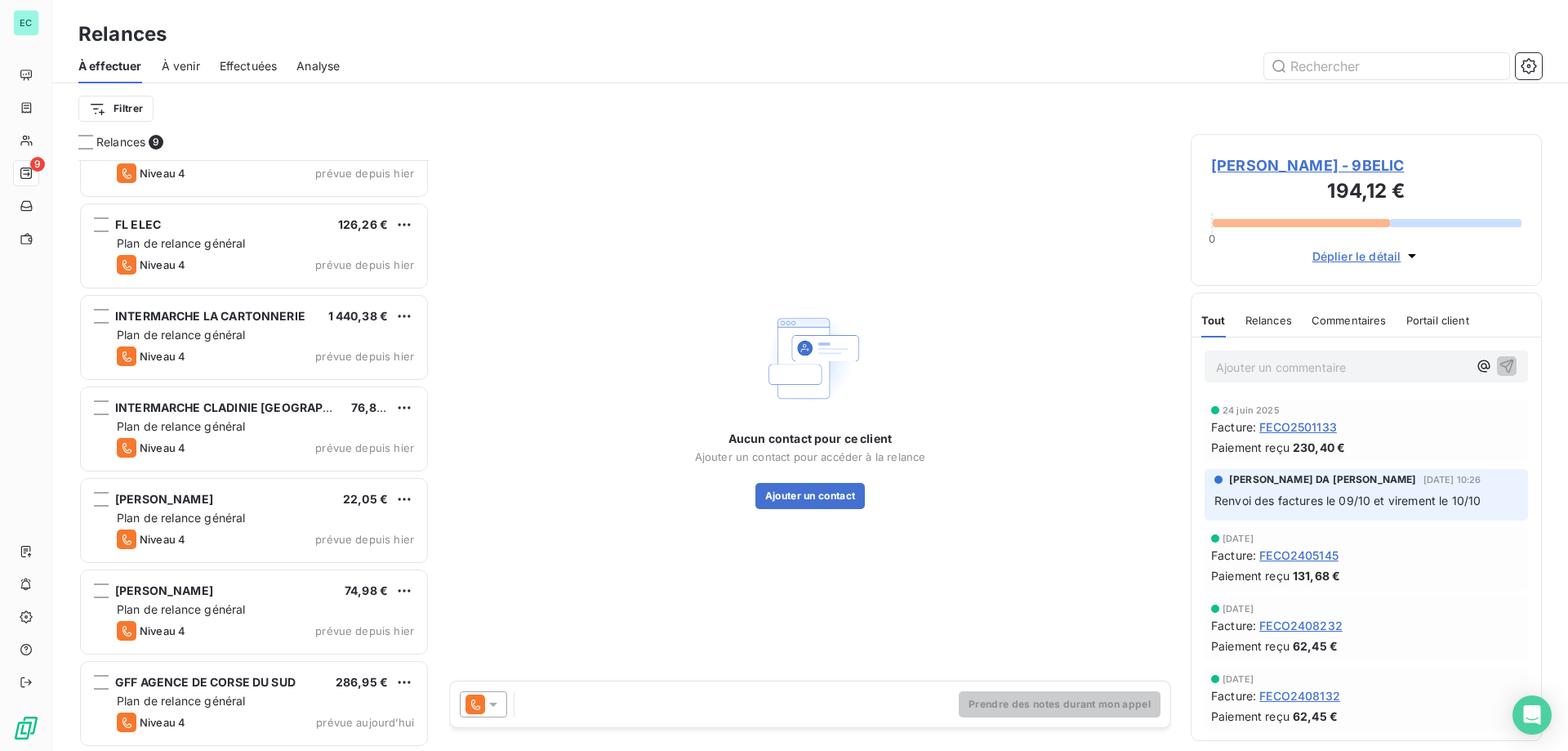
click at [183, 61] on span "À venir" at bounding box center [181, 66] width 39 height 17
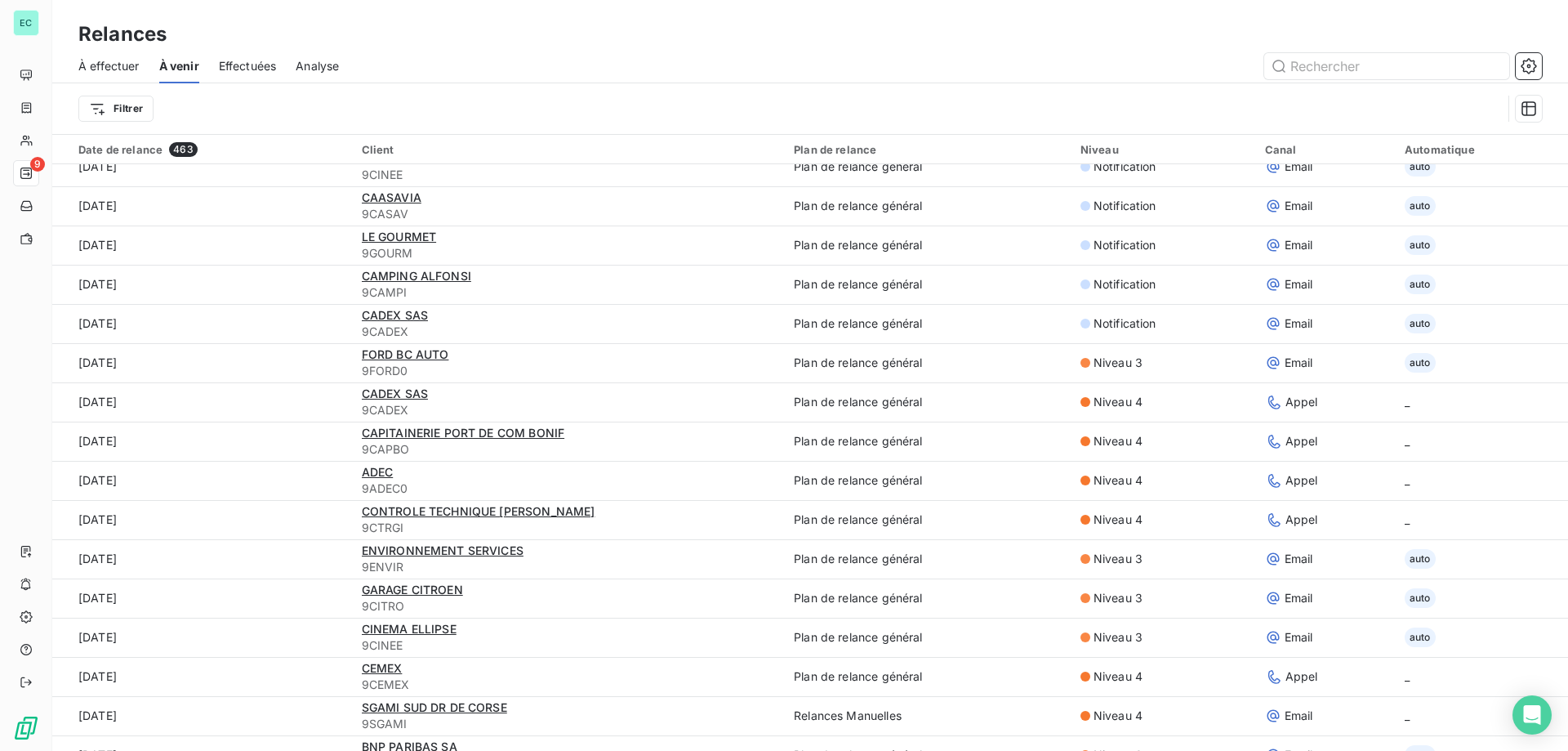
scroll to position [1783, 0]
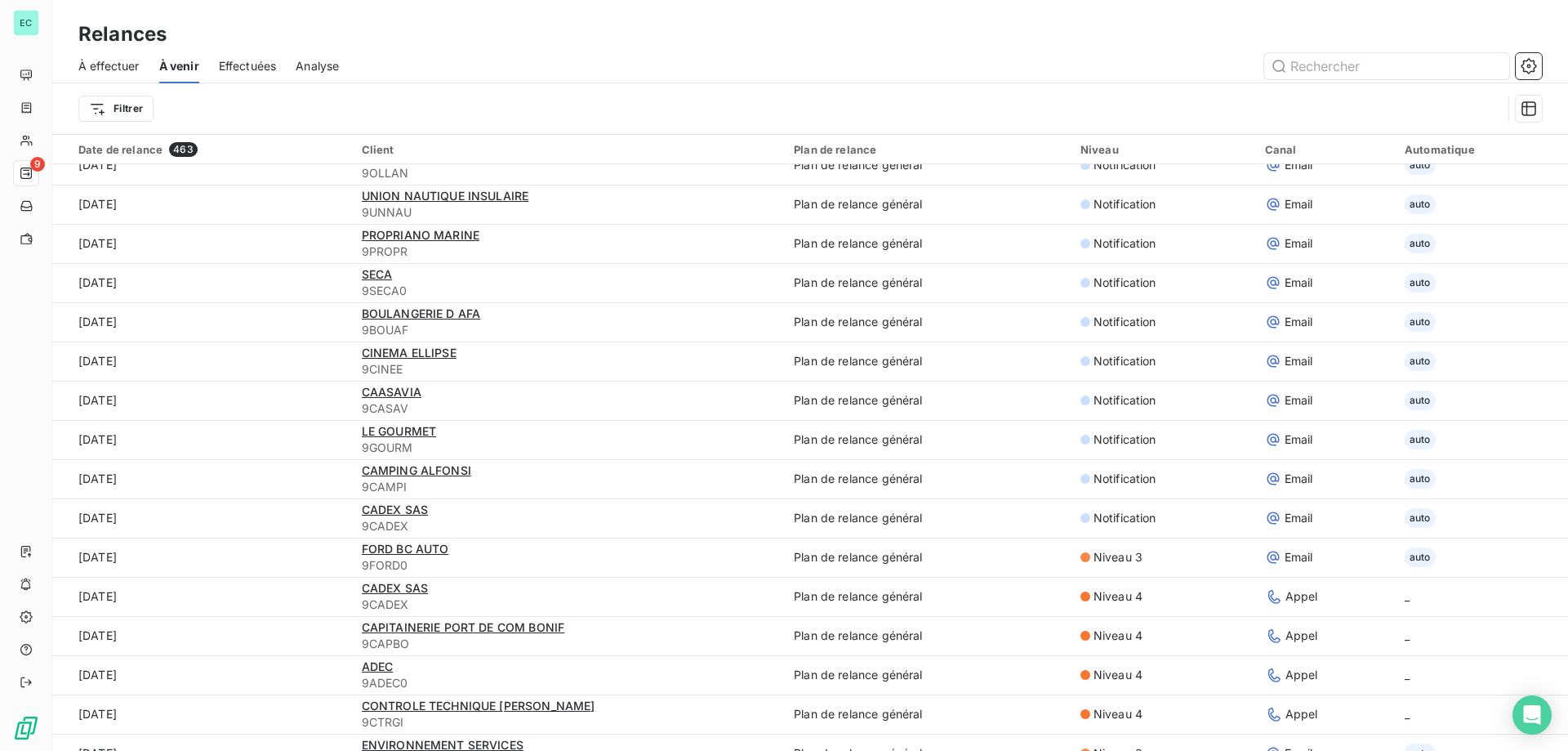
click at [256, 65] on span "Effectuées" at bounding box center [247, 66] width 58 height 17
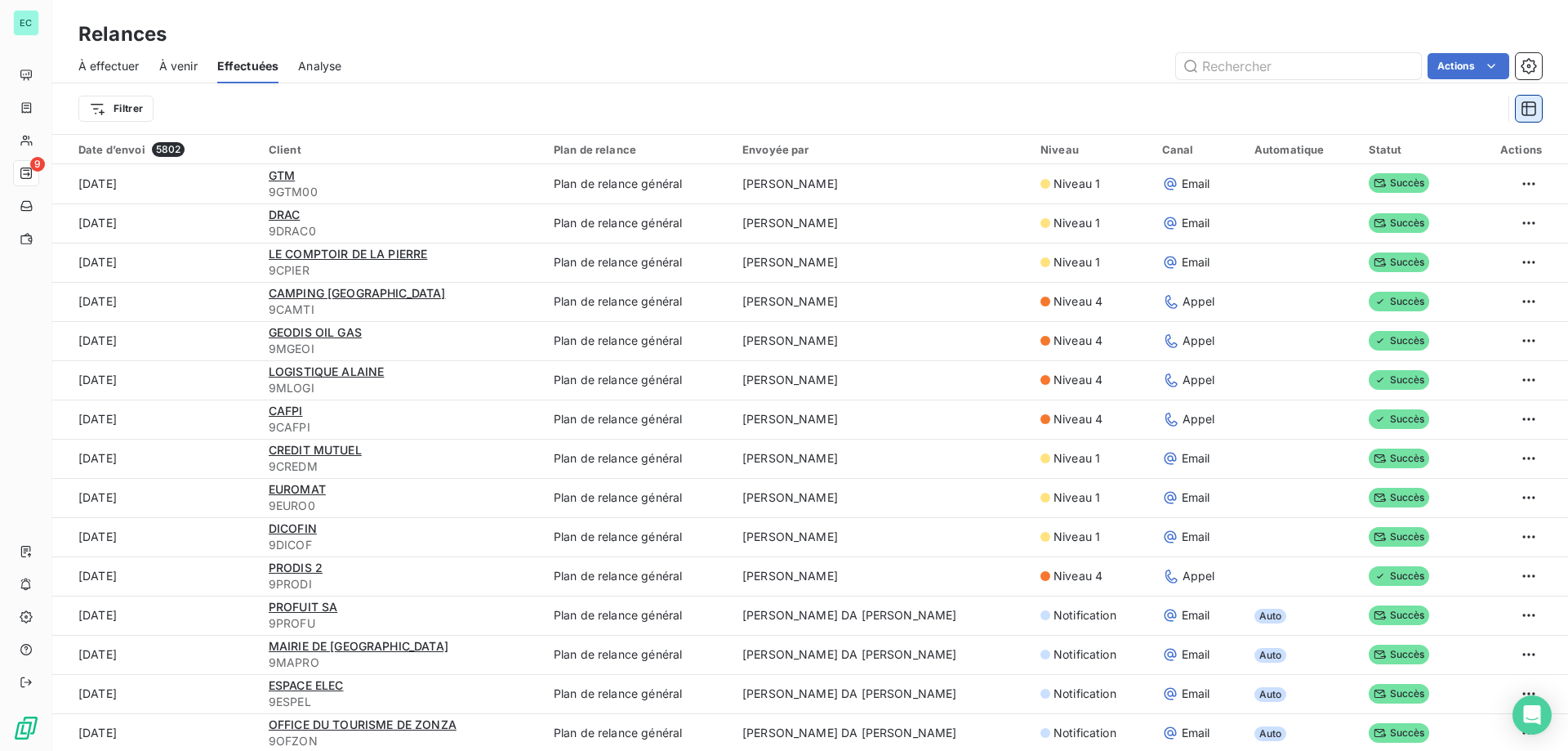
click at [1530, 107] on icon "button" at bounding box center [1528, 109] width 15 height 15
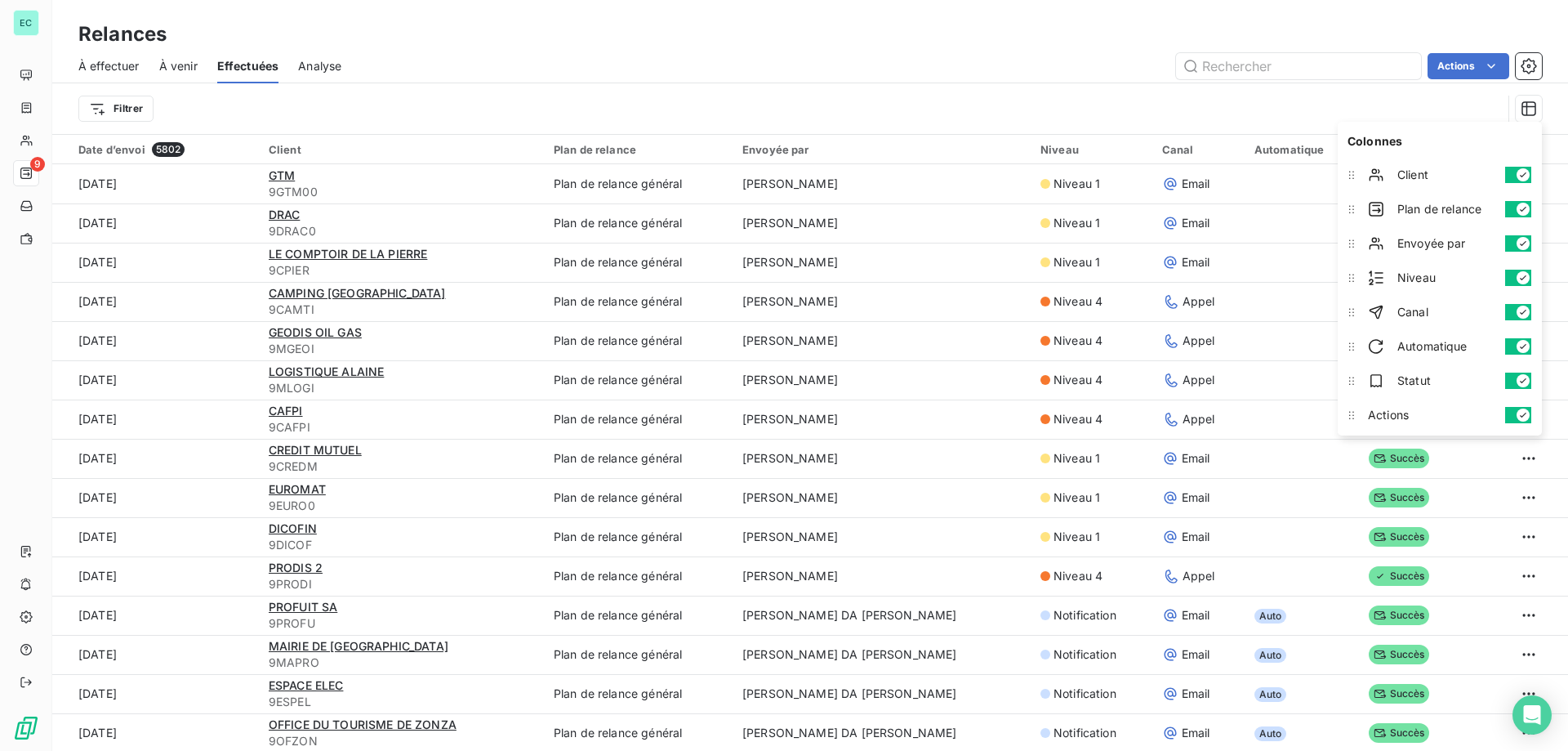
click at [1422, 279] on span "Niveau" at bounding box center [1444, 278] width 95 height 17
click at [118, 111] on html "EC 9 Relances À effectuer À venir Effectuées Analyse Actions Filtrer Date d’env…" at bounding box center [784, 376] width 1568 height 751
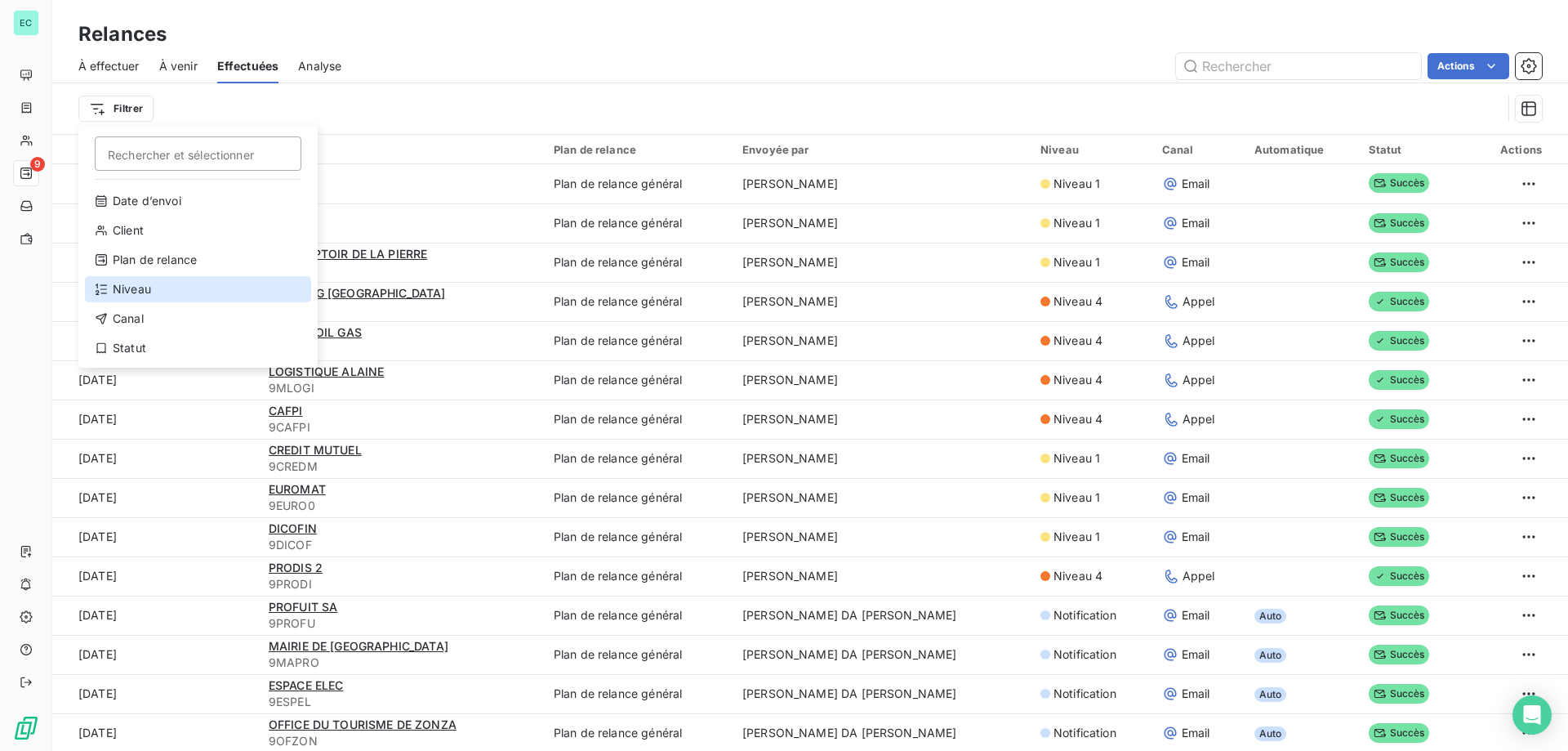
click at [132, 290] on div "Niveau" at bounding box center [198, 290] width 226 height 26
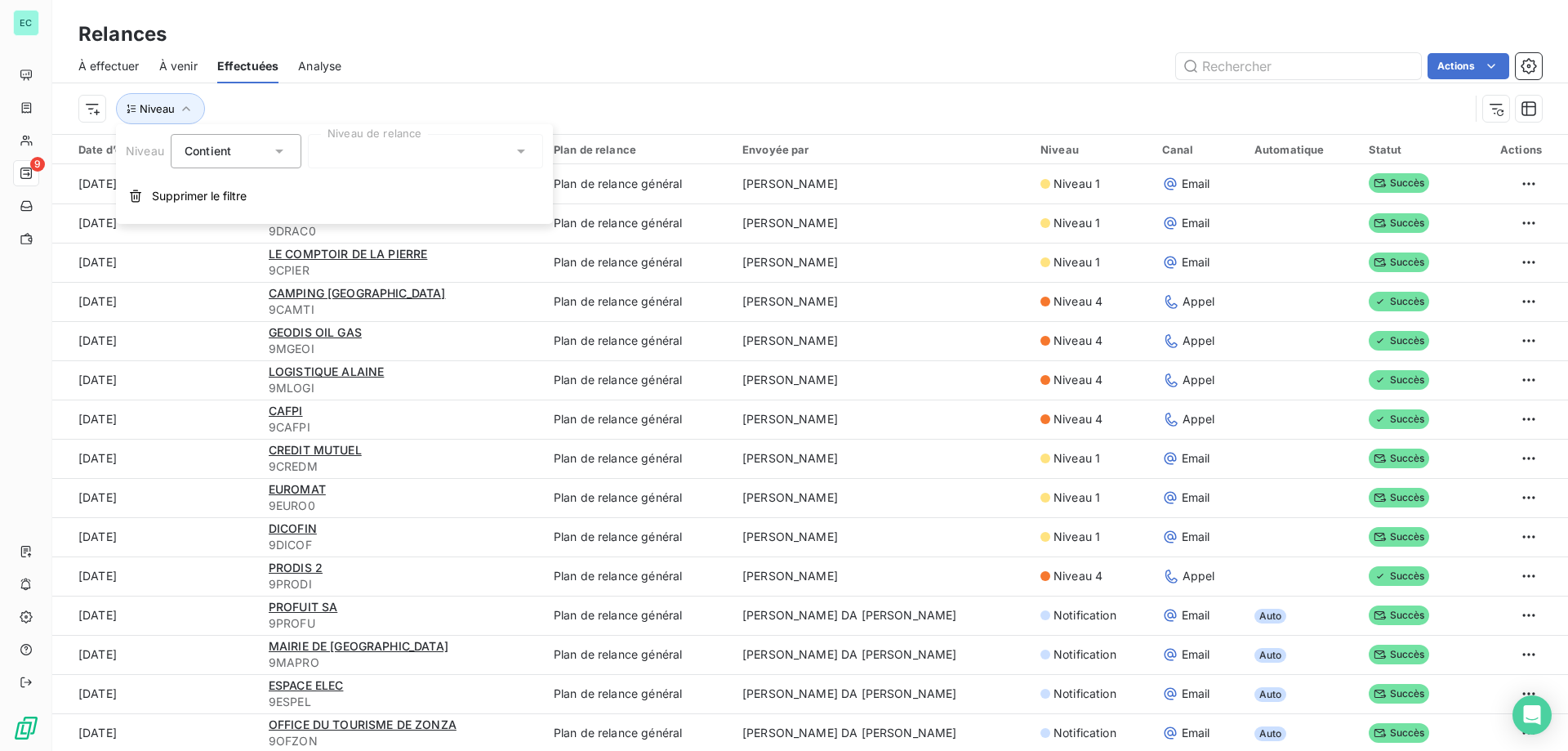
click at [343, 154] on div at bounding box center [425, 151] width 235 height 35
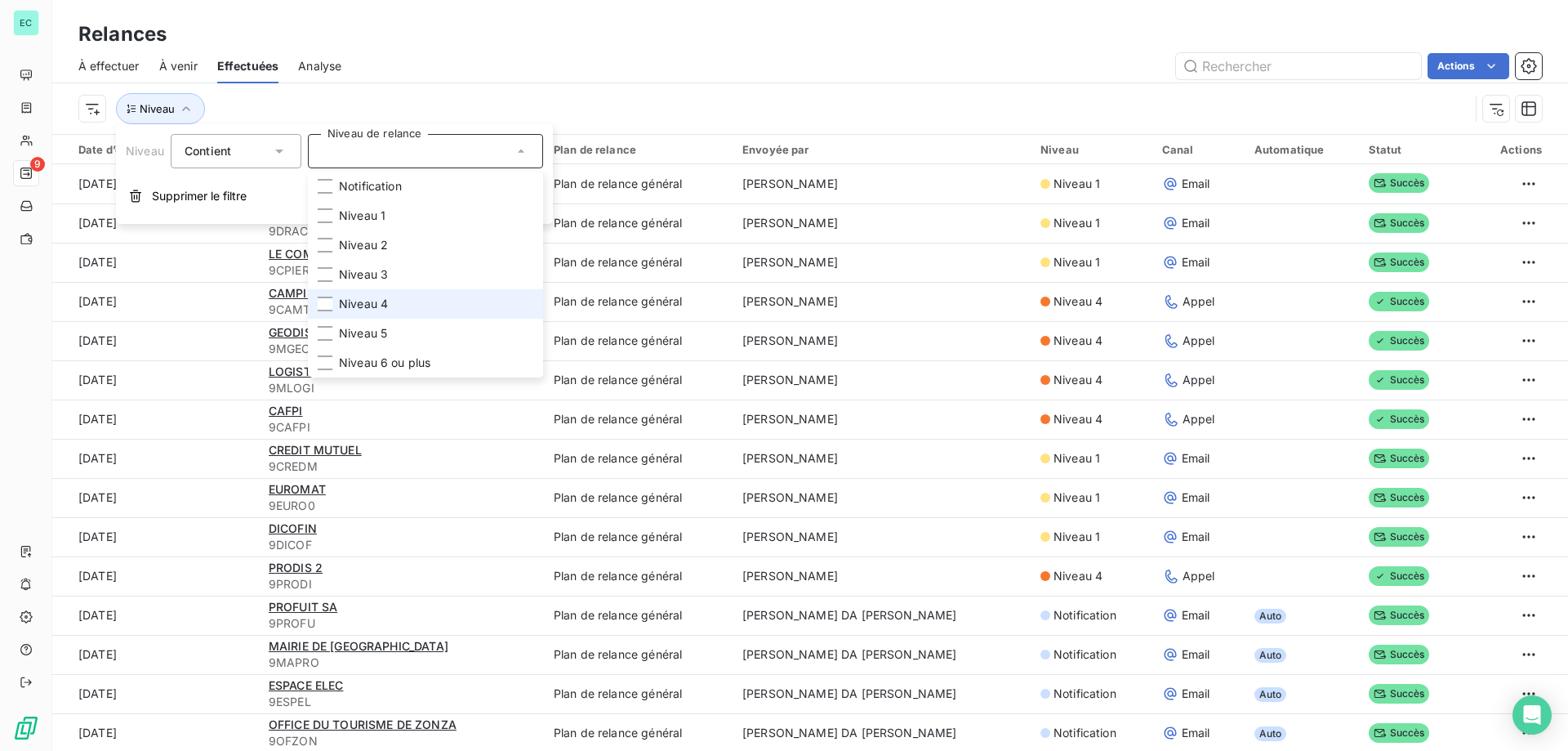
click at [341, 307] on span "Niveau 4" at bounding box center [363, 304] width 49 height 17
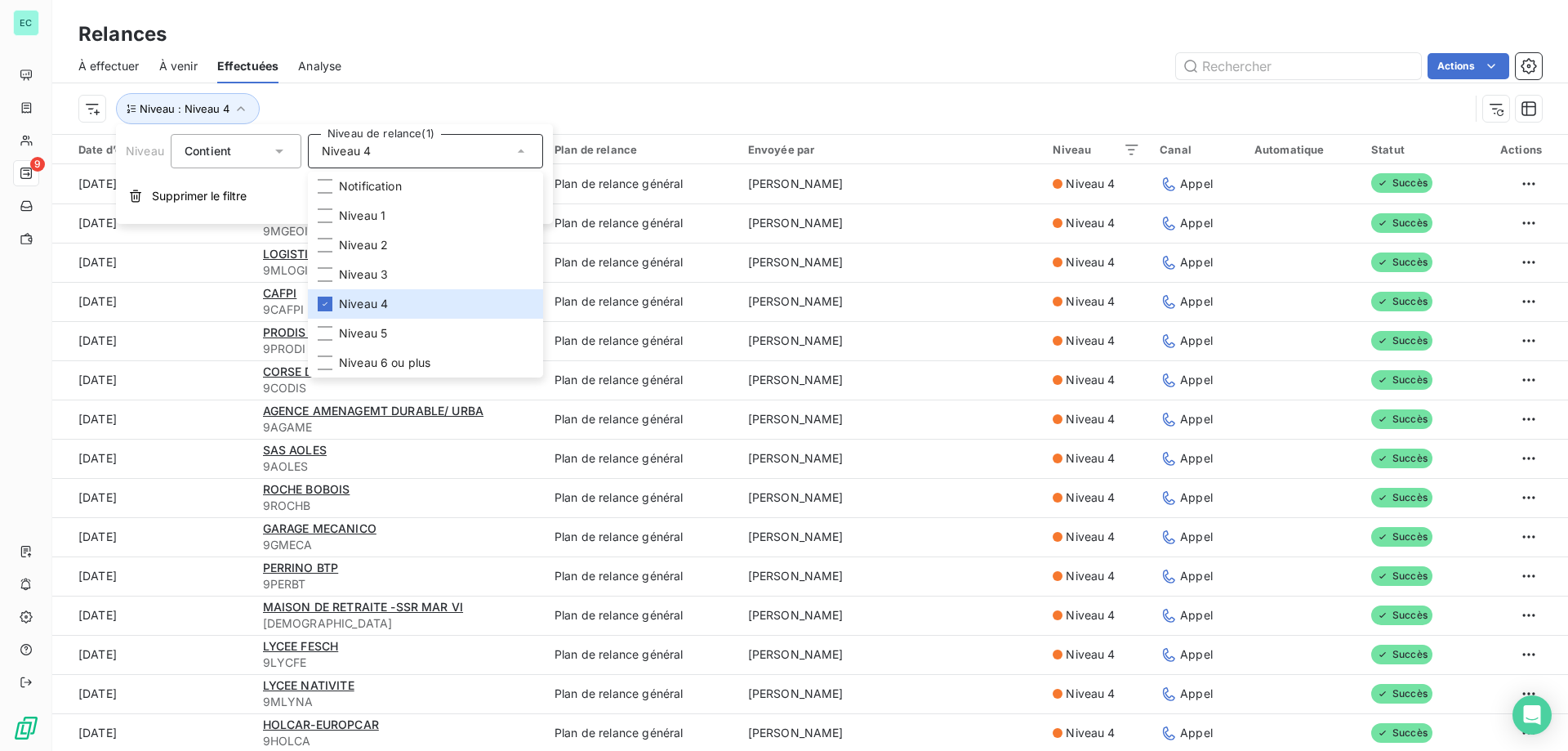
click at [651, 78] on div "Actions" at bounding box center [951, 66] width 1180 height 26
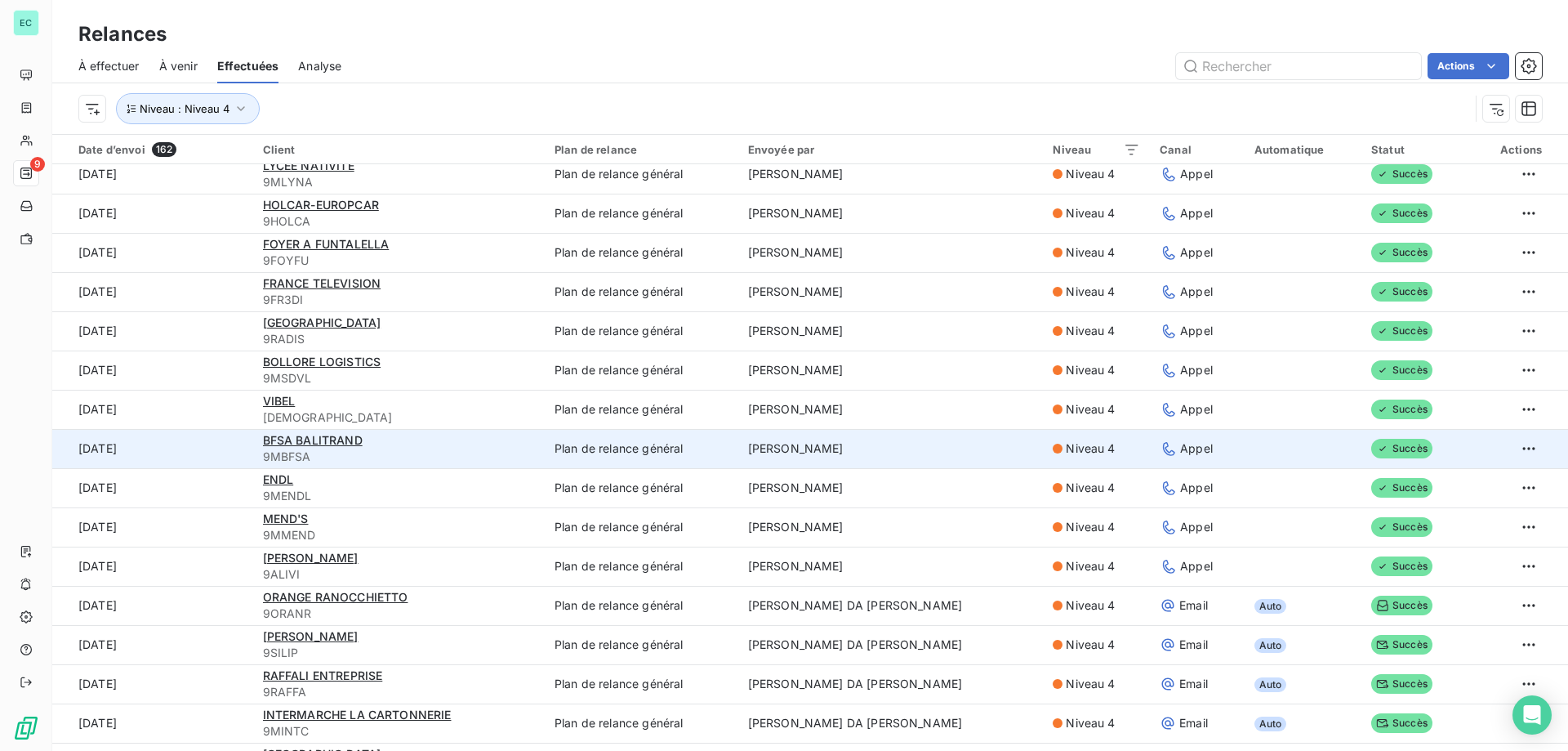
scroll to position [654, 0]
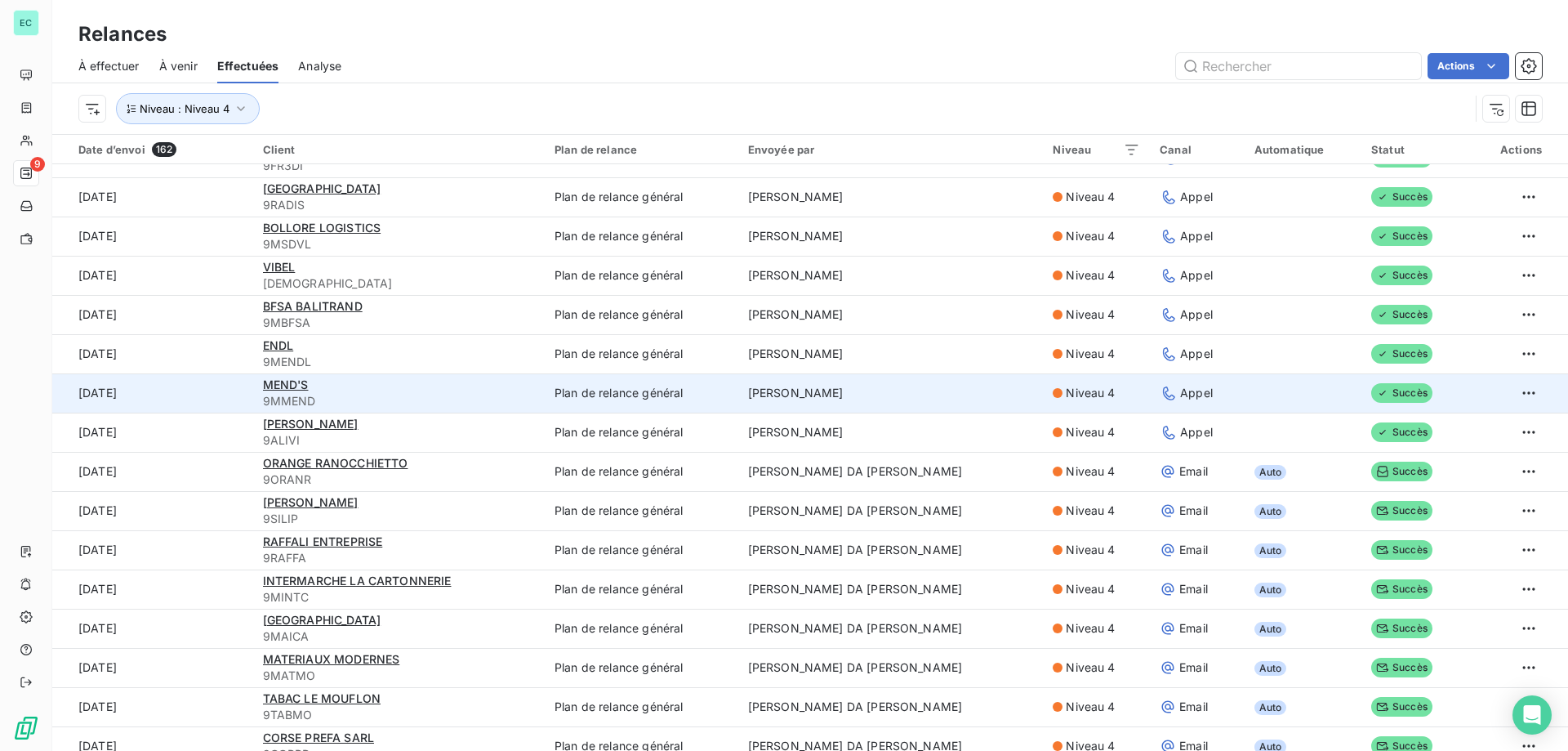
click at [827, 411] on td "[PERSON_NAME]" at bounding box center [891, 393] width 305 height 40
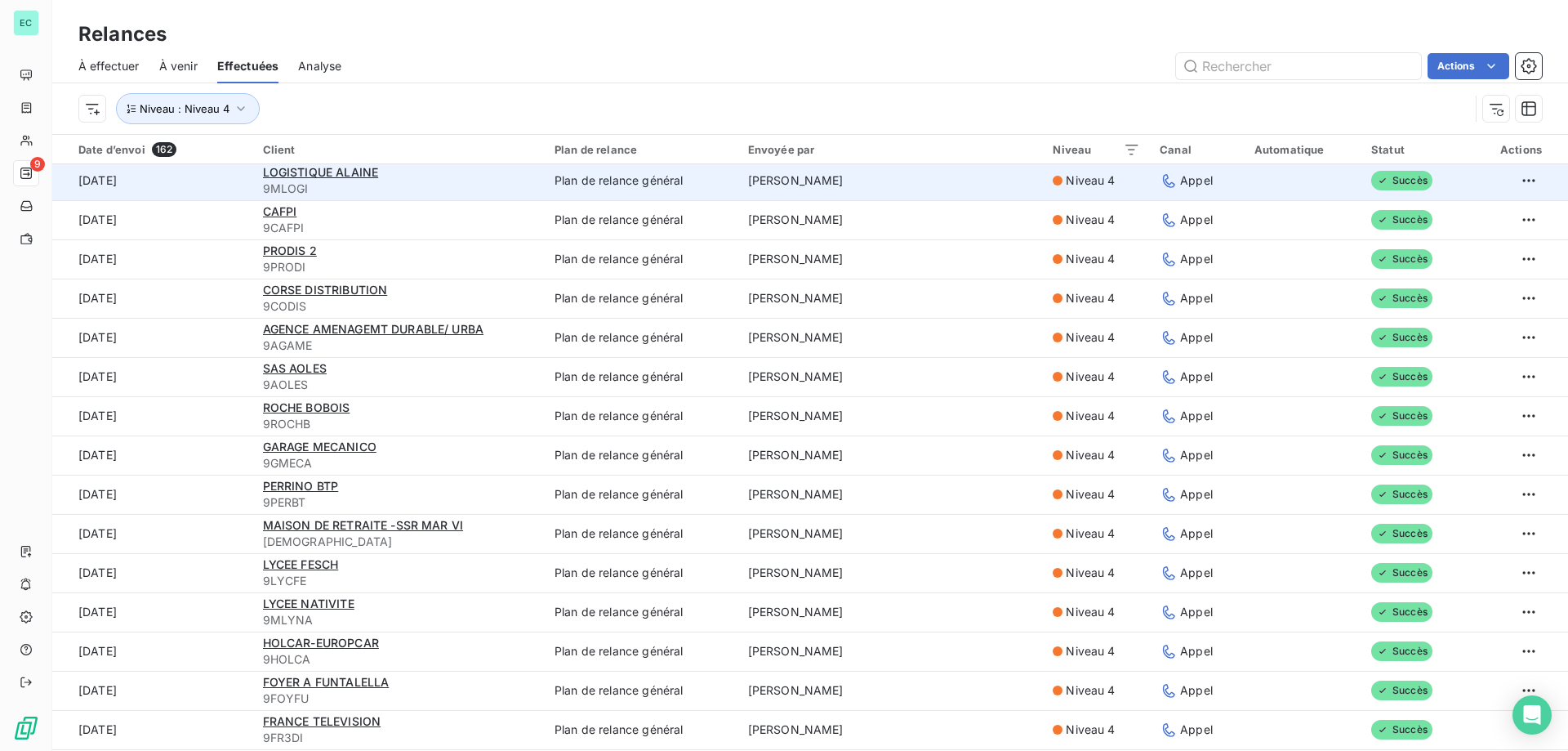
scroll to position [0, 0]
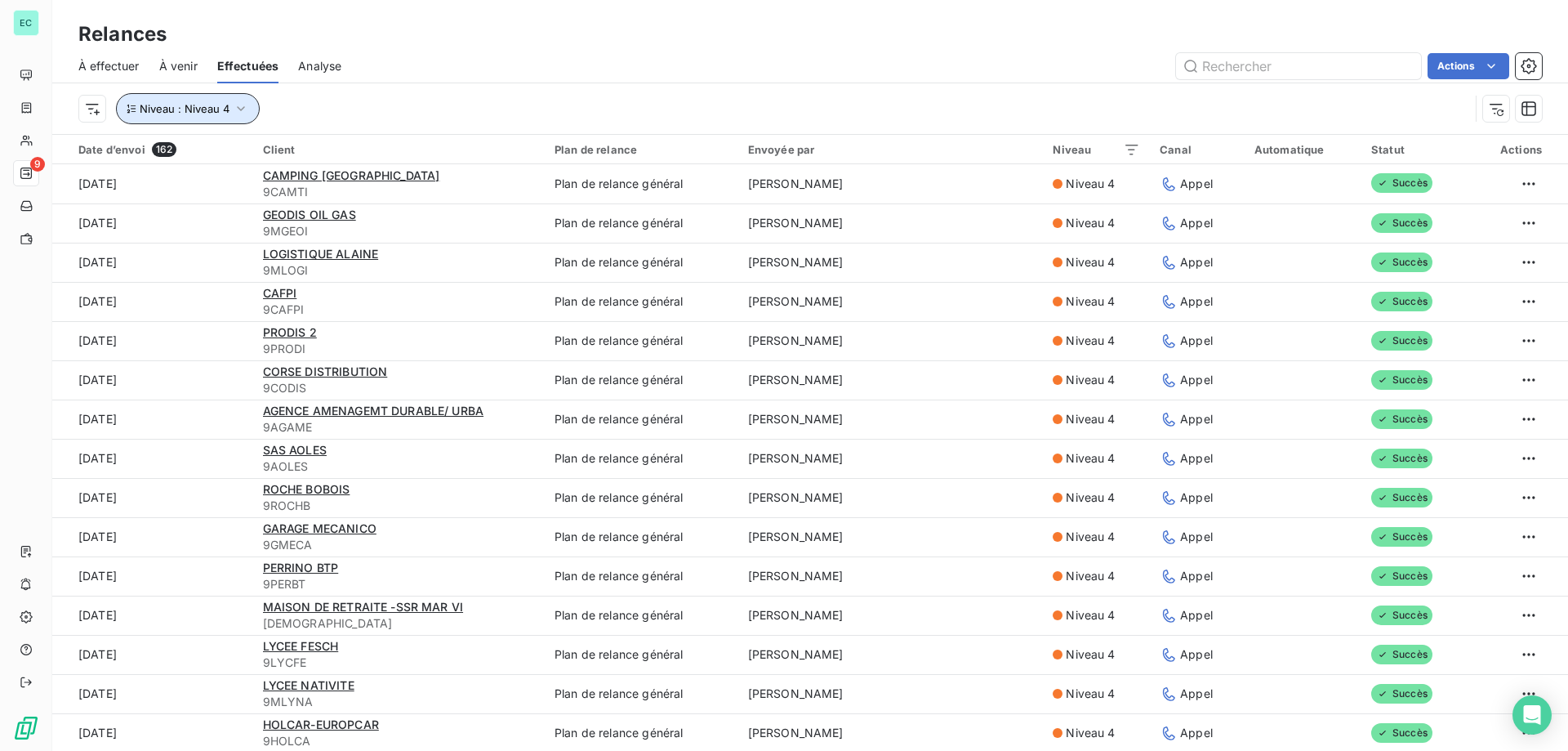
click at [238, 110] on icon "button" at bounding box center [241, 109] width 16 height 17
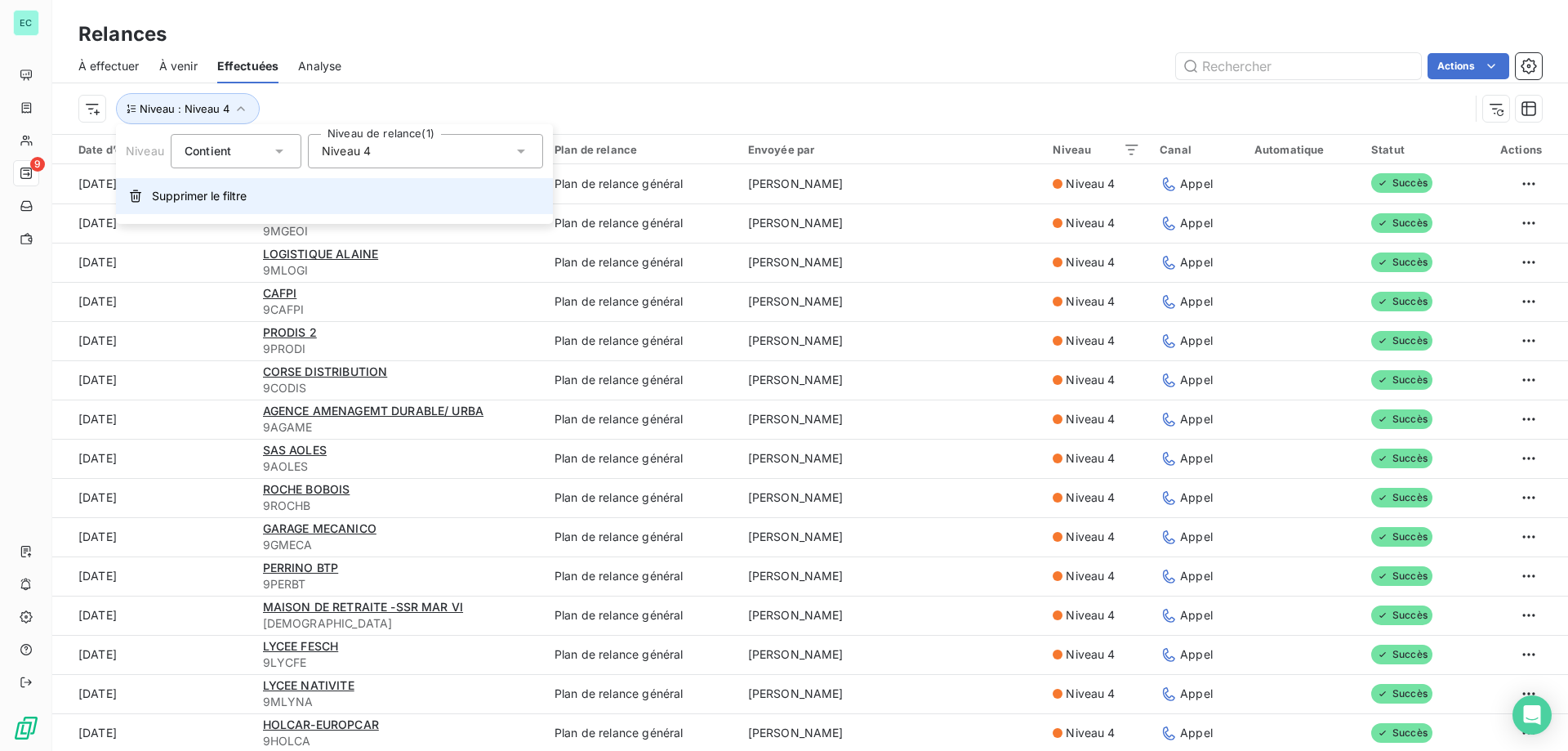
click at [225, 192] on span "Supprimer le filtre" at bounding box center [199, 196] width 95 height 17
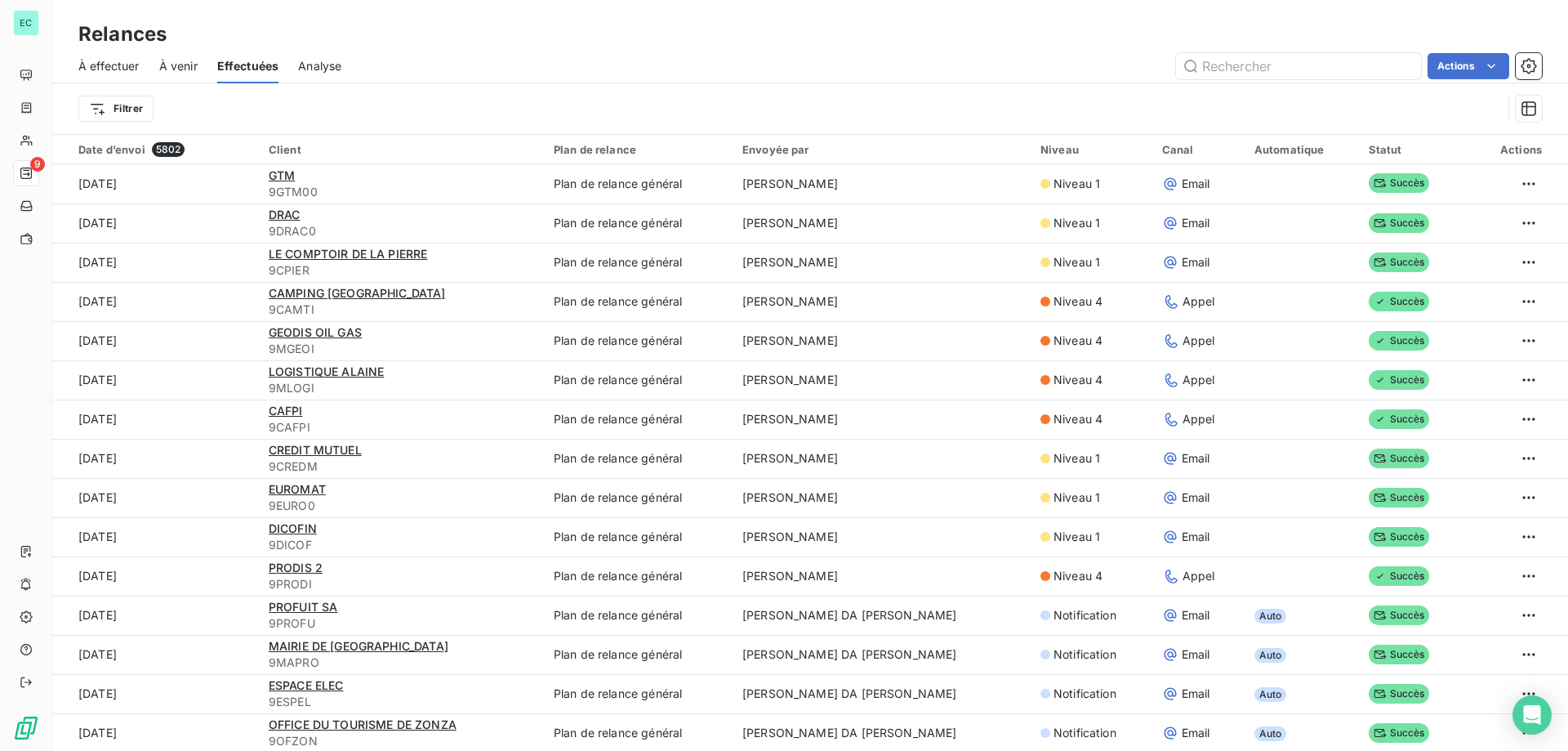
click at [103, 65] on span "À effectuer" at bounding box center [109, 66] width 61 height 17
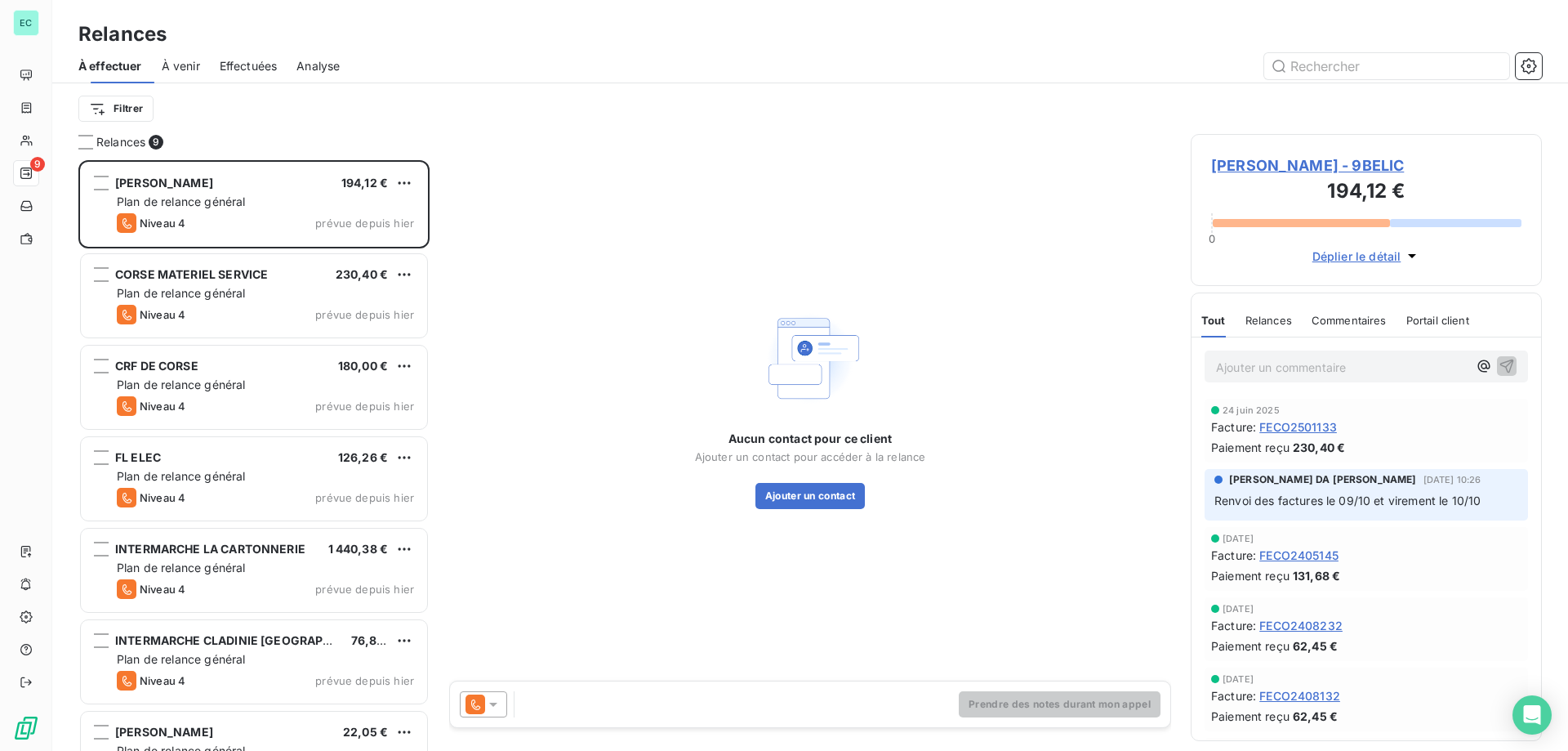
scroll to position [579, 339]
click at [618, 261] on div "Aucun contact pour ce client Ajouter un contact pour accéder à la relance Ajout…" at bounding box center [809, 407] width 722 height 546
click at [266, 71] on span "Effectuées" at bounding box center [248, 66] width 58 height 17
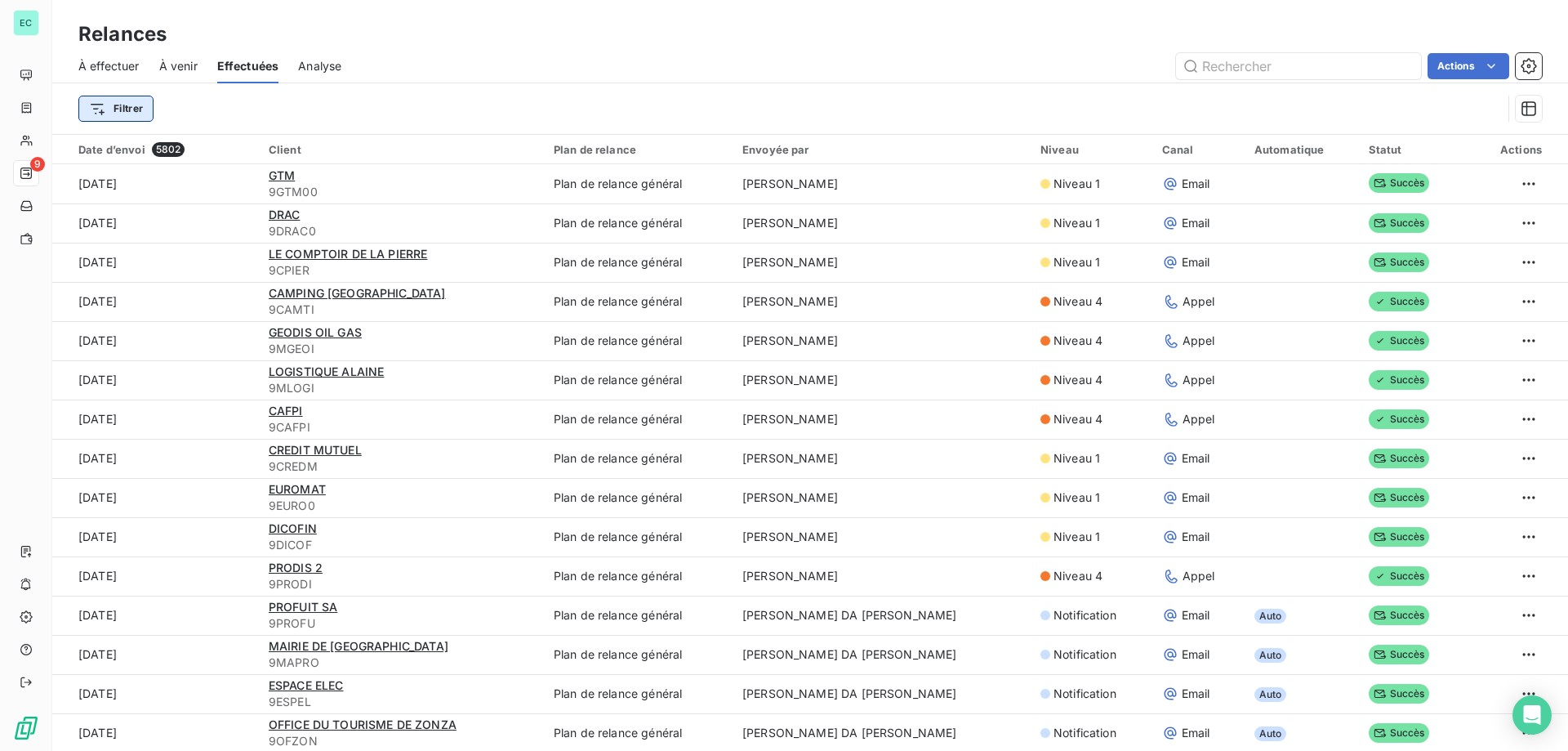
click at [136, 105] on html "EC 9 Relances À effectuer À venir Effectuées Analyse Actions Filtrer Date d’env…" at bounding box center [784, 376] width 1568 height 751
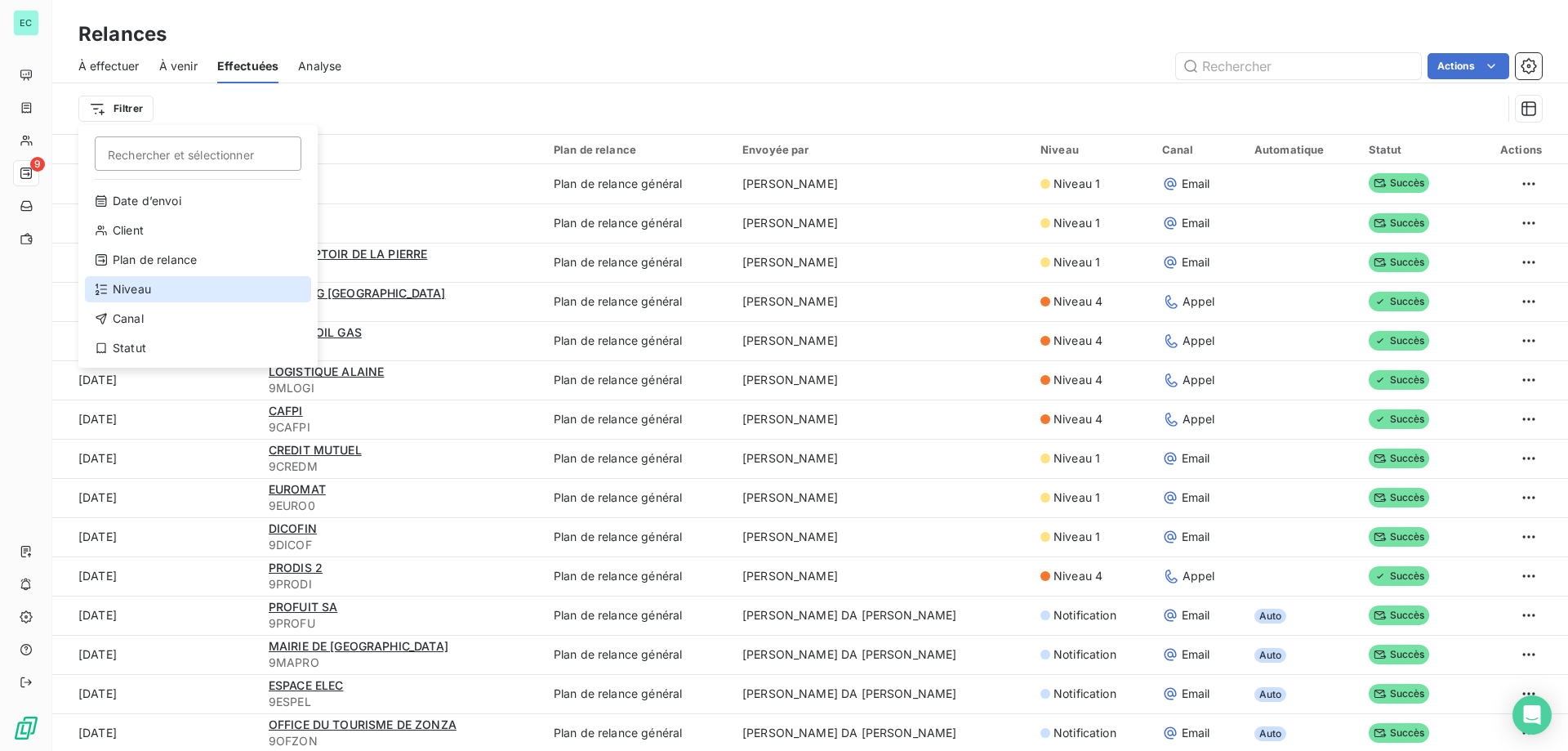
click at [157, 296] on div "Niveau" at bounding box center [198, 290] width 226 height 26
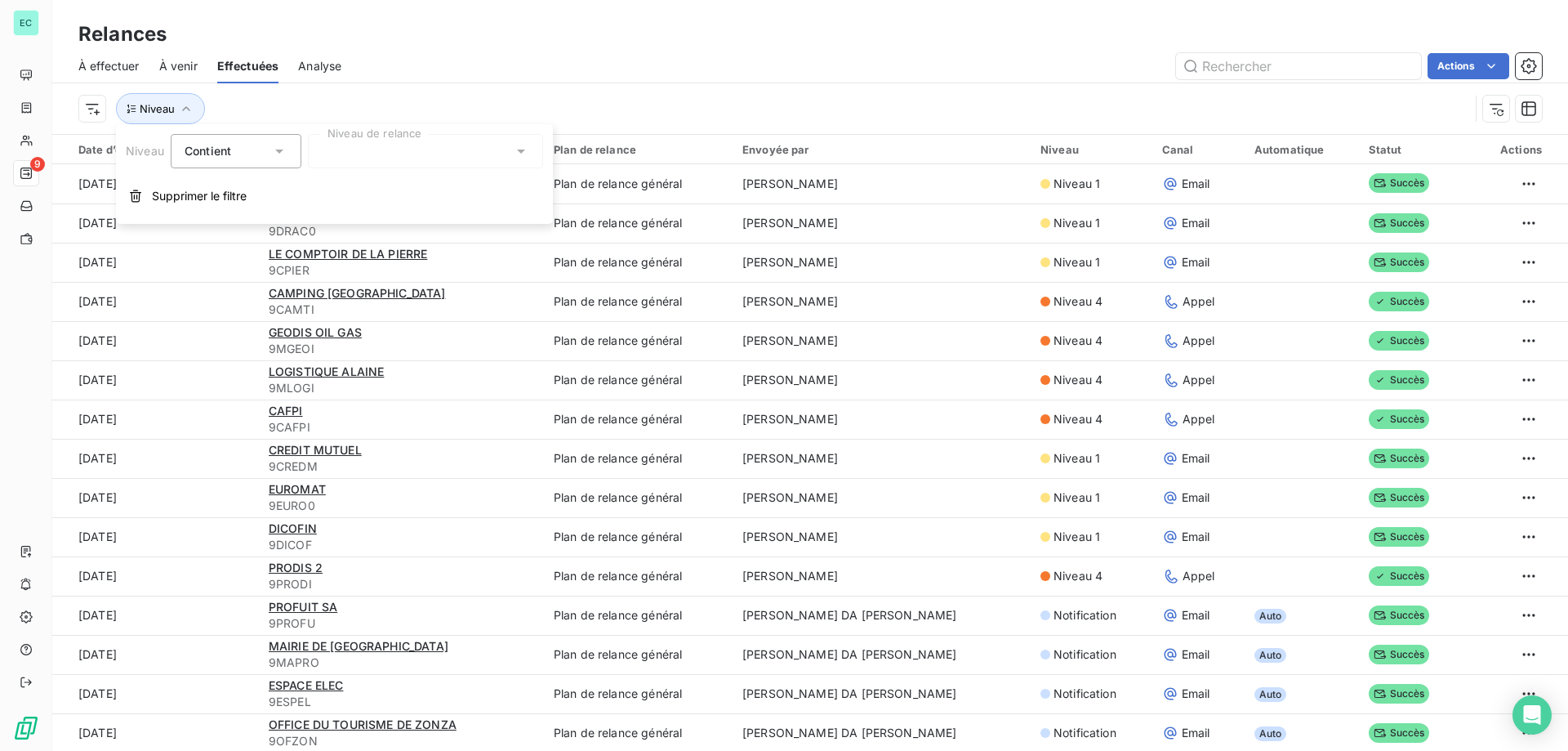
click at [359, 148] on div at bounding box center [425, 151] width 235 height 35
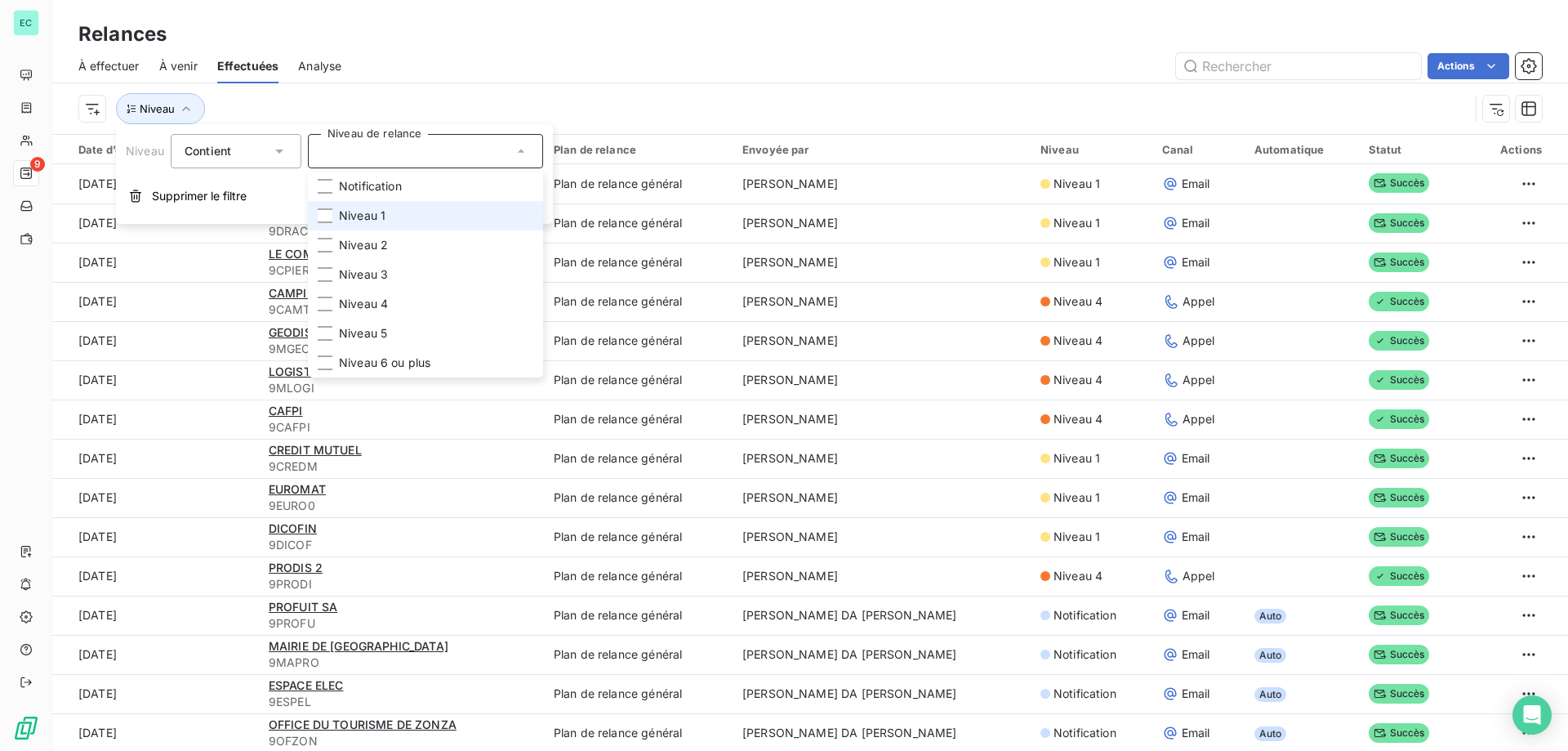
click at [362, 218] on span "Niveau 1" at bounding box center [362, 215] width 46 height 17
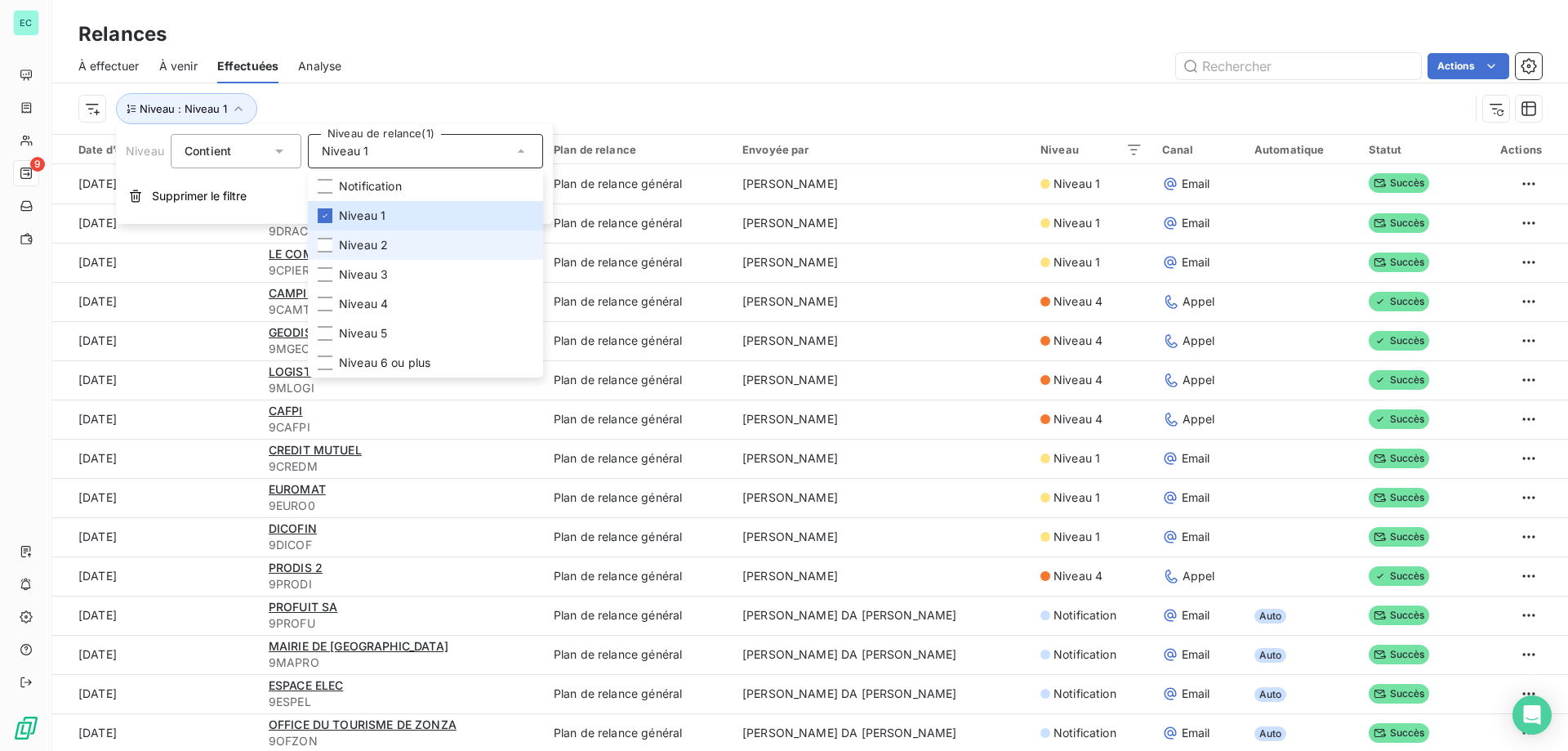
click at [356, 243] on span "Niveau 2" at bounding box center [363, 245] width 49 height 17
click at [348, 275] on span "Niveau 3" at bounding box center [363, 275] width 49 height 17
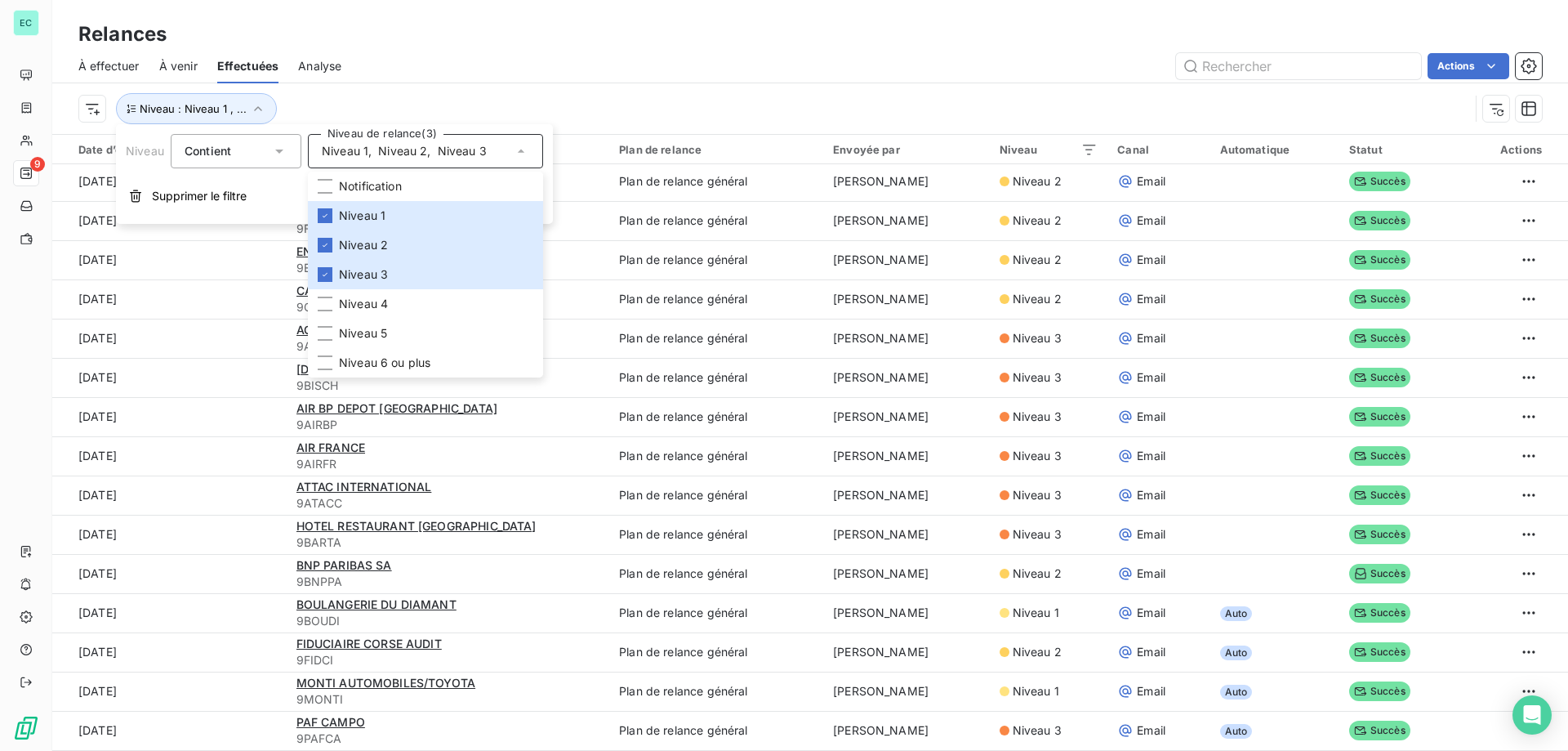
scroll to position [55, 0]
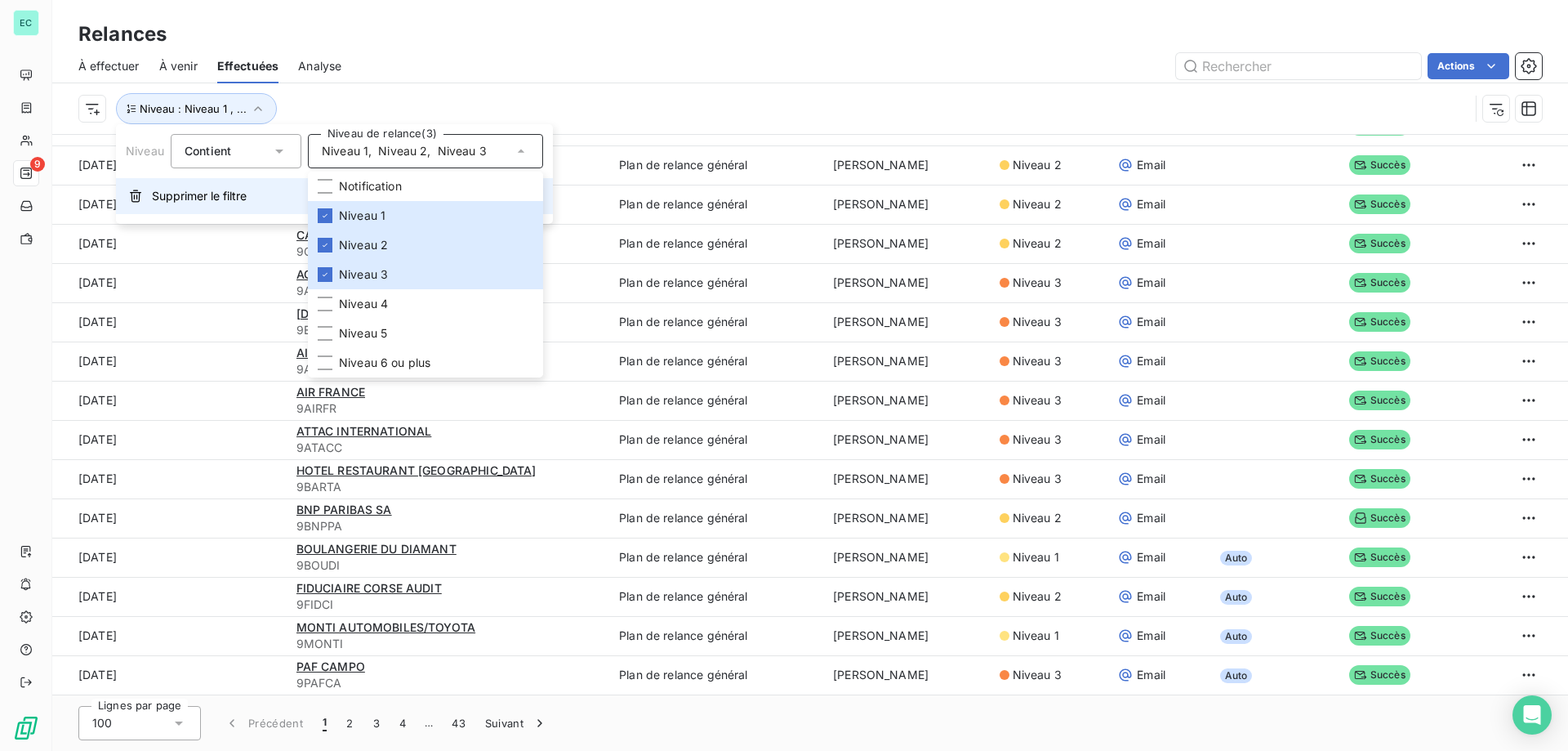
click at [220, 205] on button "Supprimer le filtre" at bounding box center [335, 196] width 437 height 36
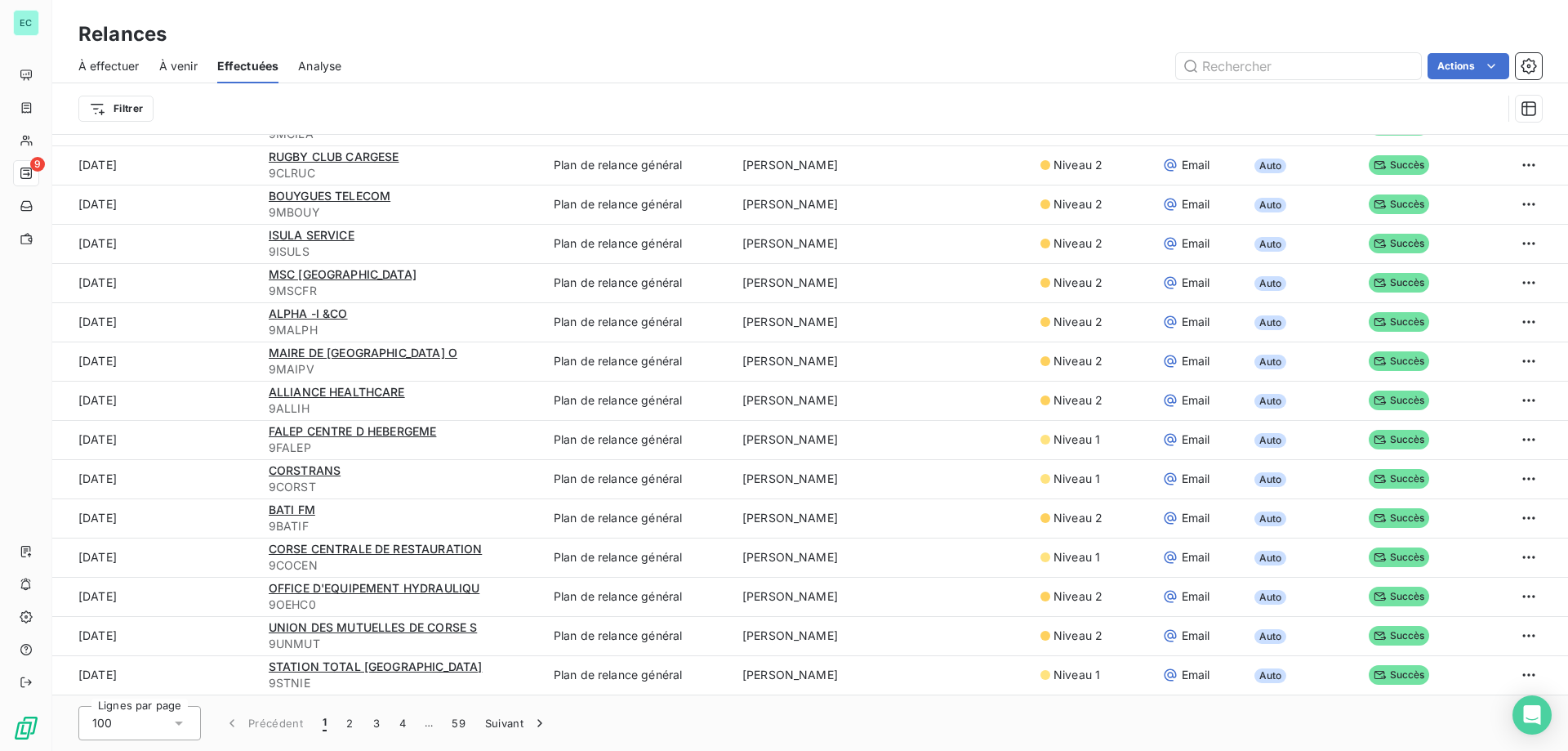
click at [693, 39] on div "Relances" at bounding box center [809, 35] width 1515 height 30
